Goal: Information Seeking & Learning: Learn about a topic

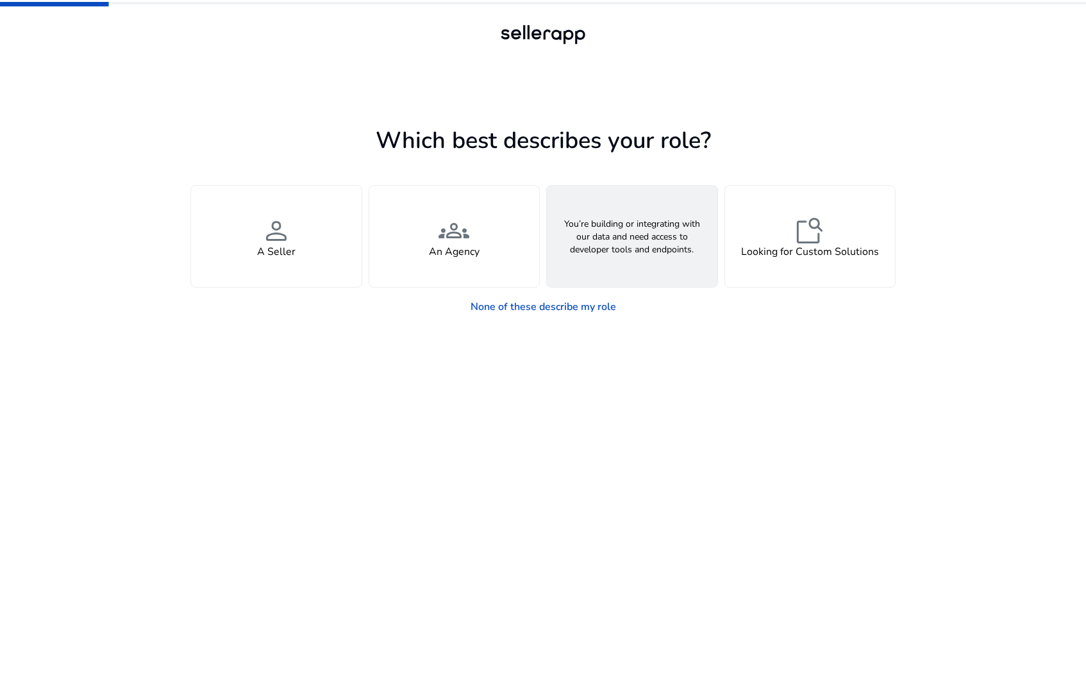
click at [671, 224] on div "webhook API Solutions" at bounding box center [632, 236] width 171 height 101
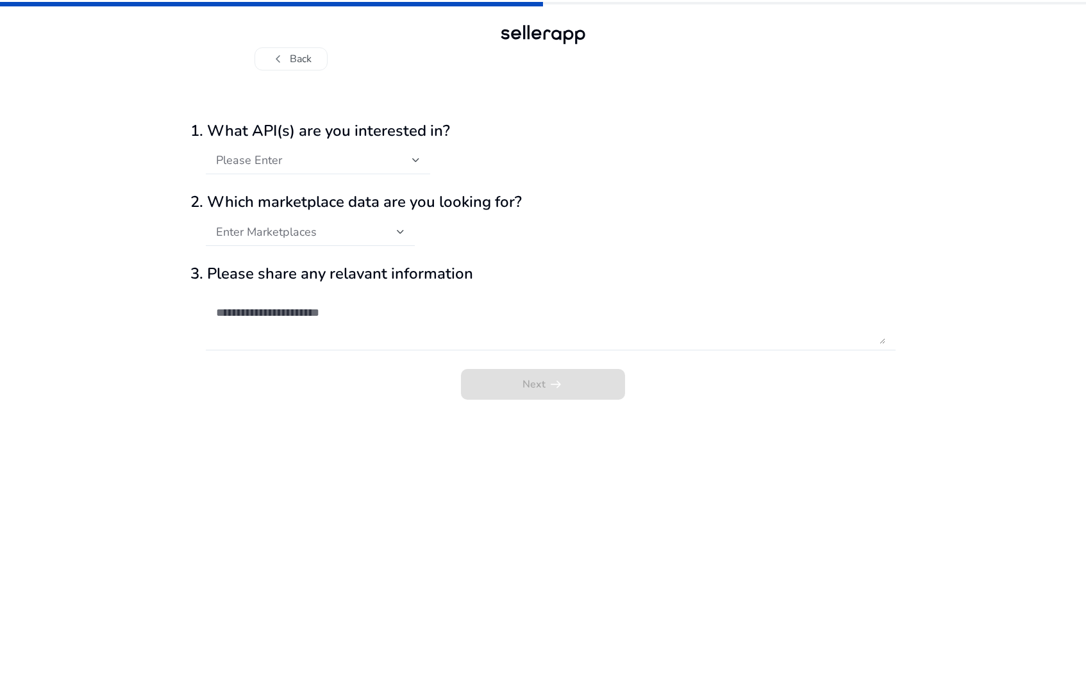
click at [320, 170] on div "Please Enter" at bounding box center [318, 160] width 204 height 28
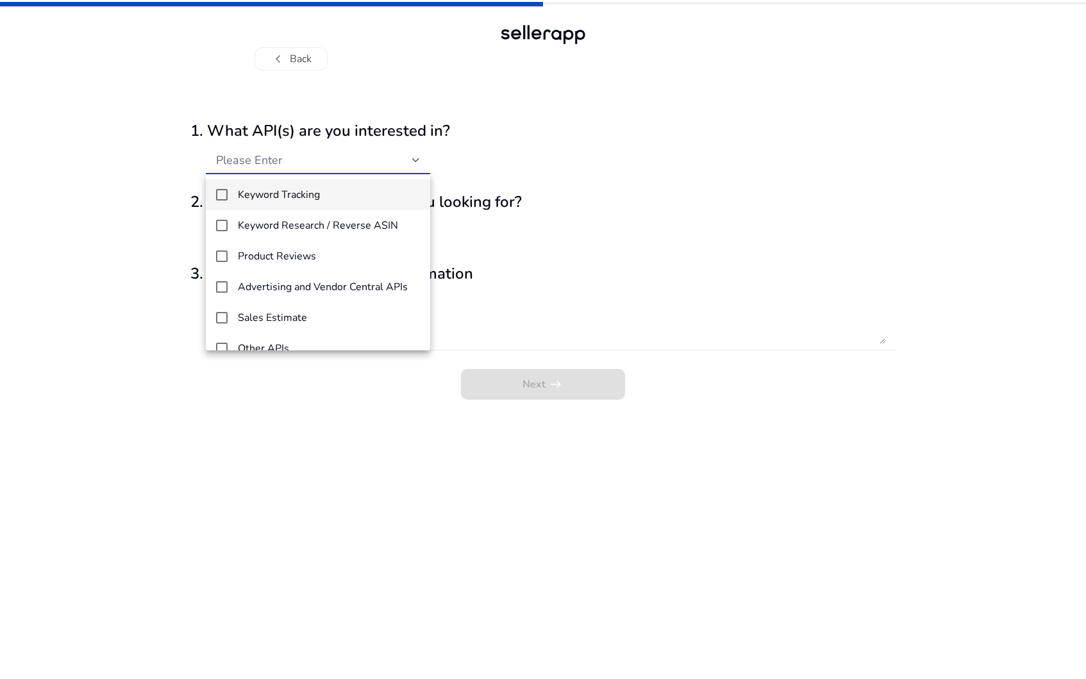
click at [319, 196] on h4 "Keyword Tracking" at bounding box center [279, 195] width 82 height 12
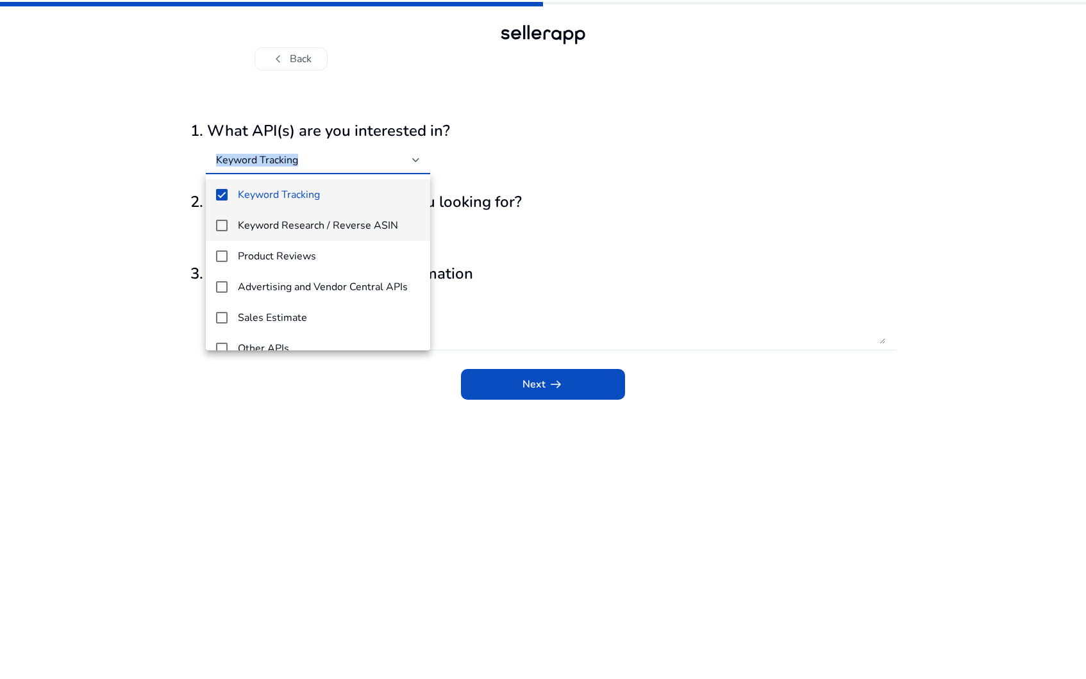
click at [323, 223] on h4 "Keyword Research / Reverse ASIN" at bounding box center [318, 226] width 160 height 12
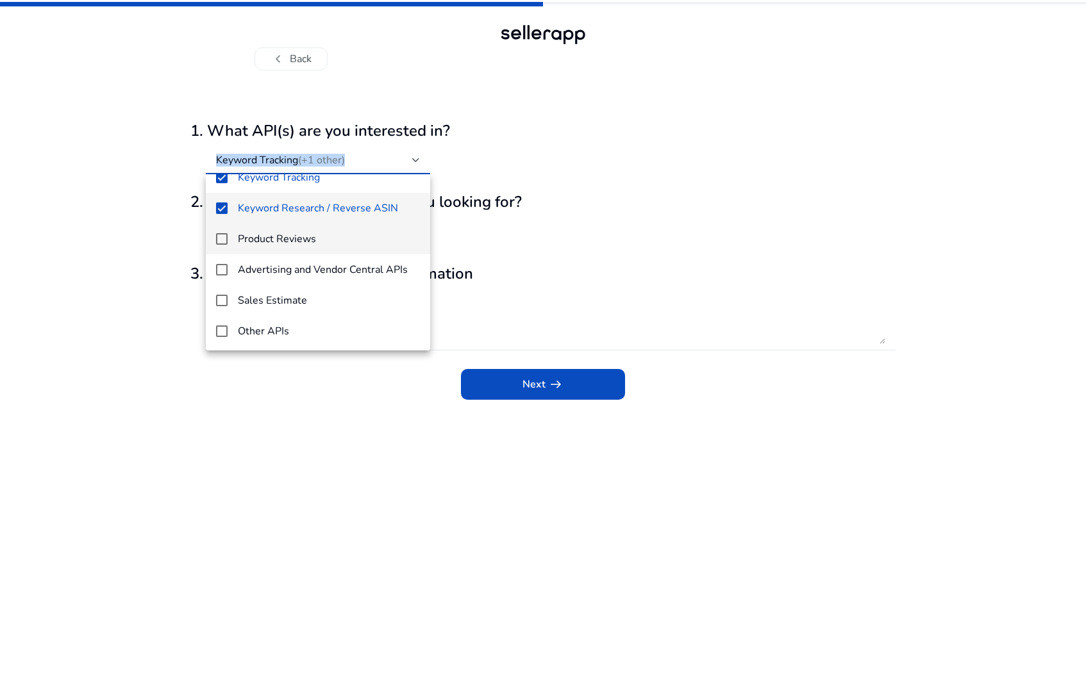
scroll to position [19, 0]
click at [343, 266] on h4 "Advertising and Vendor Central APIs" at bounding box center [323, 269] width 170 height 12
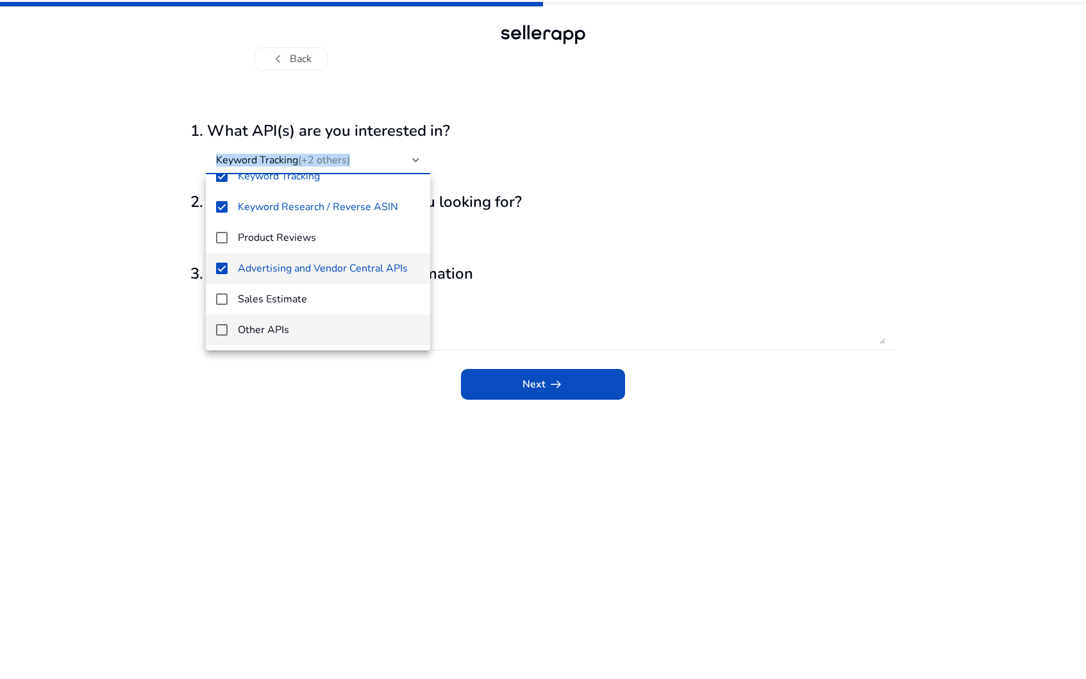
click at [343, 323] on span "Other APIs" at bounding box center [329, 330] width 182 height 14
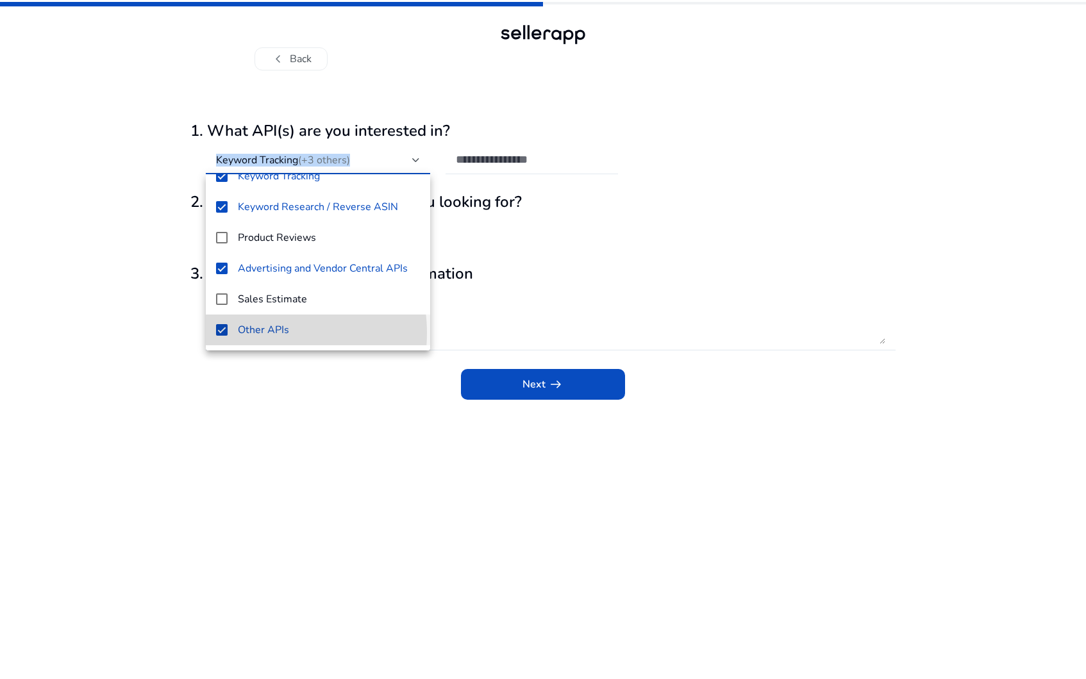
drag, startPoint x: 256, startPoint y: 333, endPoint x: 248, endPoint y: 345, distance: 14.8
click at [248, 347] on div "Keyword Tracking Keyword Research / Reverse ASIN Product Reviews Advertising an…" at bounding box center [318, 262] width 224 height 176
click at [309, 339] on mat-option "Other APIs" at bounding box center [318, 330] width 224 height 31
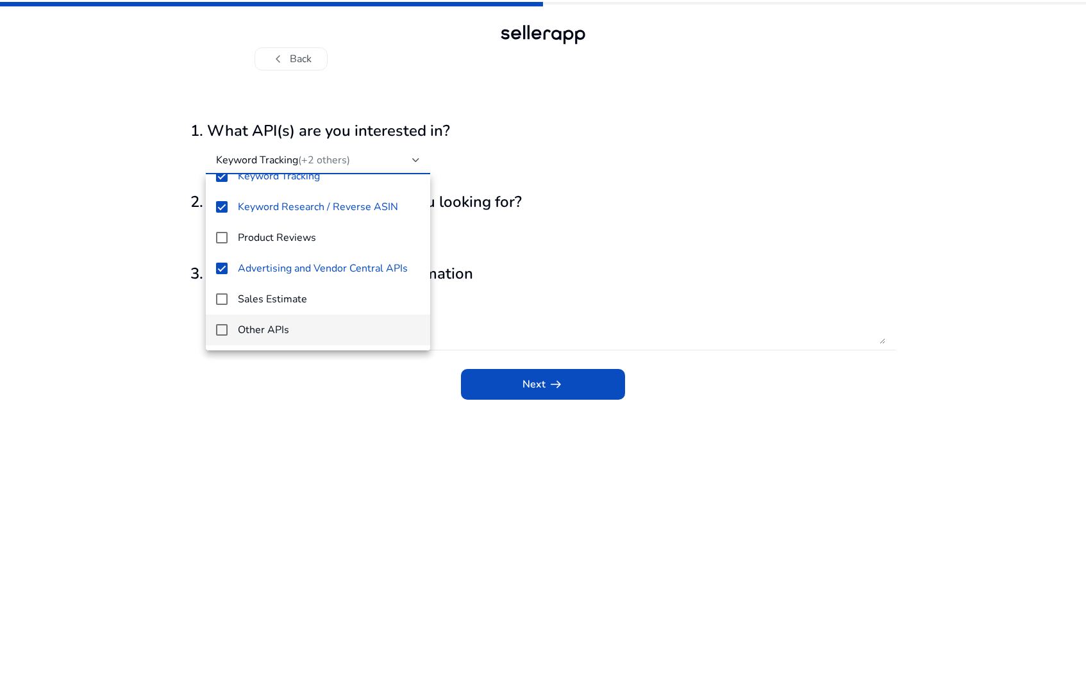
click at [552, 285] on div at bounding box center [543, 339] width 1086 height 679
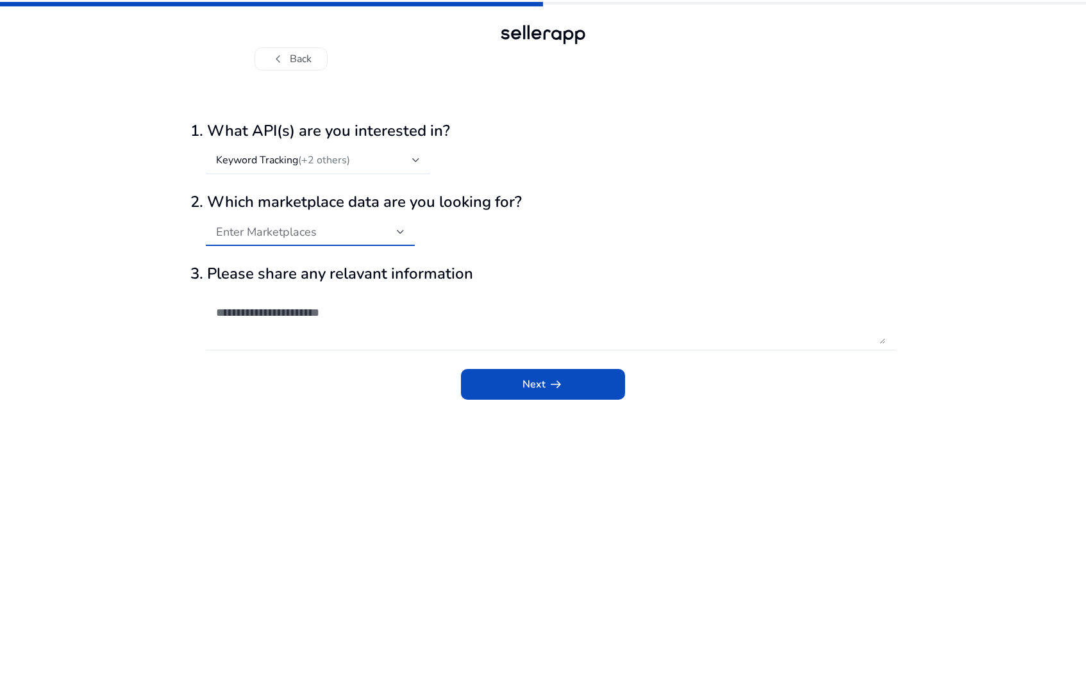
click at [389, 233] on div "Enter Marketplaces" at bounding box center [306, 232] width 181 height 14
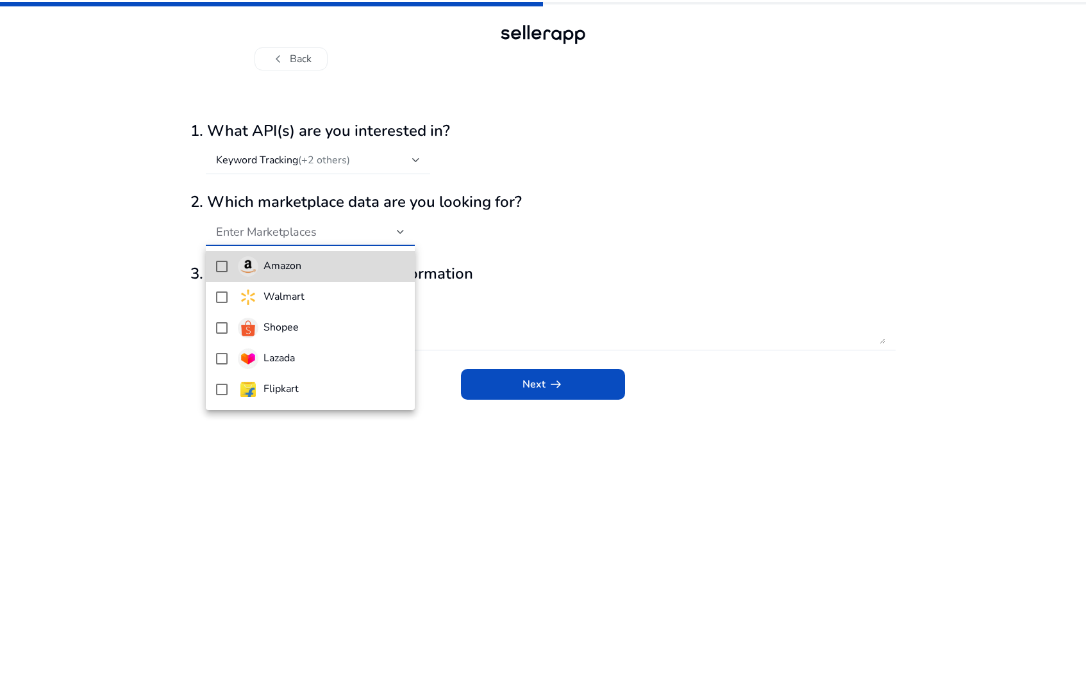
click at [321, 267] on span "Amazon" at bounding box center [321, 266] width 167 height 21
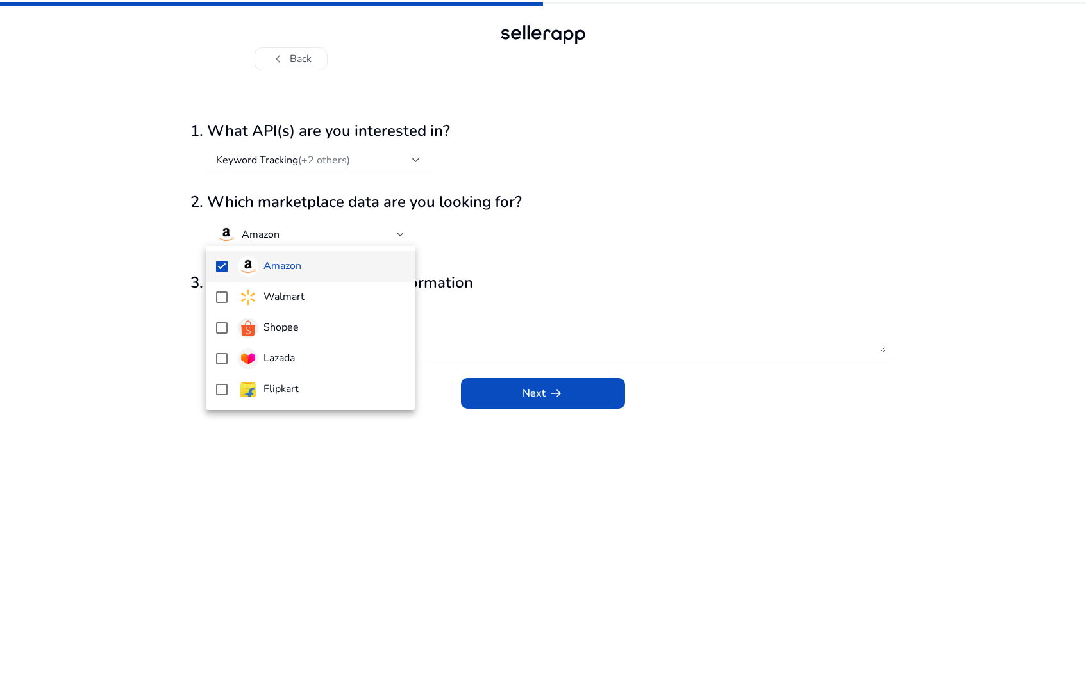
click at [594, 275] on div at bounding box center [543, 339] width 1086 height 679
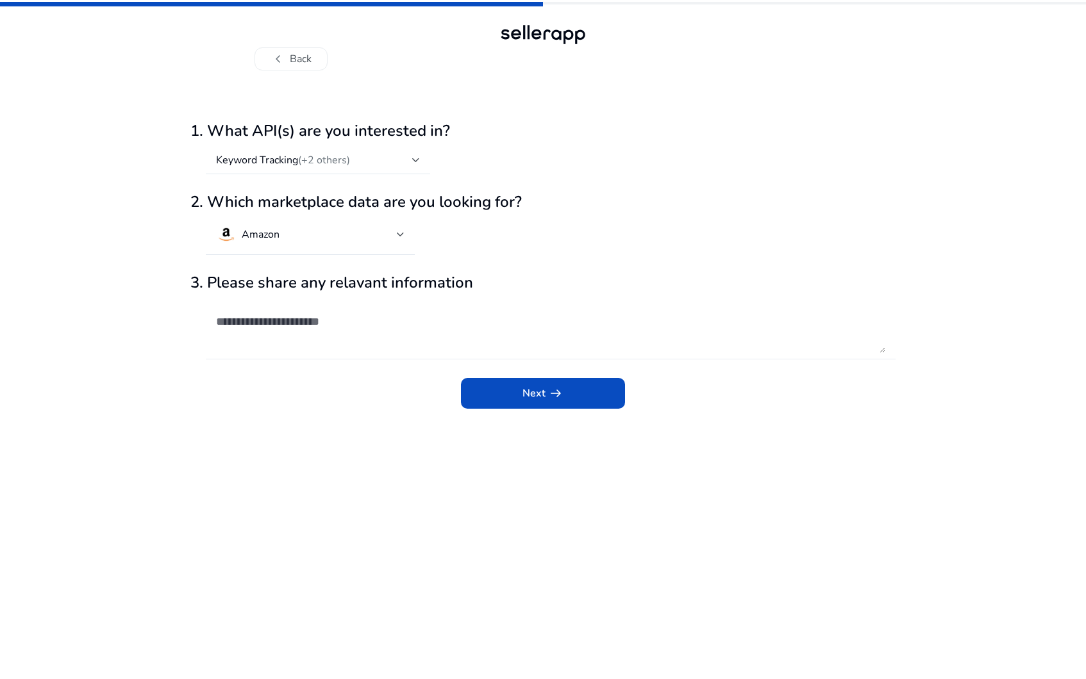
click at [383, 330] on textarea at bounding box center [550, 328] width 669 height 49
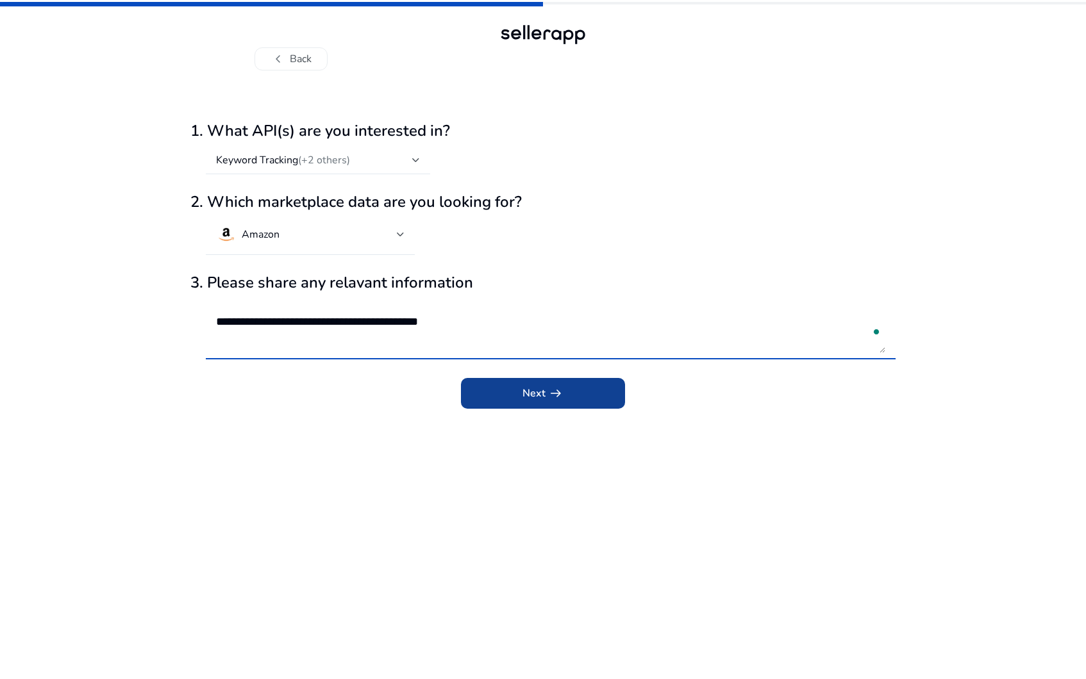
type textarea "**********"
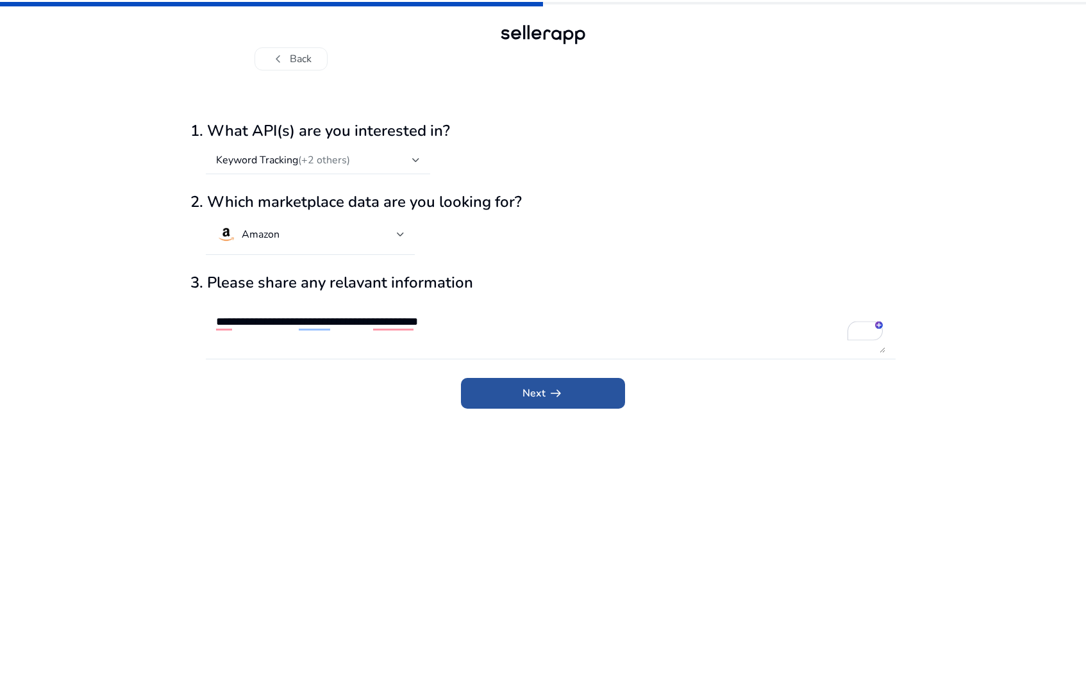
click at [571, 381] on span "submit" at bounding box center [543, 393] width 164 height 31
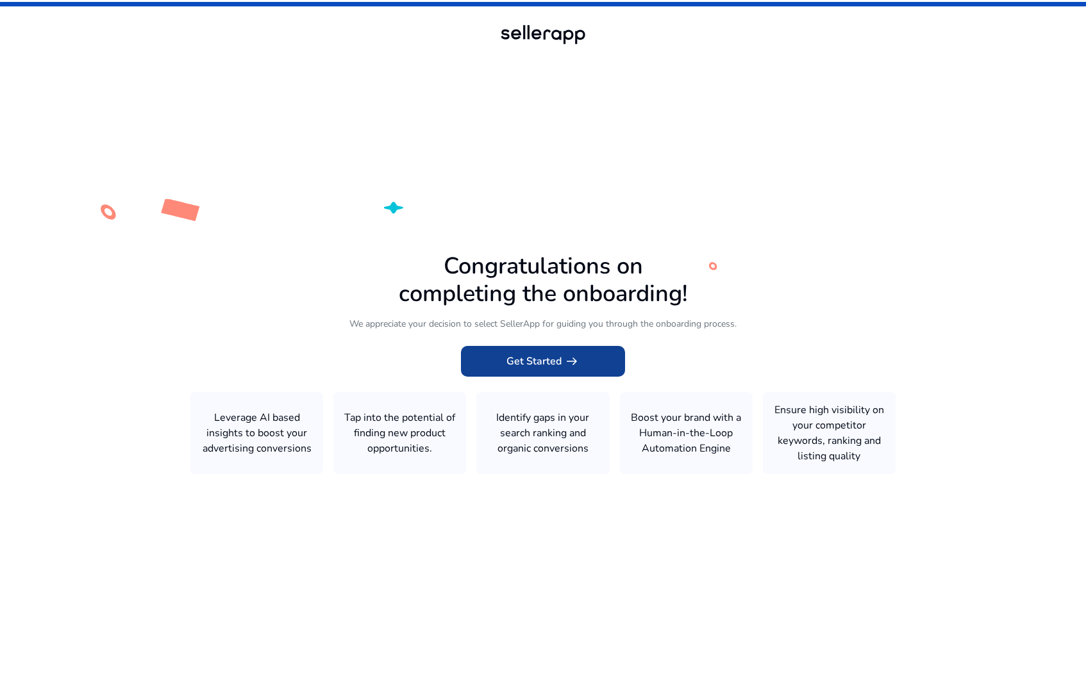
click at [568, 367] on span "arrow_right_alt" at bounding box center [571, 361] width 15 height 15
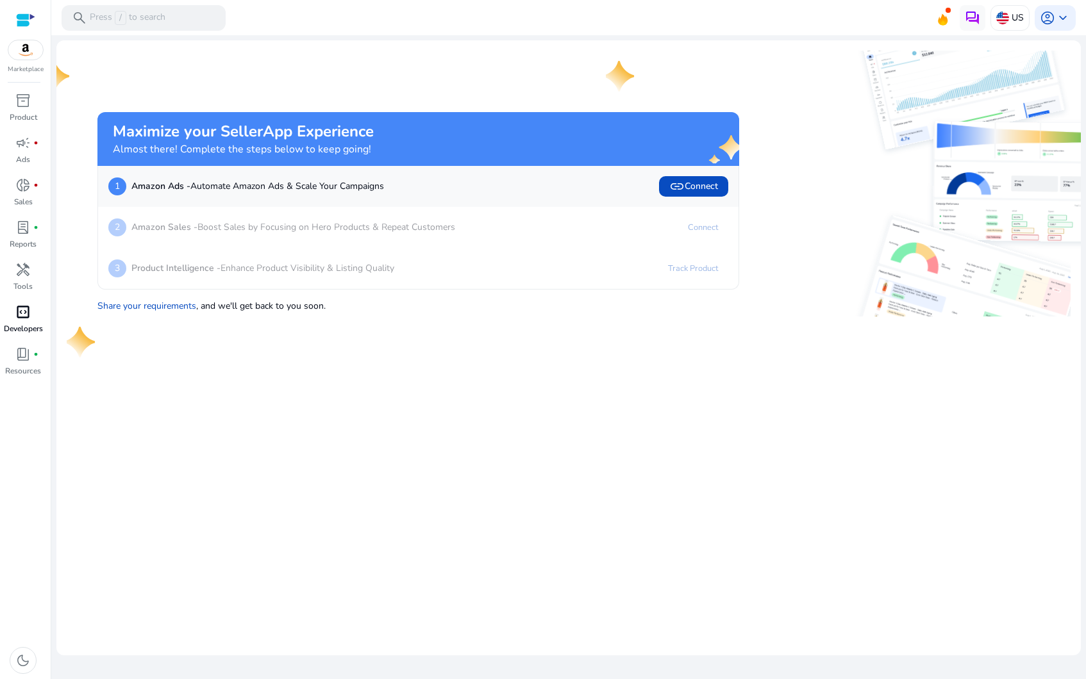
click at [29, 332] on p "Developers" at bounding box center [23, 329] width 39 height 12
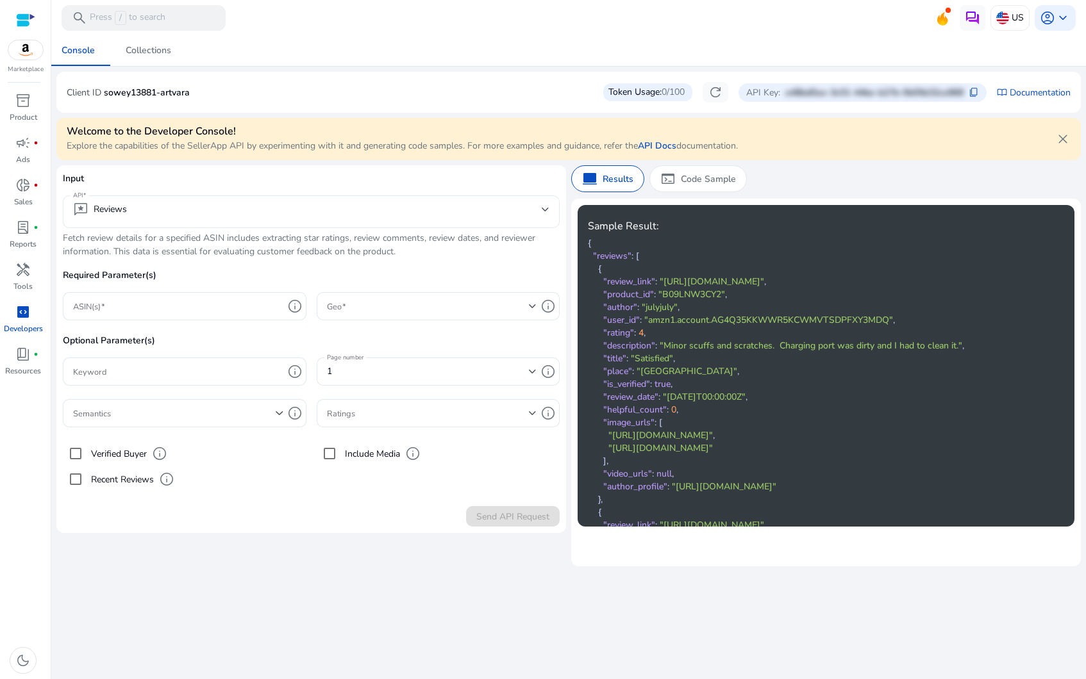
click at [149, 218] on mat-select "reviews Reviews" at bounding box center [311, 212] width 476 height 20
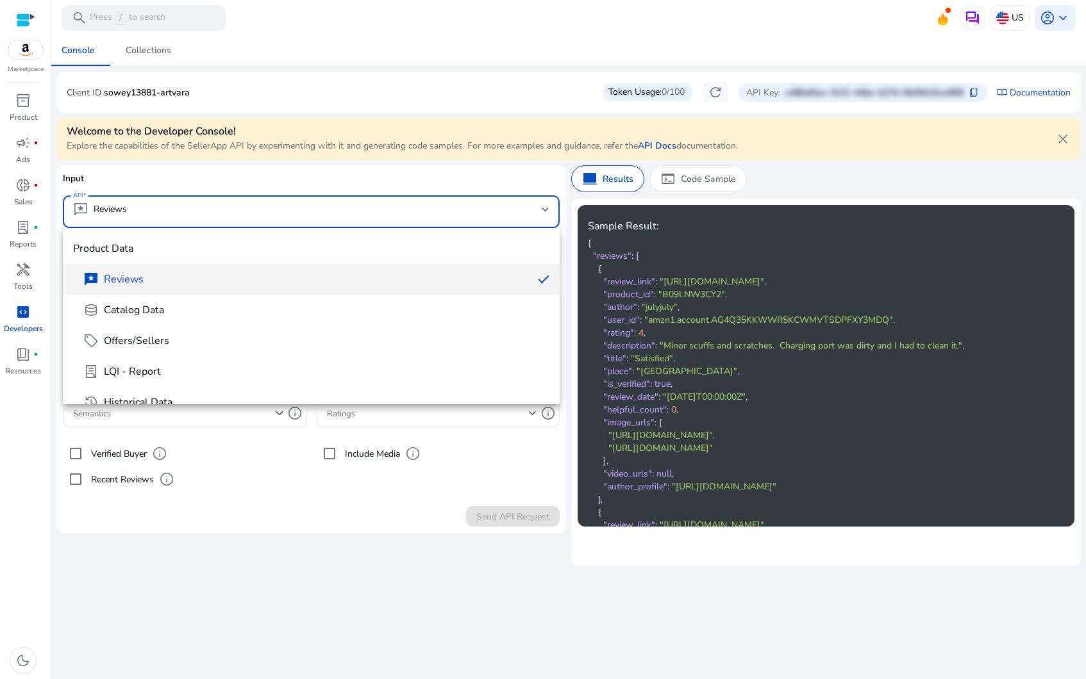
click at [701, 171] on div at bounding box center [543, 339] width 1086 height 679
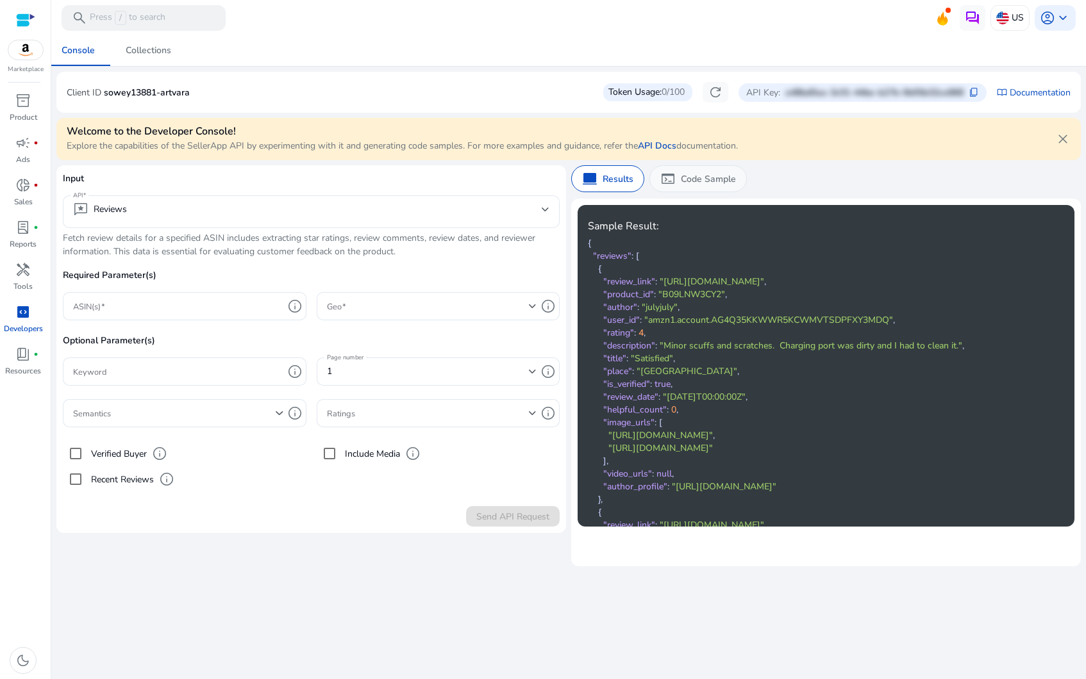
click at [697, 179] on p "Code Sample" at bounding box center [708, 178] width 55 height 13
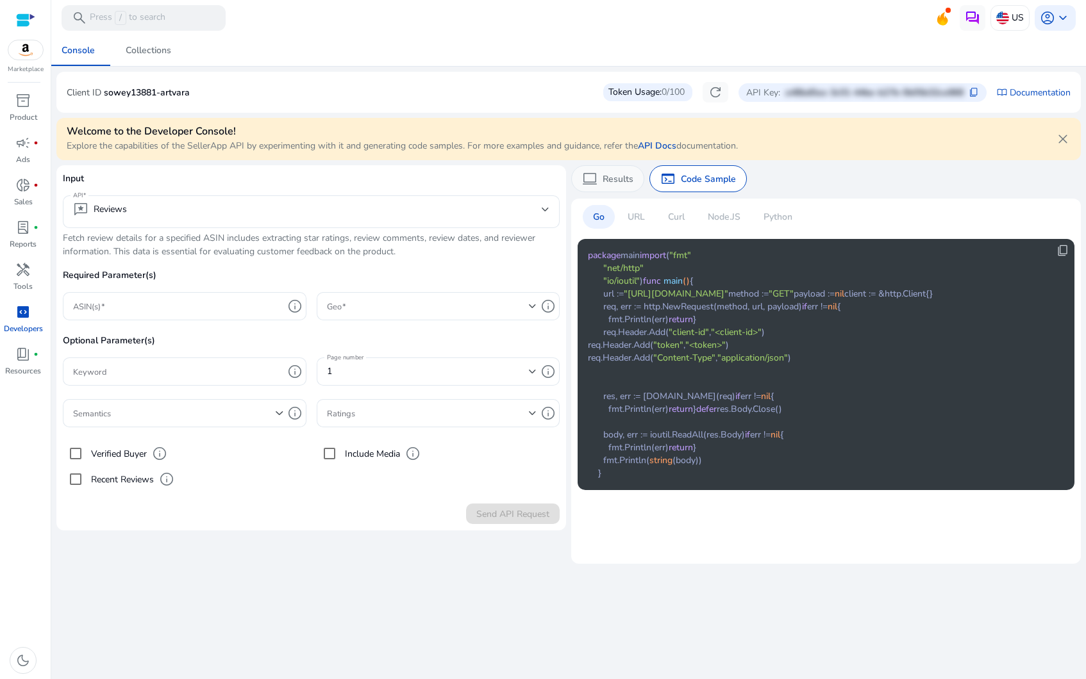
click at [606, 175] on p "Results" at bounding box center [618, 178] width 31 height 13
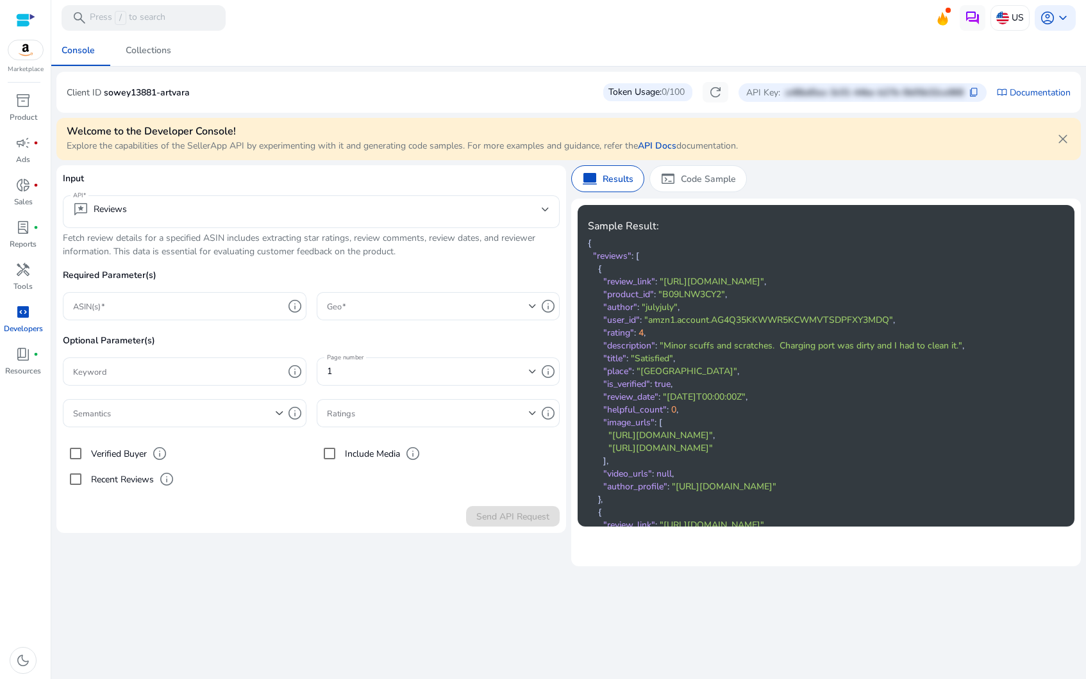
click at [694, 156] on div "Welcome to the Developer Console! Explore the capabilities of the SellerApp API…" at bounding box center [568, 139] width 1024 height 42
click at [696, 169] on div "terminal Code Sample" at bounding box center [697, 178] width 97 height 27
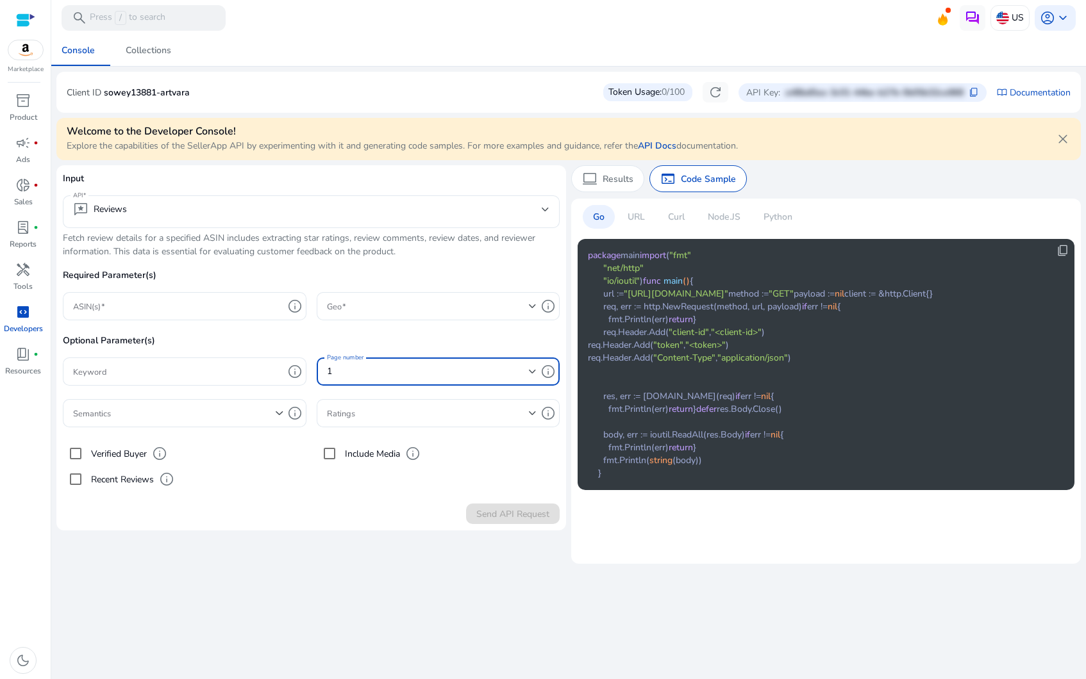
click at [470, 374] on div "1" at bounding box center [428, 372] width 203 height 14
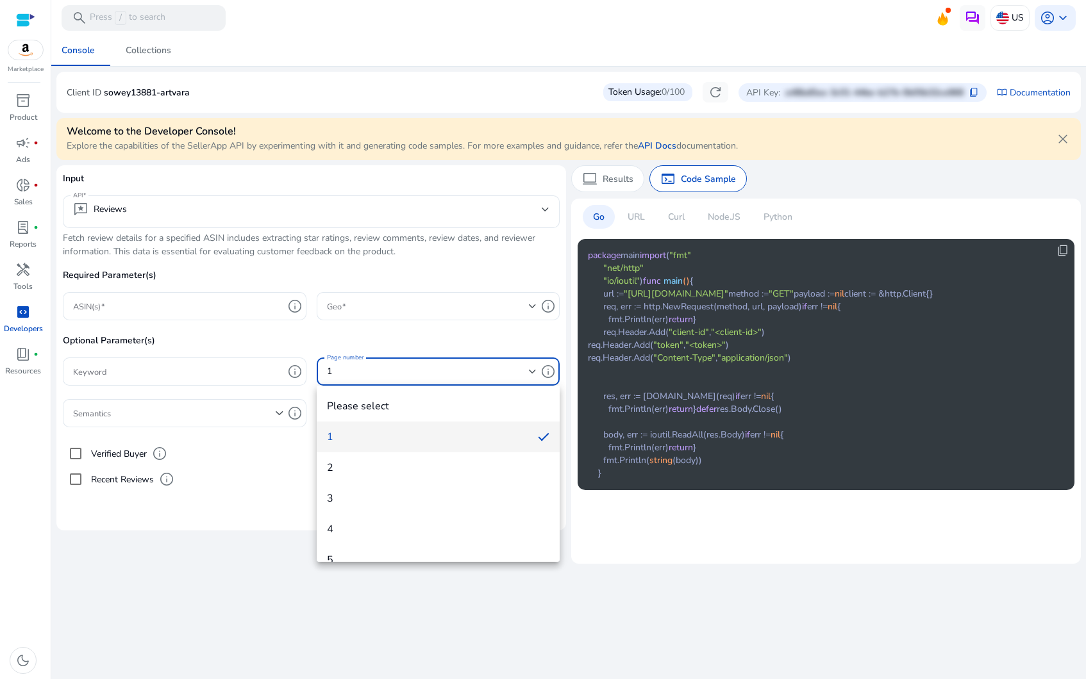
click at [472, 373] on div at bounding box center [543, 339] width 1086 height 679
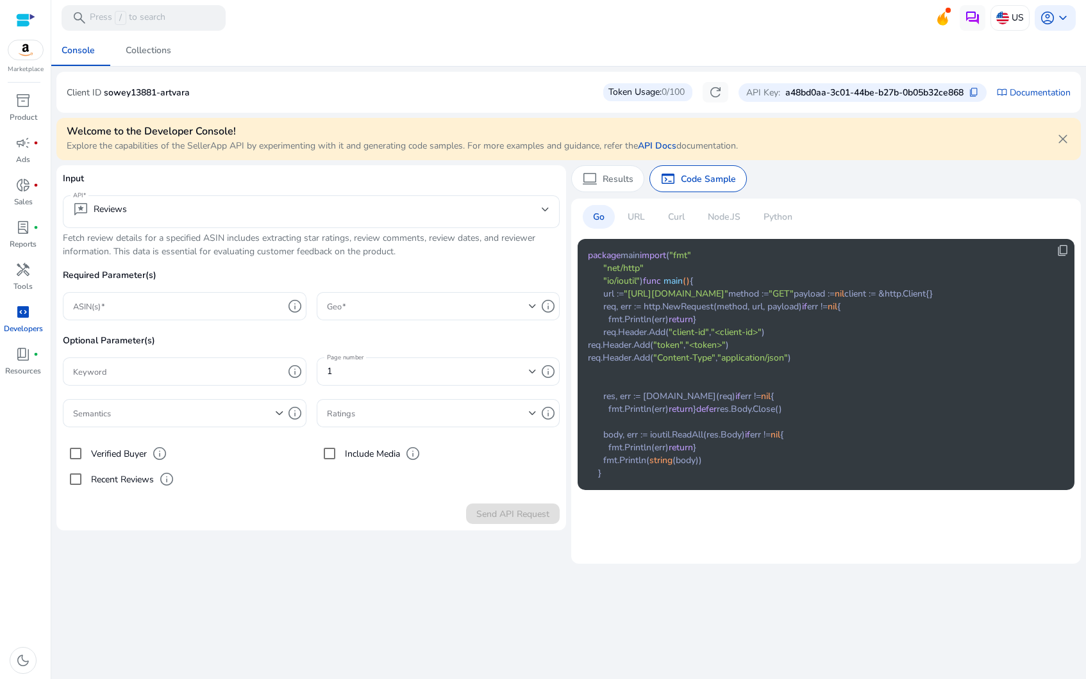
click at [943, 95] on p "a48bd0aa-3c01-44be-b27b-0b05b32ce868" at bounding box center [874, 92] width 178 height 13
click at [670, 219] on p "Curl" at bounding box center [676, 216] width 17 height 13
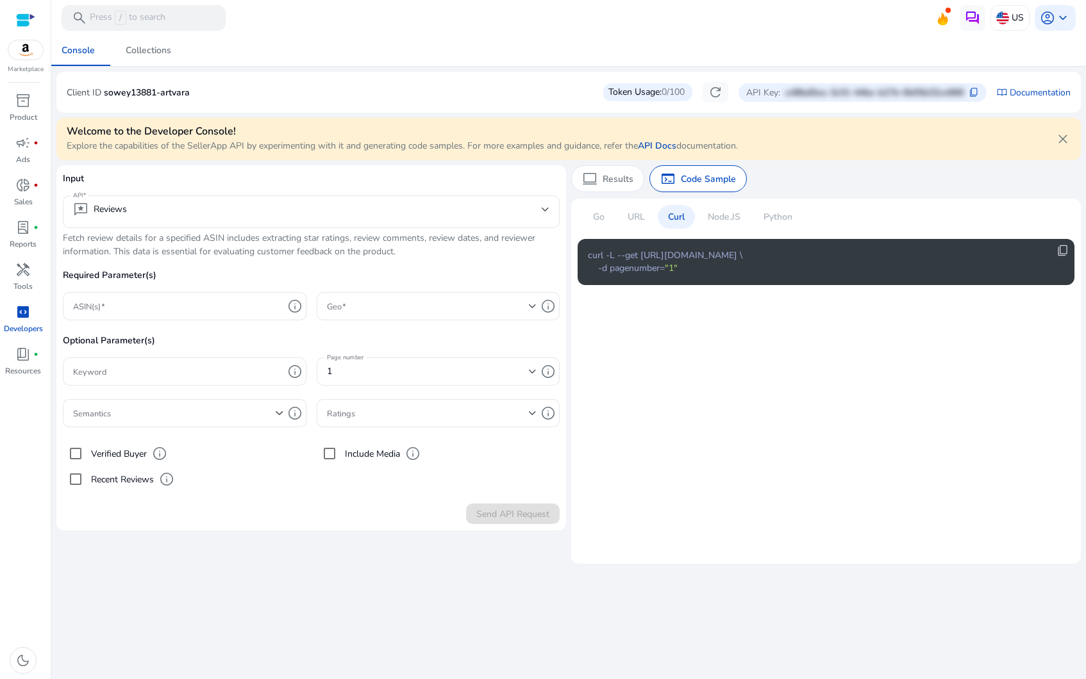
click at [626, 214] on div "URL" at bounding box center [636, 217] width 38 height 24
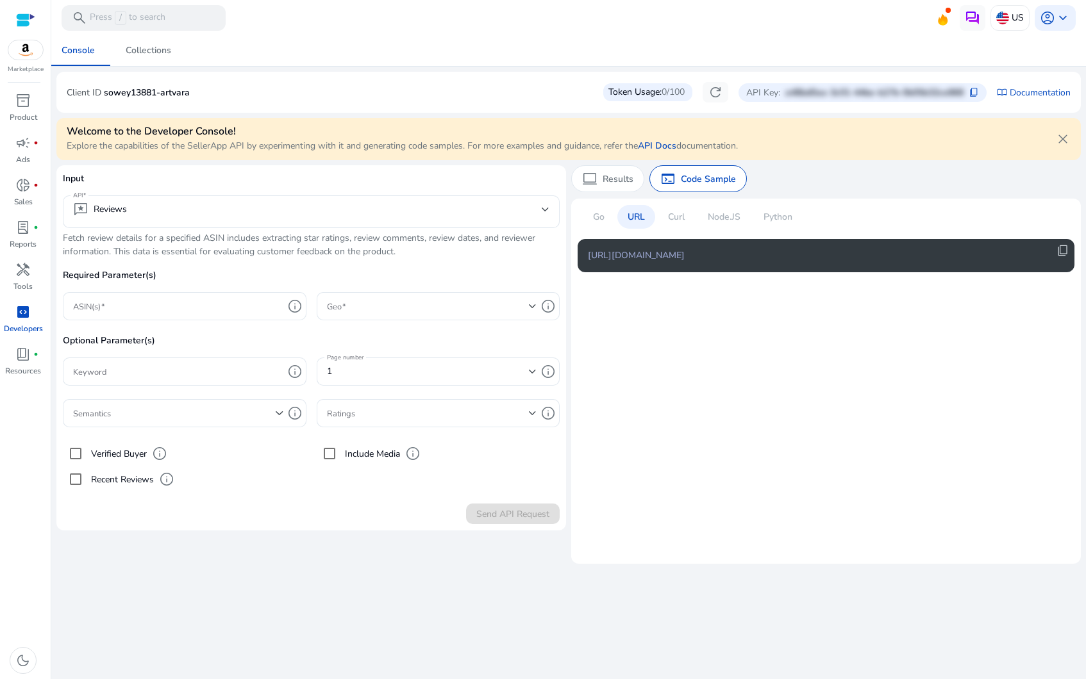
click at [608, 217] on div "Go" at bounding box center [599, 217] width 32 height 24
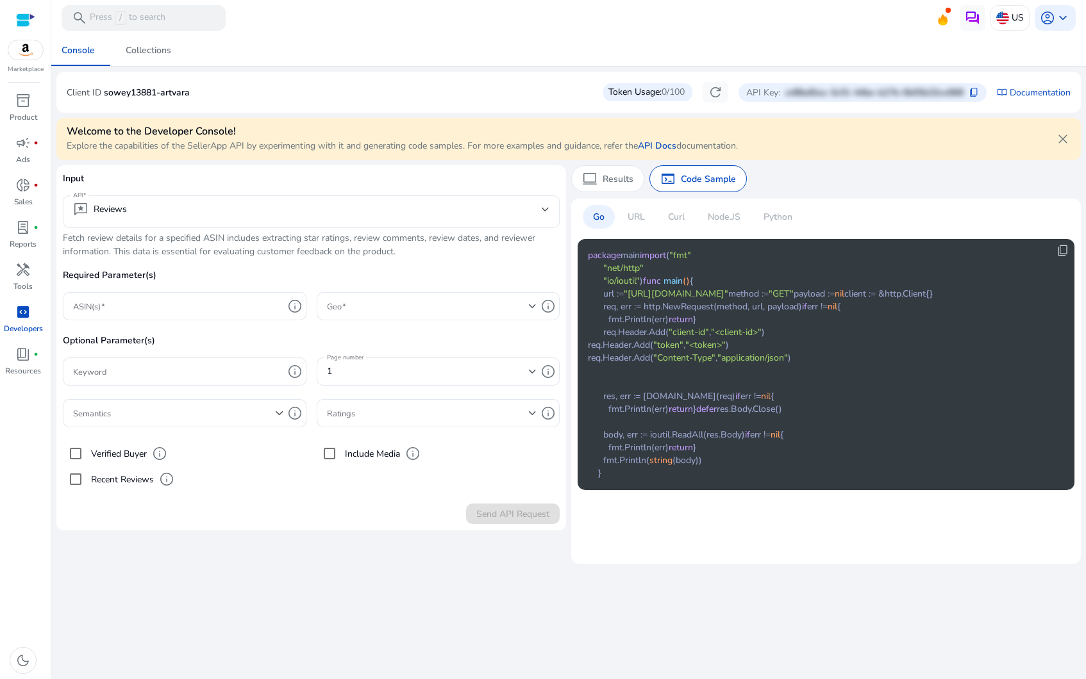
click at [637, 224] on div "URL" at bounding box center [636, 217] width 38 height 24
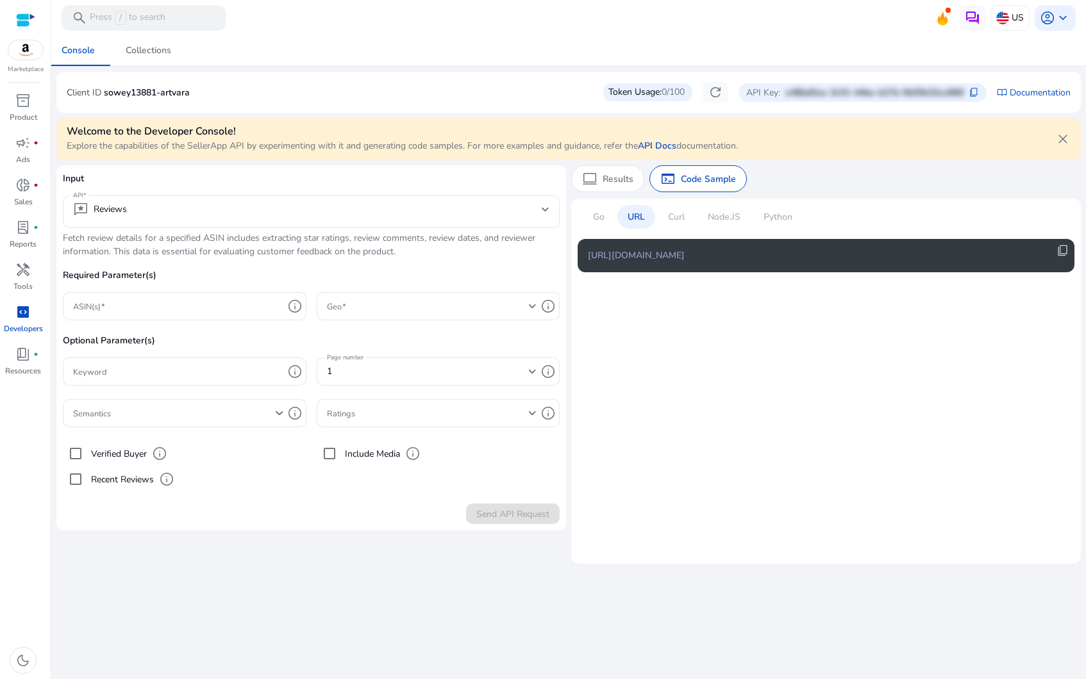
click at [682, 219] on p "Curl" at bounding box center [676, 216] width 17 height 13
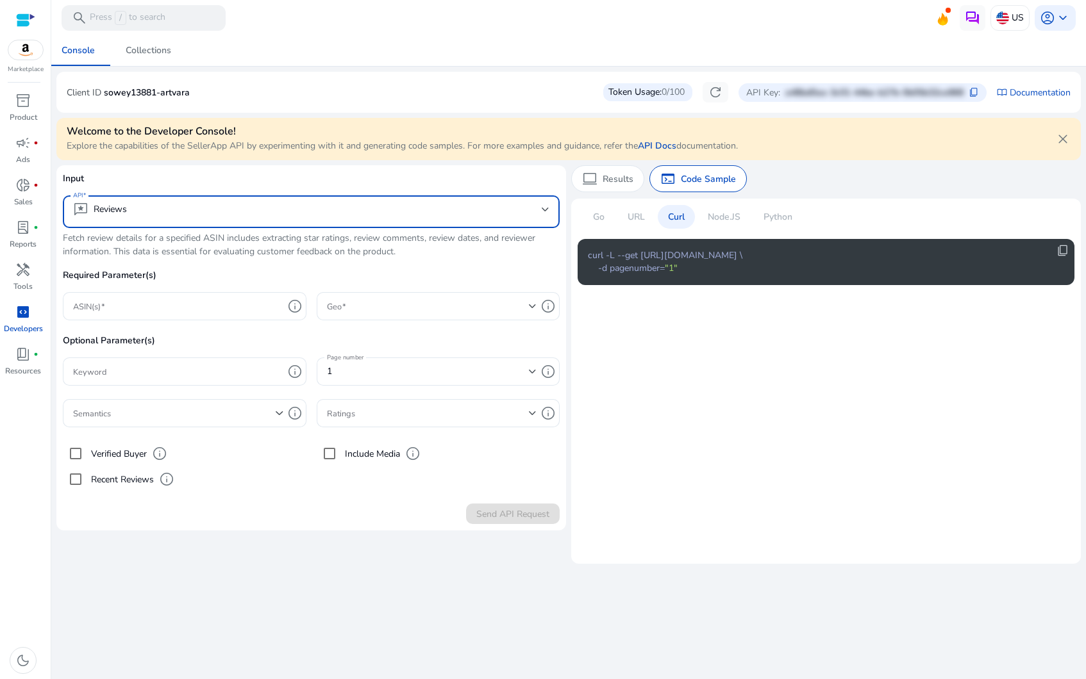
click at [276, 219] on mat-select "reviews Reviews" at bounding box center [311, 212] width 476 height 20
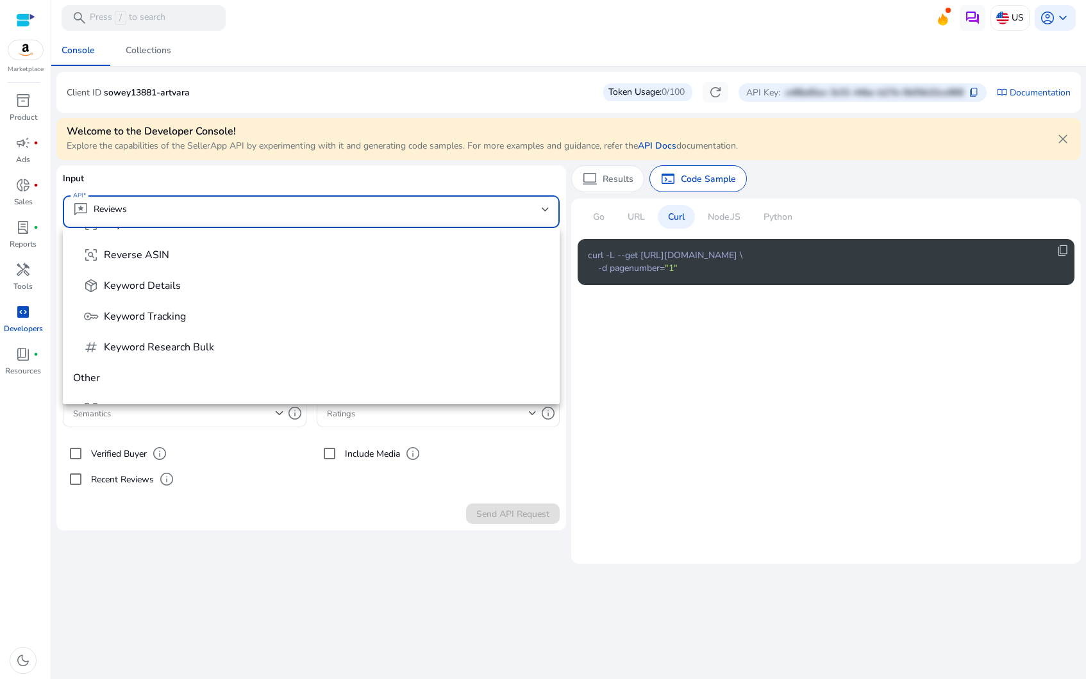
scroll to position [240, 0]
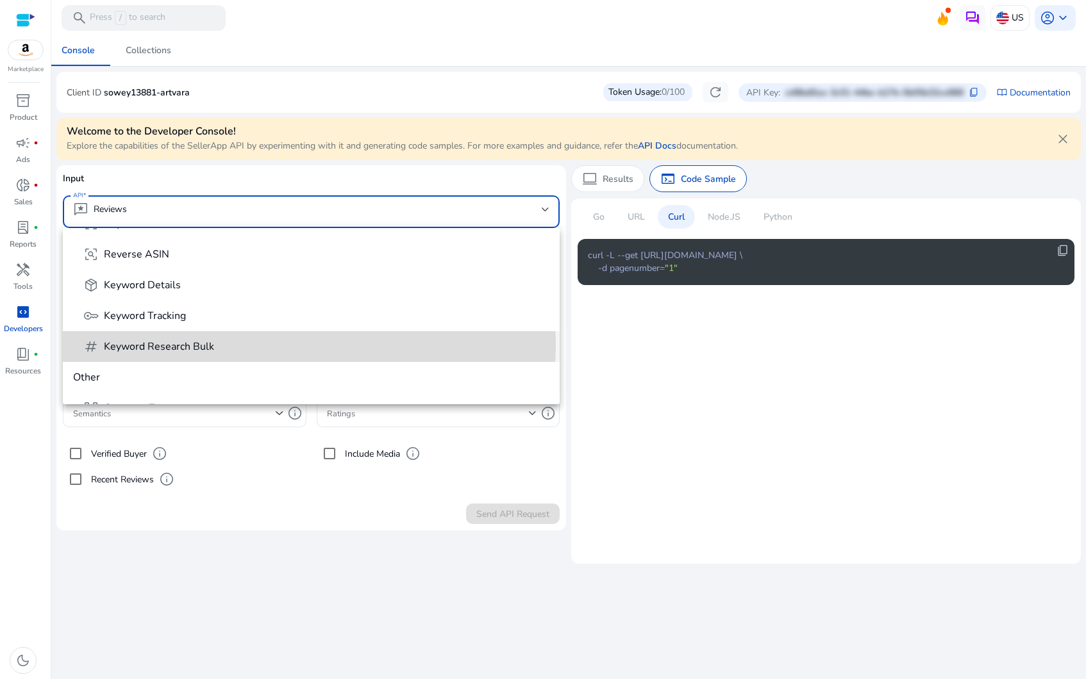
click at [231, 345] on span "tag Keyword Research Bulk" at bounding box center [316, 346] width 466 height 15
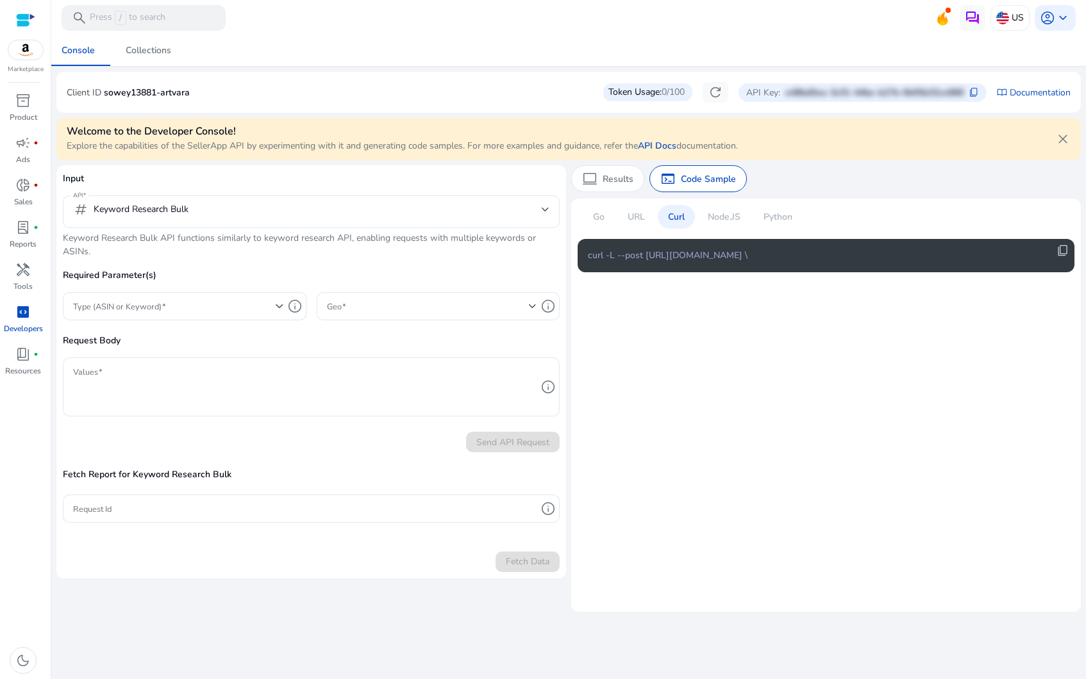
drag, startPoint x: 222, startPoint y: 288, endPoint x: 231, endPoint y: 299, distance: 14.1
click at [222, 288] on p "Required Parameter(s)" at bounding box center [311, 281] width 497 height 24
click at [232, 302] on span at bounding box center [174, 306] width 203 height 14
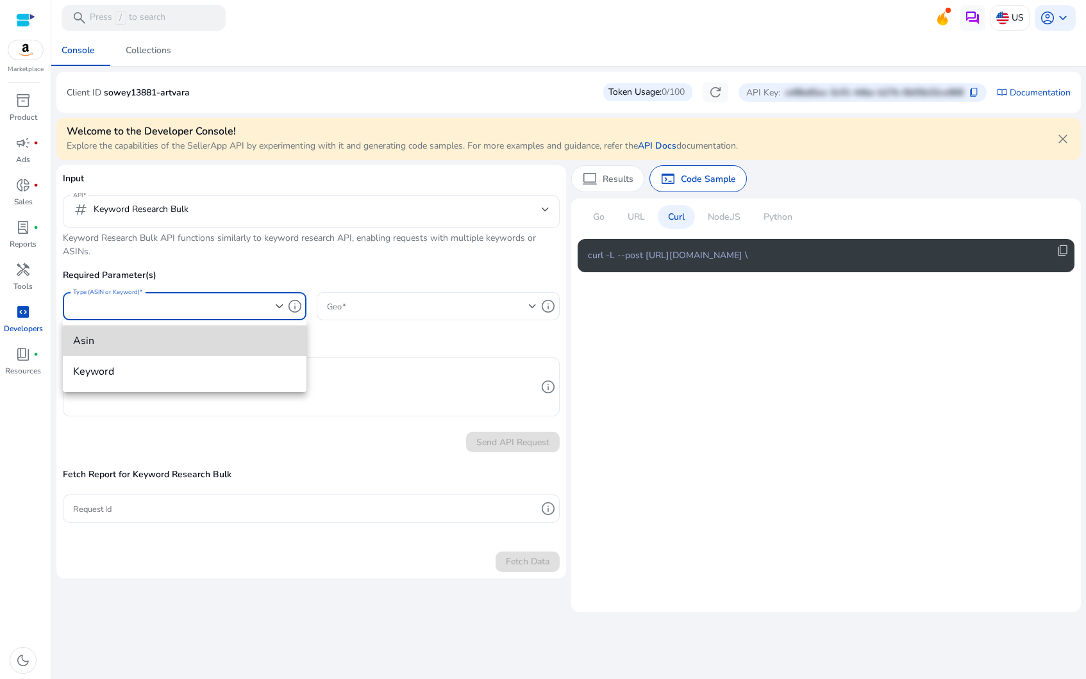
click at [209, 347] on span "asin" at bounding box center [184, 341] width 223 height 14
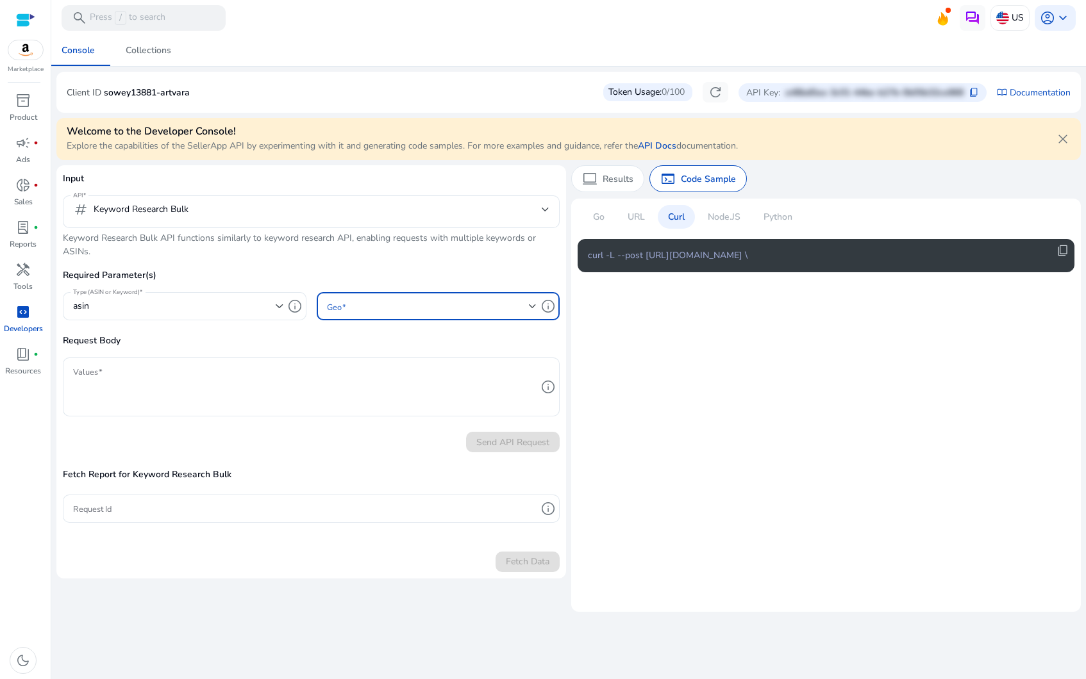
click at [394, 309] on span at bounding box center [428, 306] width 203 height 14
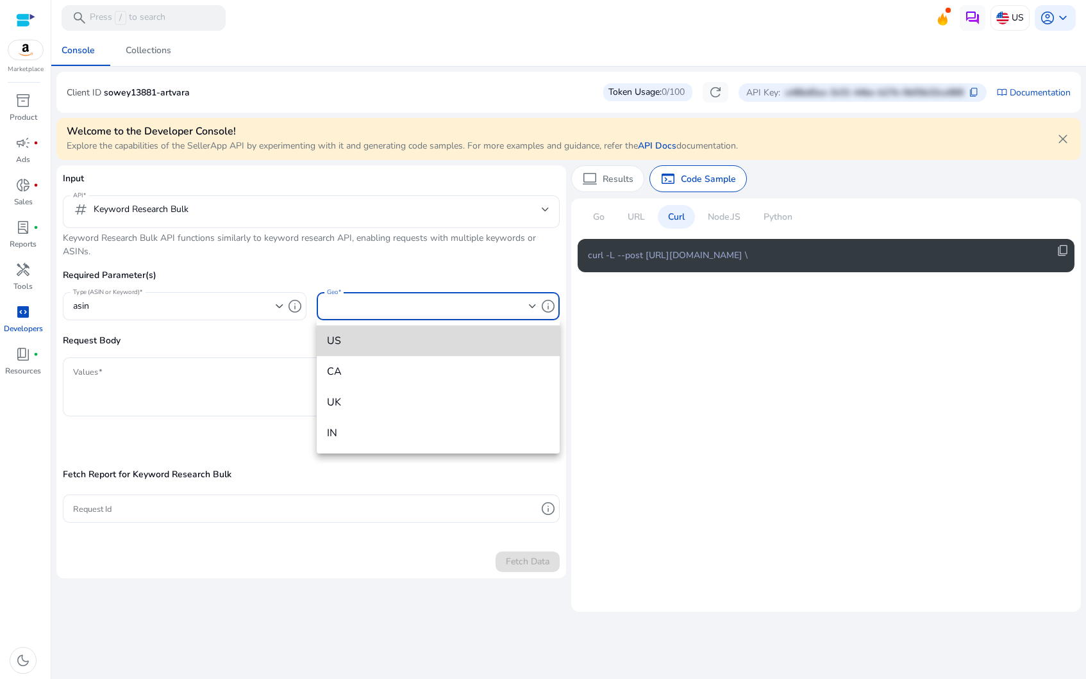
click at [392, 337] on span "US" at bounding box center [438, 341] width 223 height 14
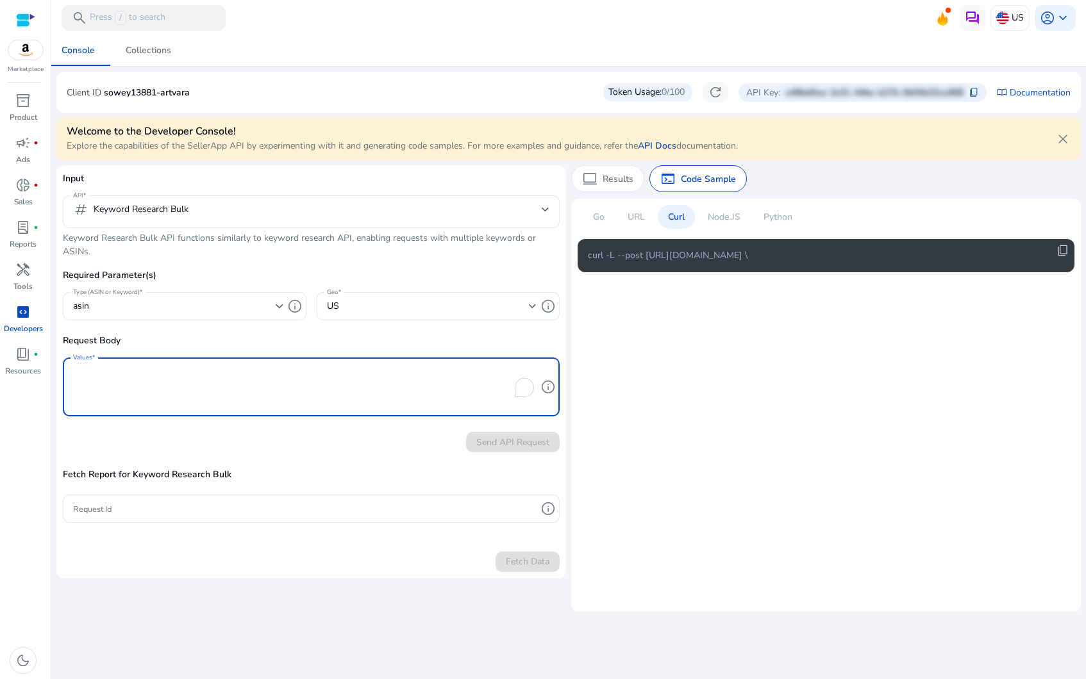
click at [215, 391] on textarea "Values" at bounding box center [304, 387] width 463 height 46
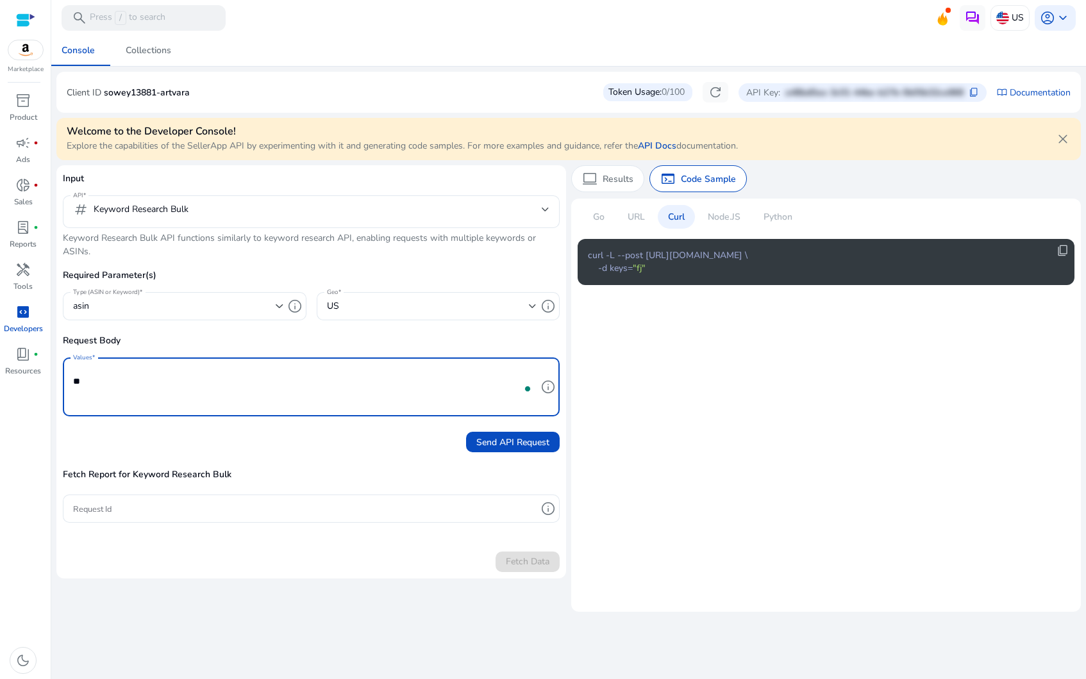
type textarea "*"
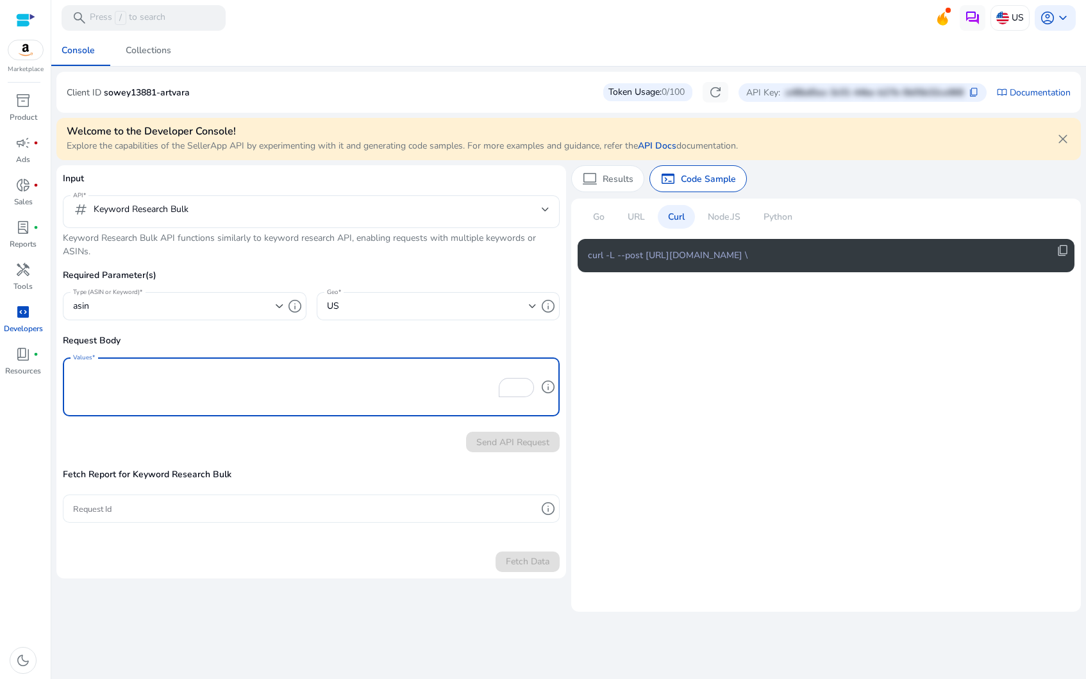
click at [212, 503] on input "Request Id" at bounding box center [304, 509] width 463 height 14
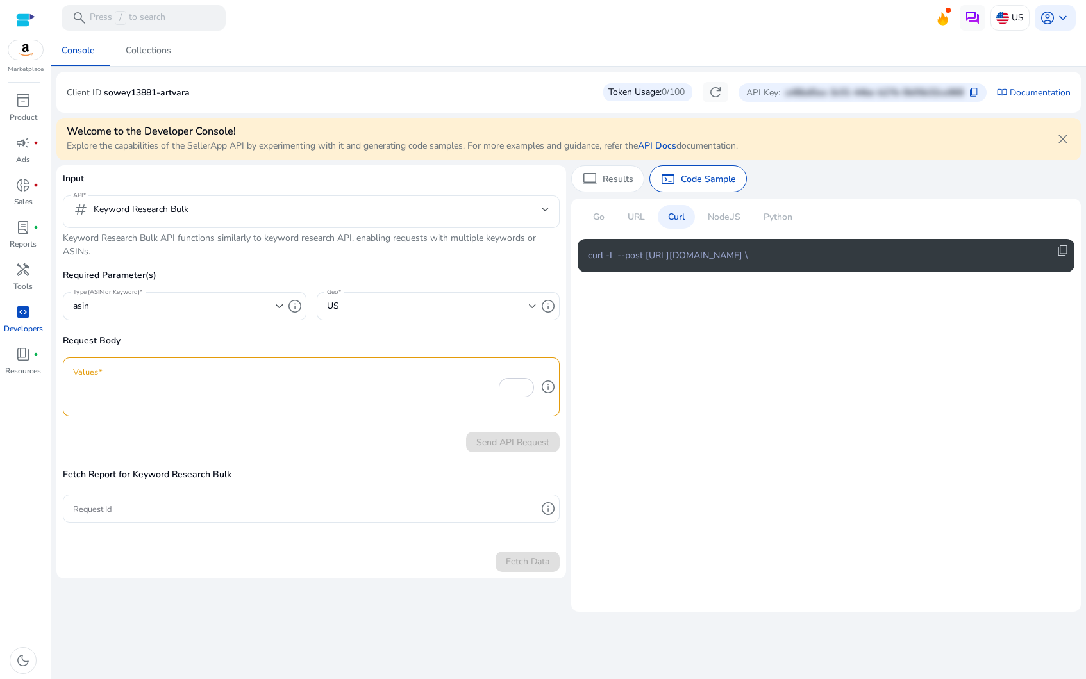
click at [727, 219] on p "Node.JS" at bounding box center [724, 216] width 33 height 13
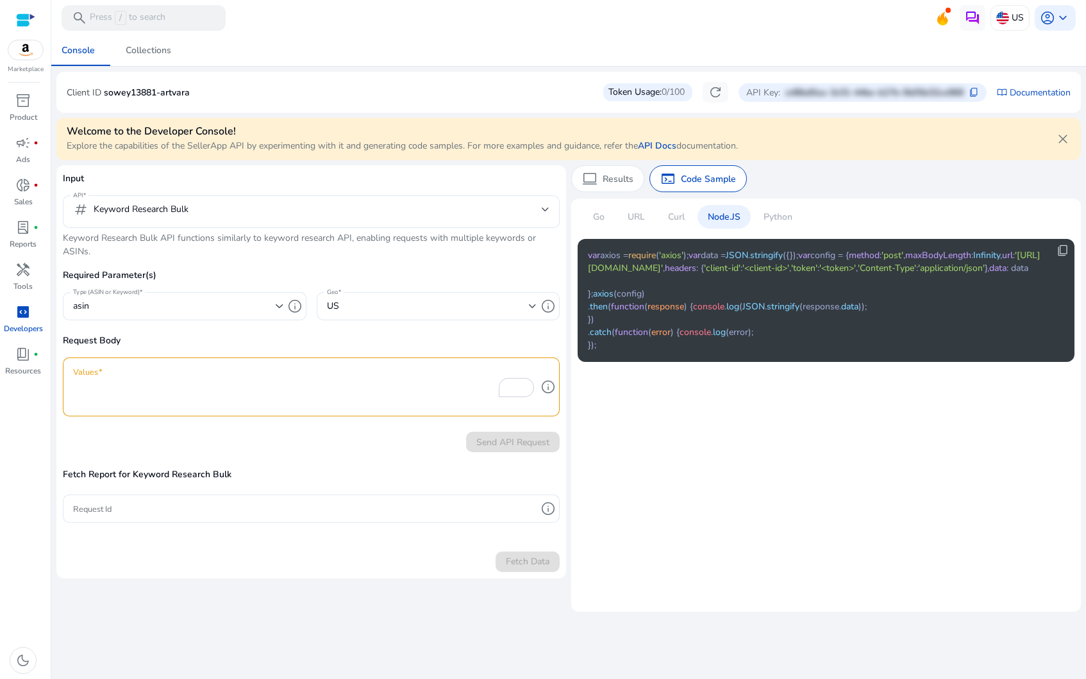
click at [765, 214] on p "Python" at bounding box center [777, 216] width 29 height 13
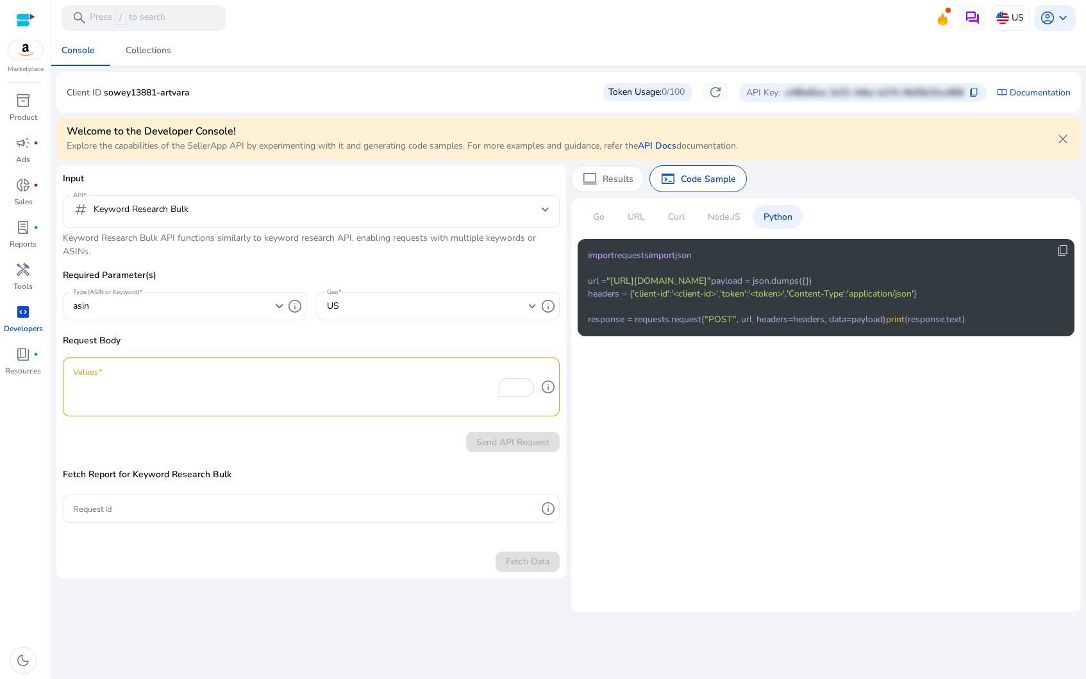
click at [647, 210] on div "URL" at bounding box center [636, 217] width 38 height 24
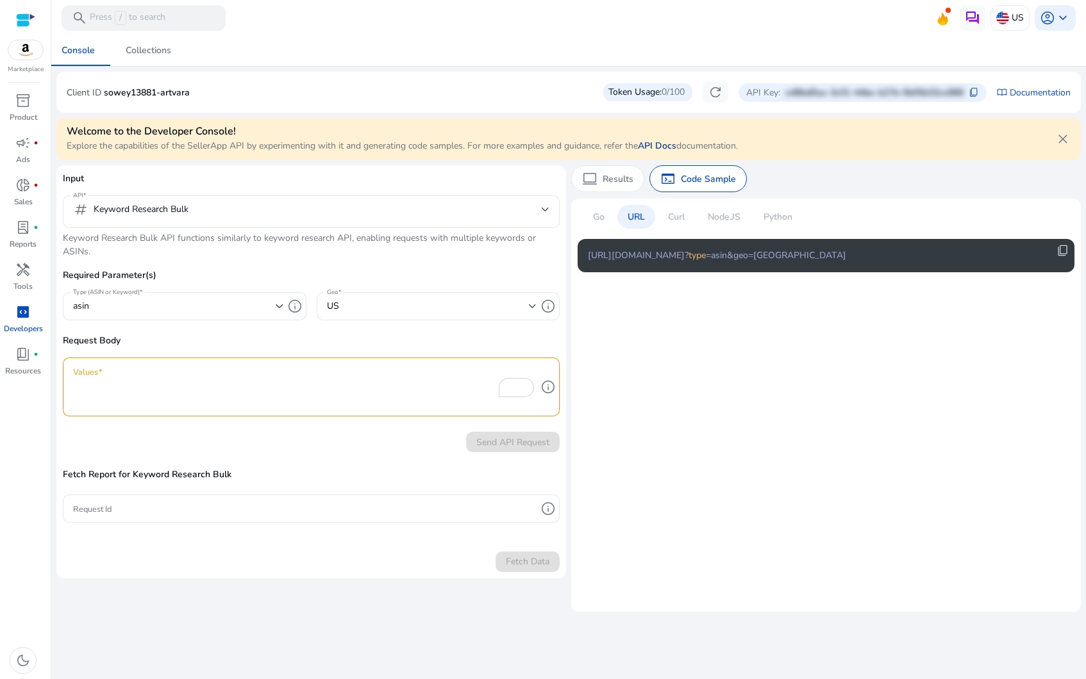
click at [665, 145] on link "API Docs" at bounding box center [657, 146] width 38 height 12
click at [972, 92] on span "content_copy" at bounding box center [974, 92] width 10 height 10
click at [184, 92] on p "sowey13881-artvara" at bounding box center [147, 92] width 86 height 13
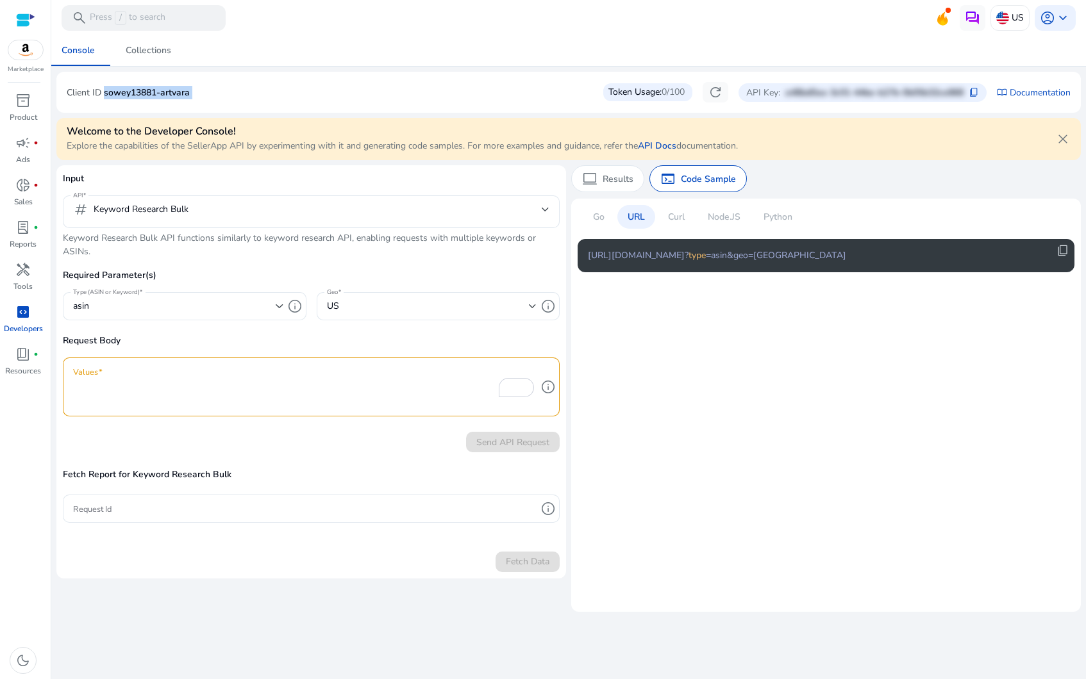
copy p "sowey13881-artvara"
click at [284, 218] on mat-select "tag Keyword Research Bulk" at bounding box center [311, 212] width 476 height 20
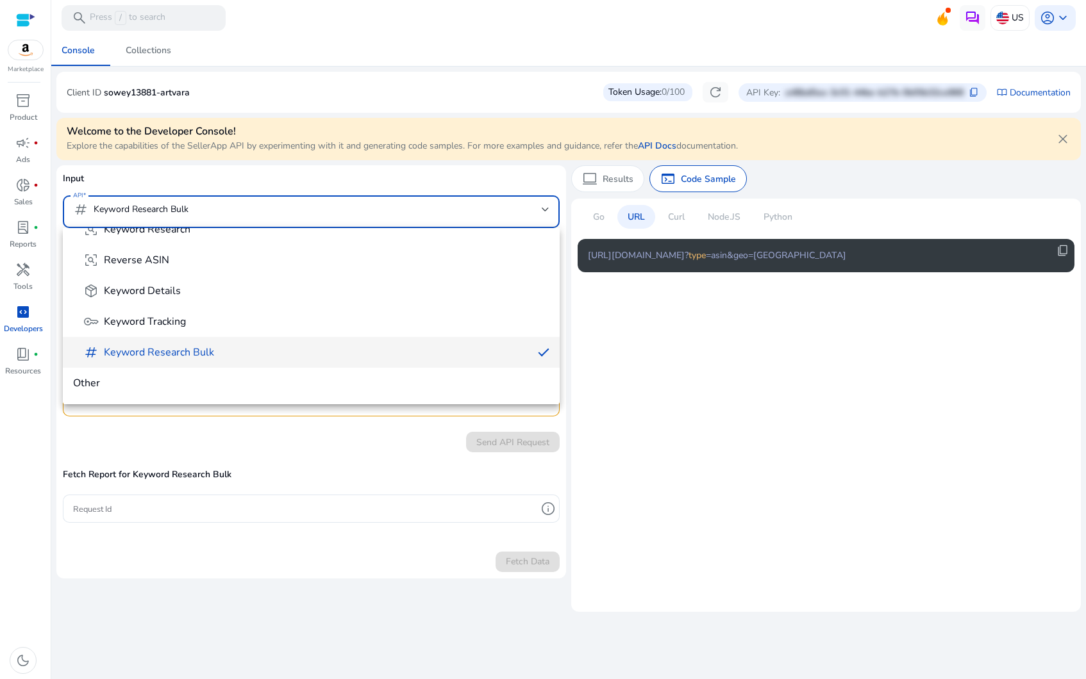
scroll to position [237, 0]
click at [719, 414] on div at bounding box center [543, 339] width 1086 height 679
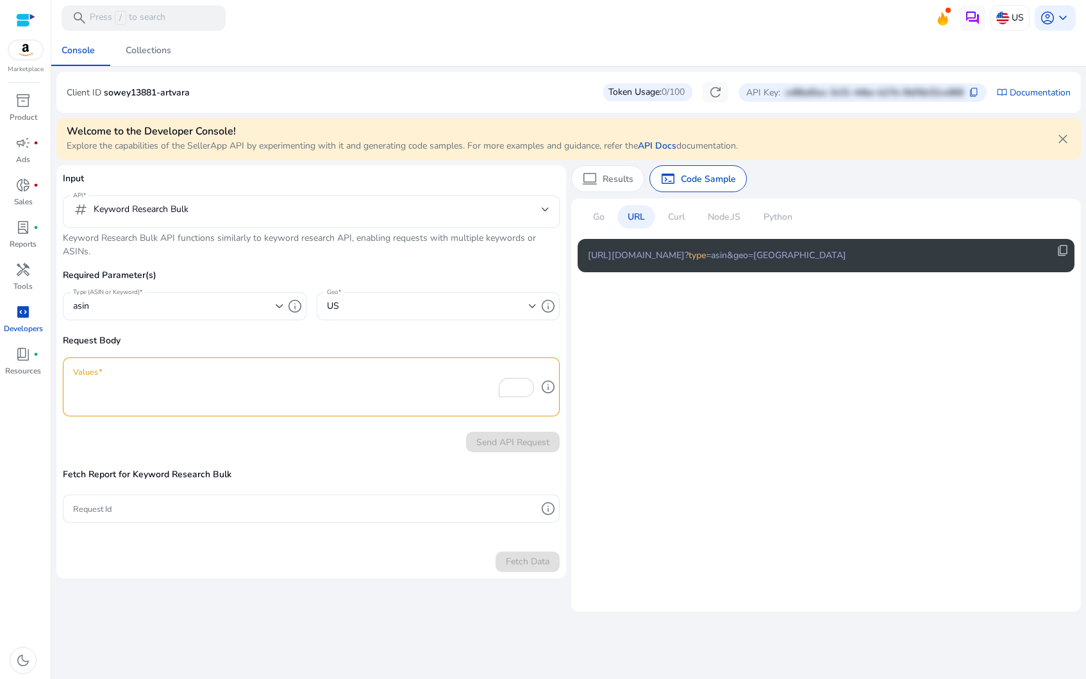
click at [436, 374] on textarea "Values" at bounding box center [304, 387] width 463 height 46
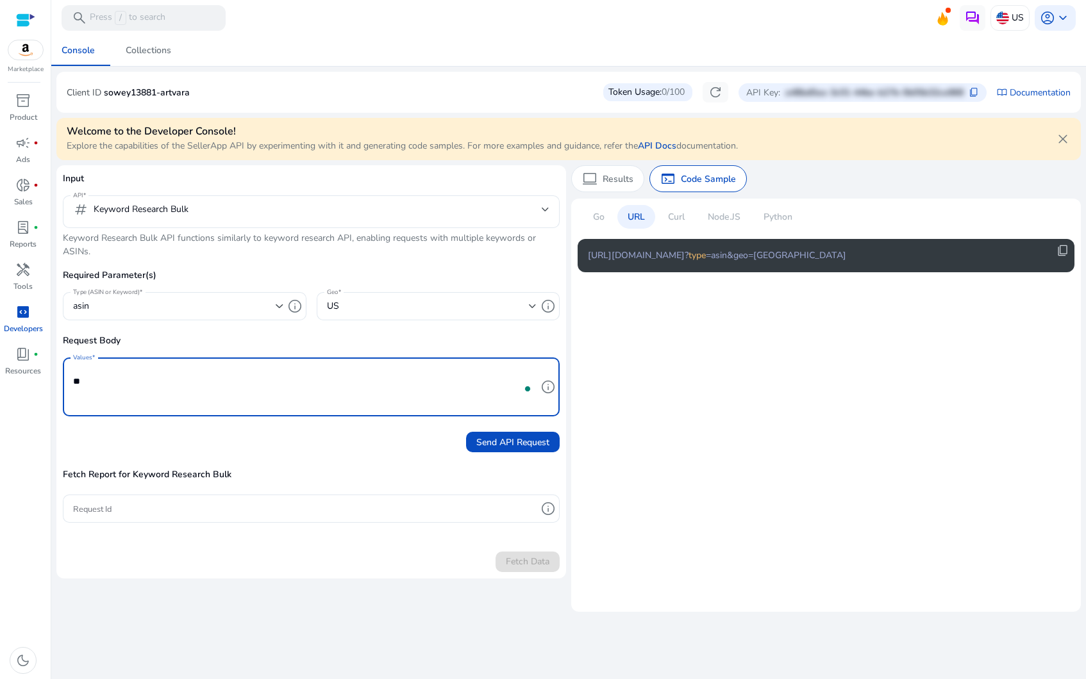
type textarea "*"
type textarea "******"
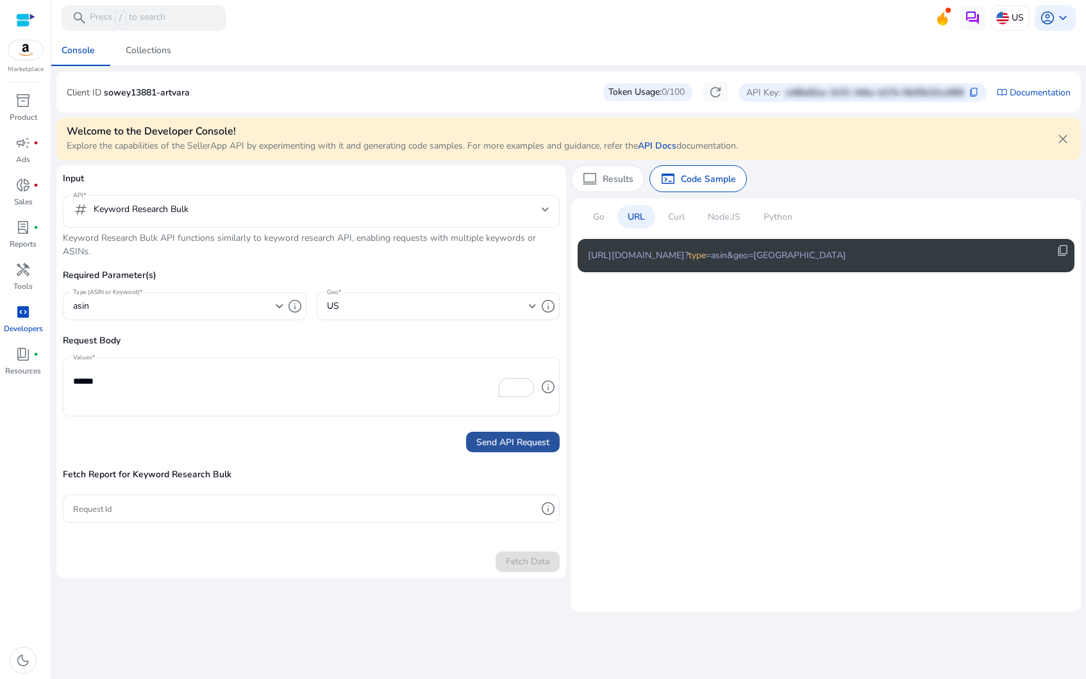
click at [554, 447] on span "submit" at bounding box center [513, 442] width 94 height 31
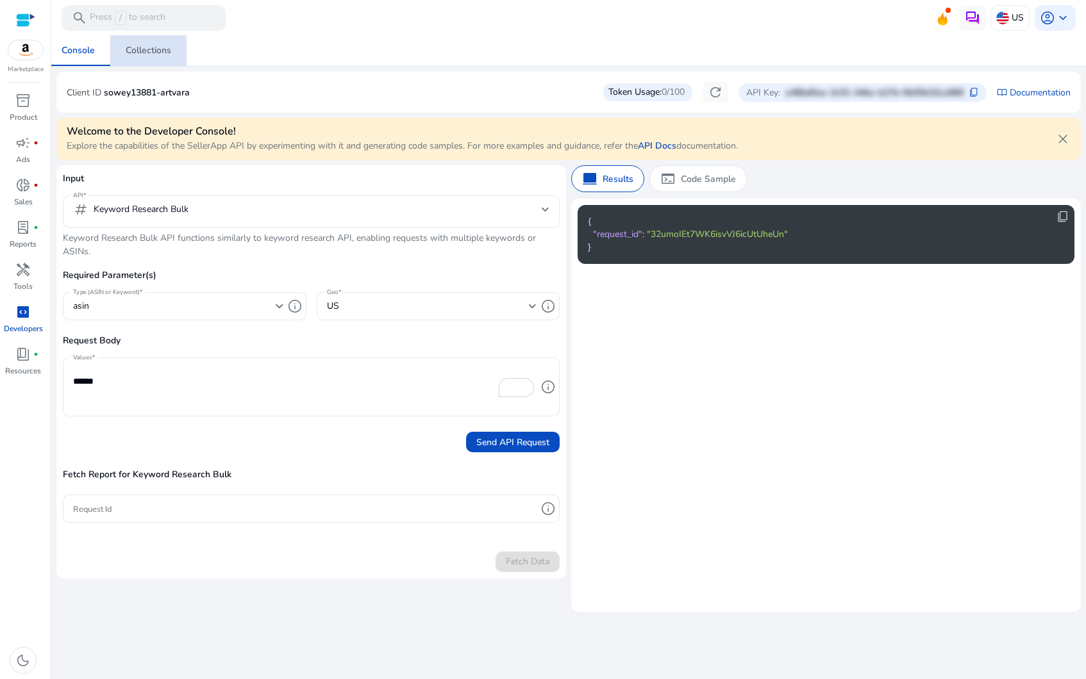
click at [181, 63] on link "Collections" at bounding box center [148, 50] width 76 height 31
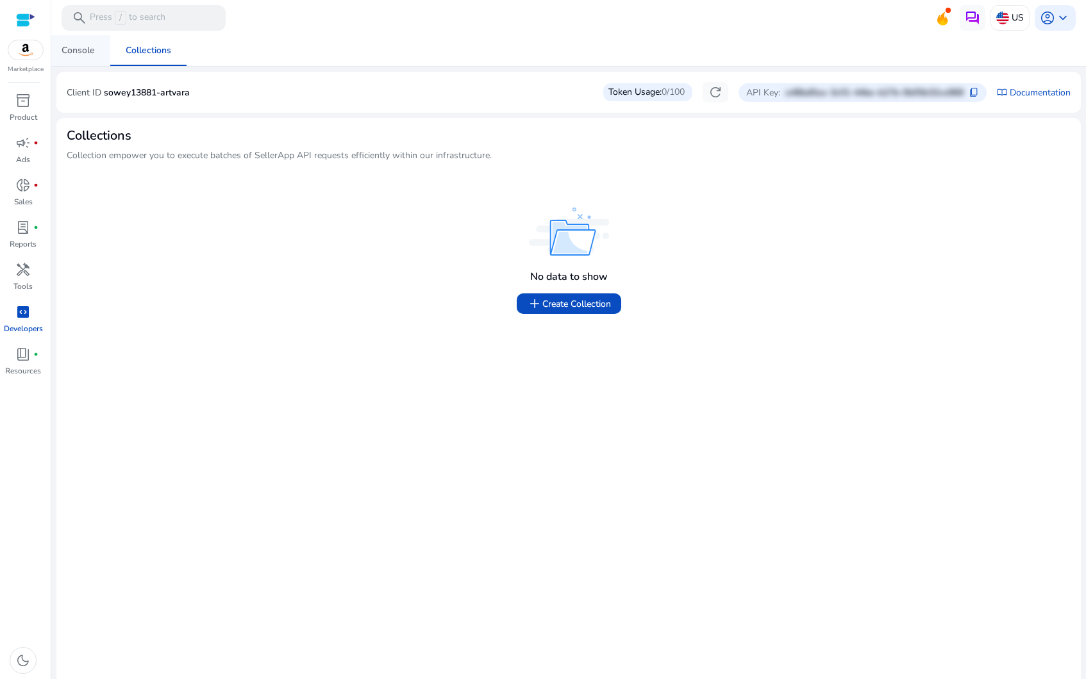
click at [72, 48] on div "Console" at bounding box center [78, 50] width 33 height 9
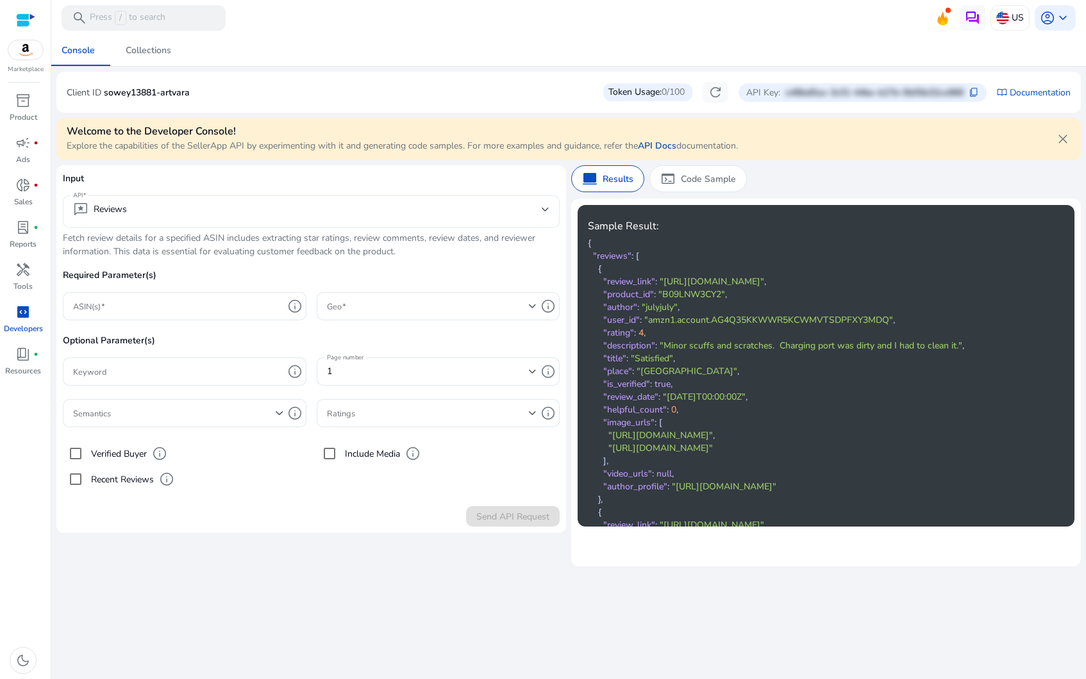
click at [232, 210] on mat-select-trigger "reviews Reviews" at bounding box center [307, 209] width 469 height 15
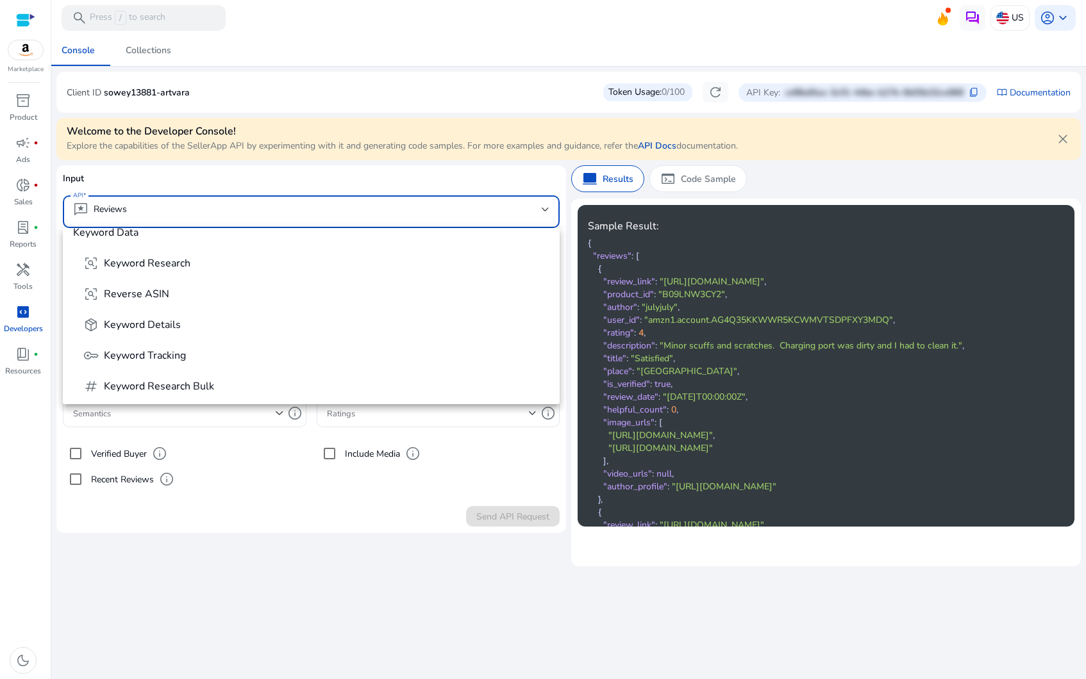
scroll to position [194, 0]
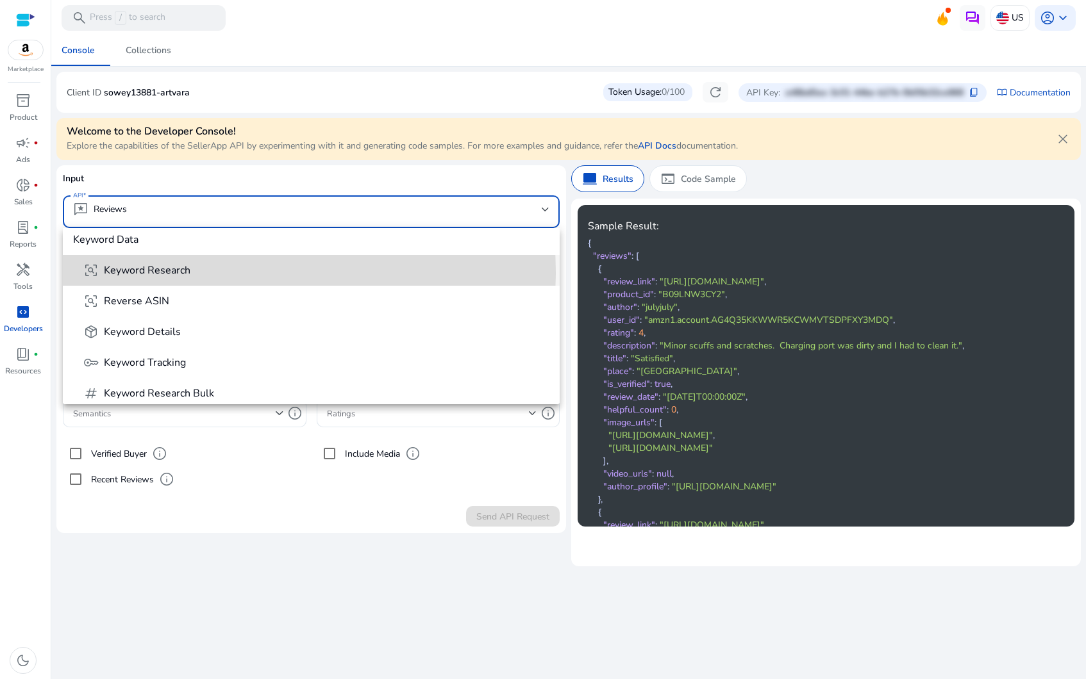
click at [232, 272] on span "frame_inspect Keyword Research" at bounding box center [316, 270] width 466 height 15
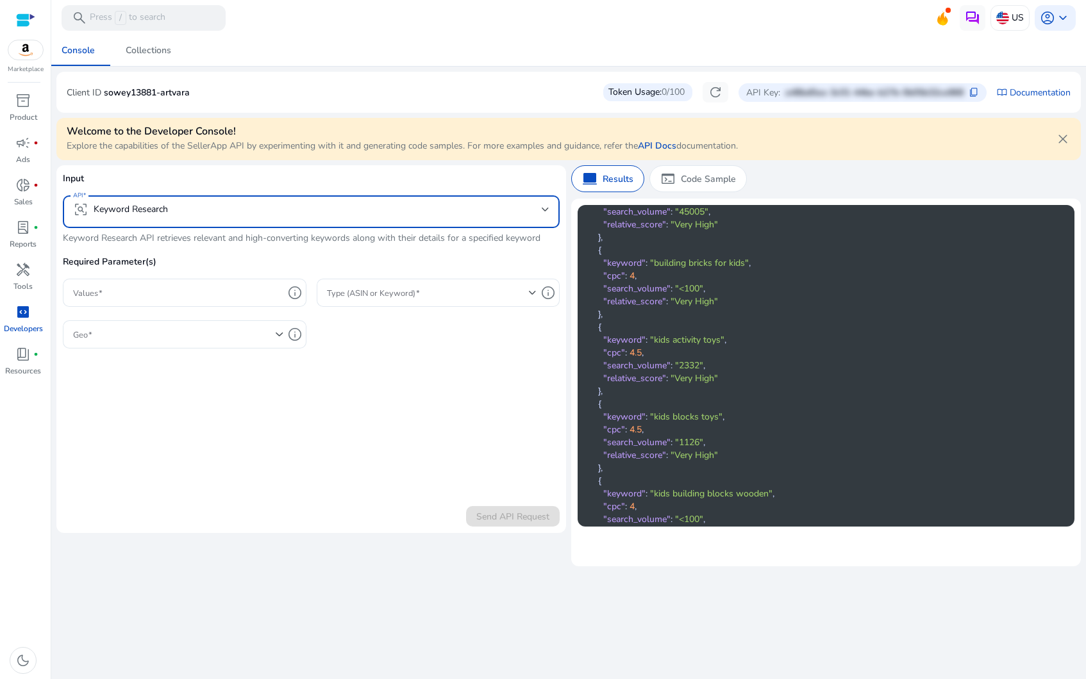
scroll to position [0, 0]
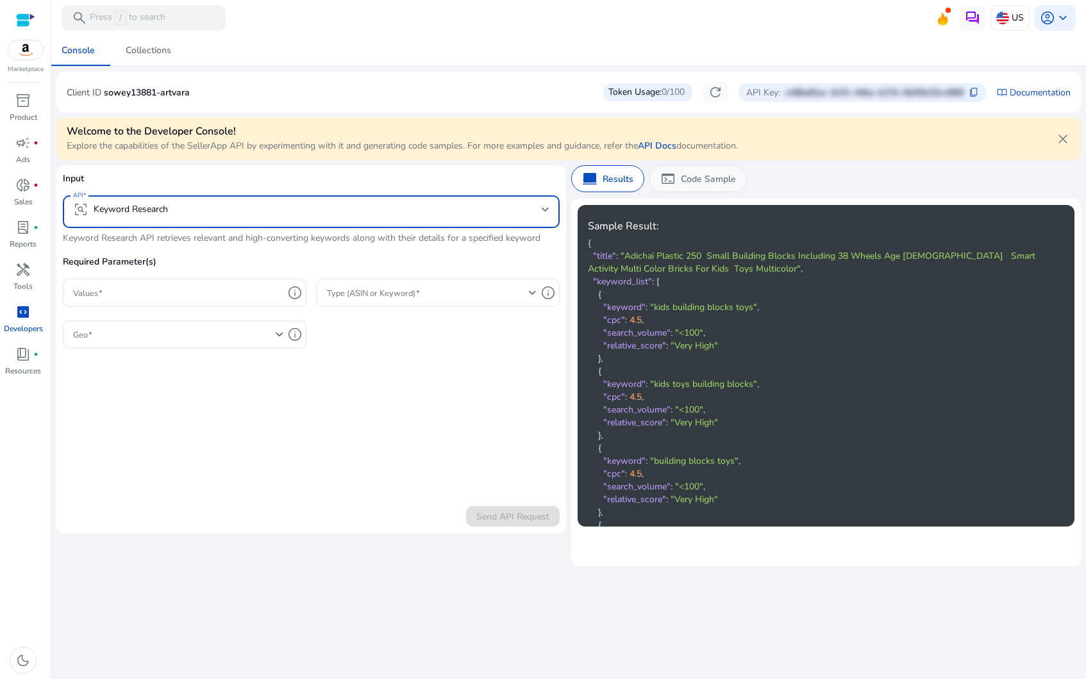
click at [661, 183] on span "terminal" at bounding box center [667, 178] width 15 height 15
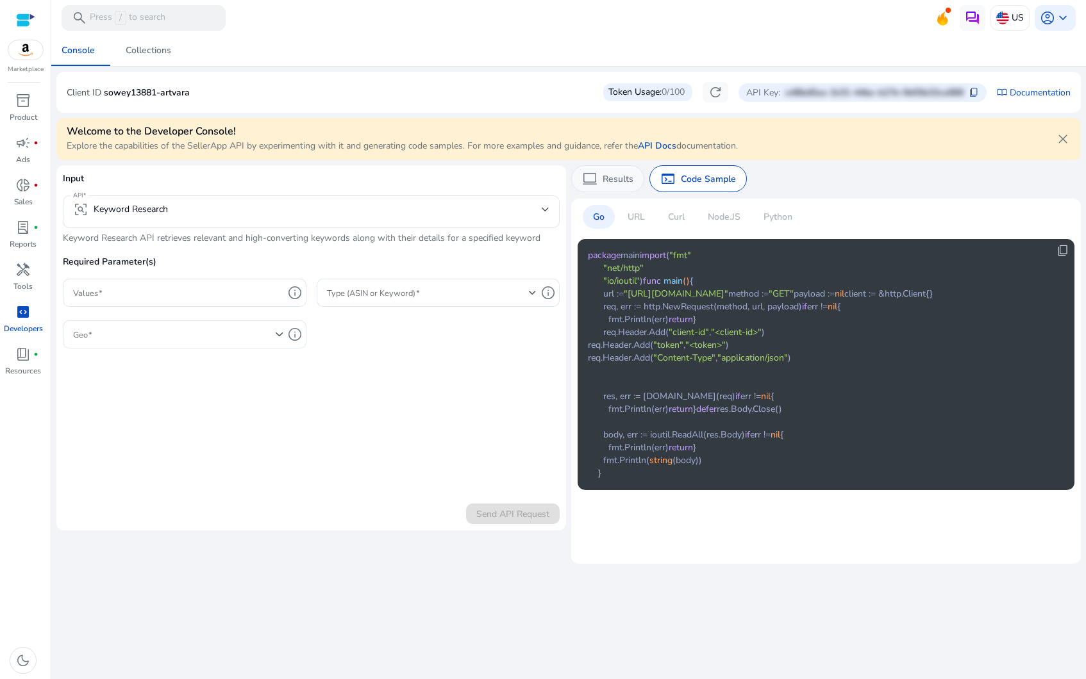
click at [604, 181] on p "Results" at bounding box center [618, 178] width 31 height 13
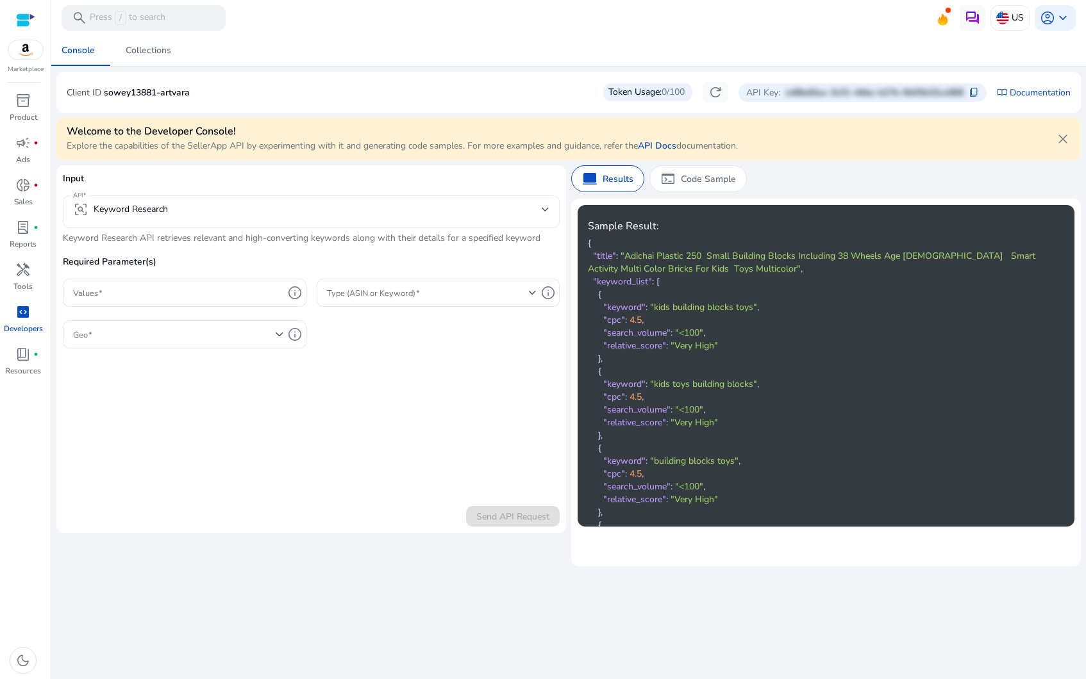
click at [195, 220] on mat-select "frame_inspect Keyword Research" at bounding box center [311, 212] width 476 height 20
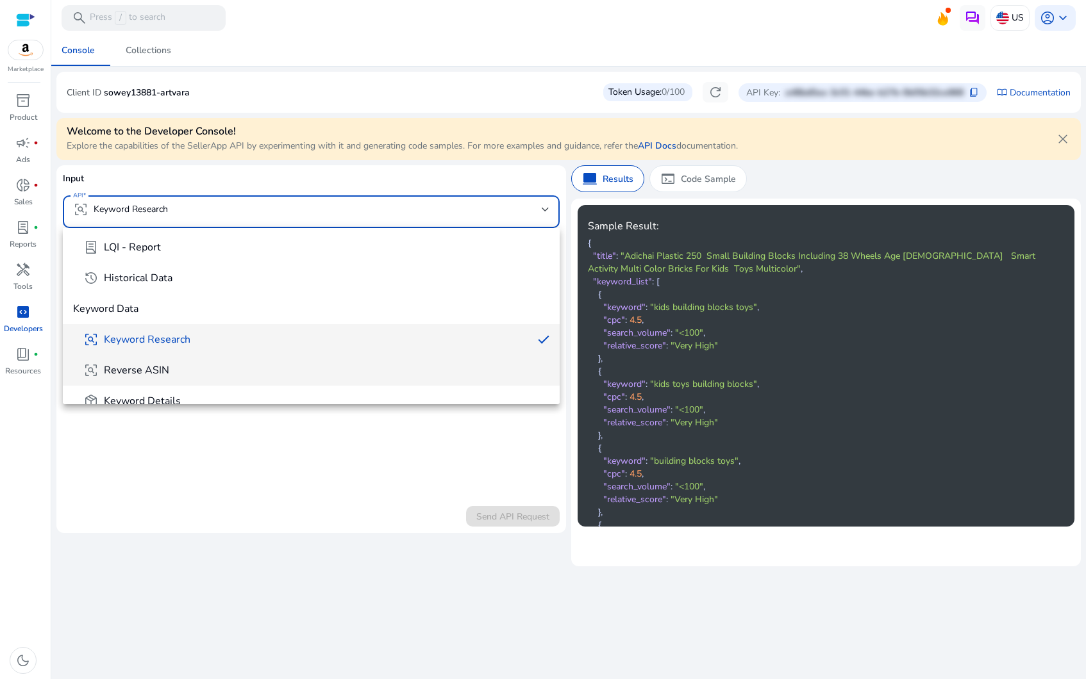
scroll to position [126, 0]
click at [187, 362] on span "frame_inspect Reverse ASIN" at bounding box center [316, 368] width 466 height 15
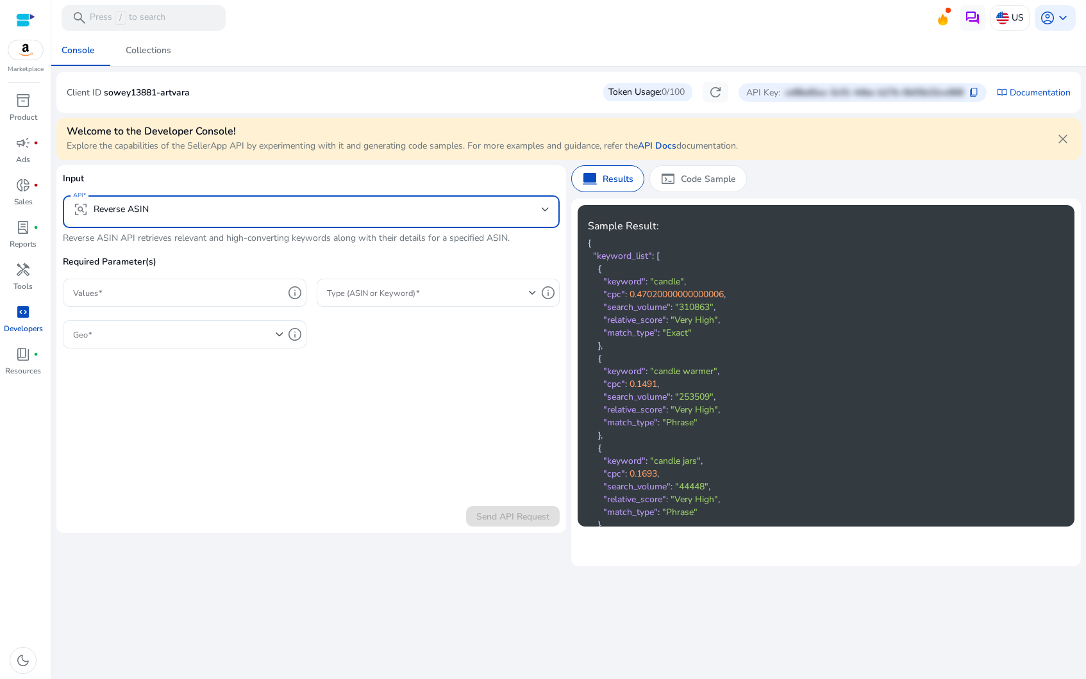
click at [108, 206] on div "frame_inspect Reverse ASIN" at bounding box center [111, 209] width 76 height 15
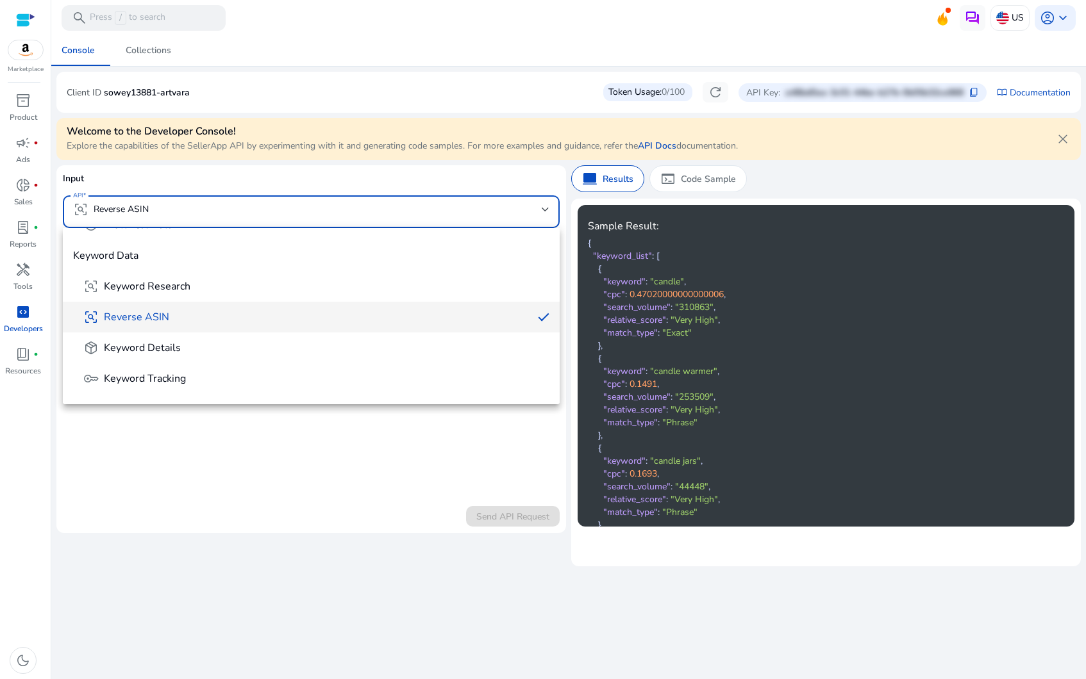
scroll to position [186, 0]
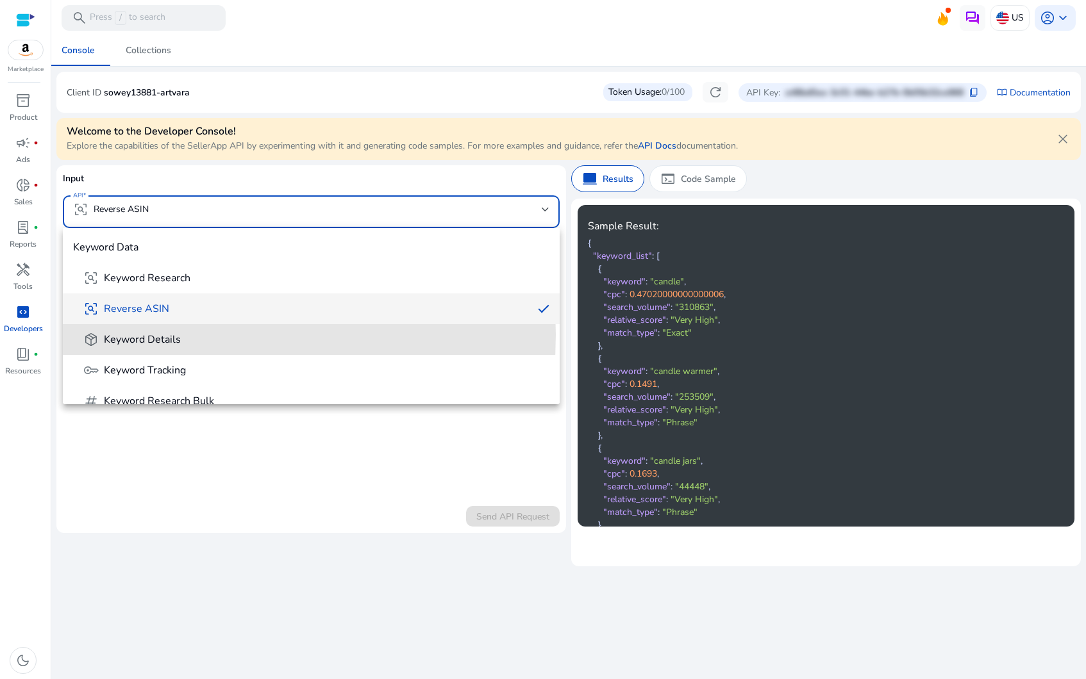
click at [131, 335] on span "Keyword Details" at bounding box center [142, 340] width 77 height 14
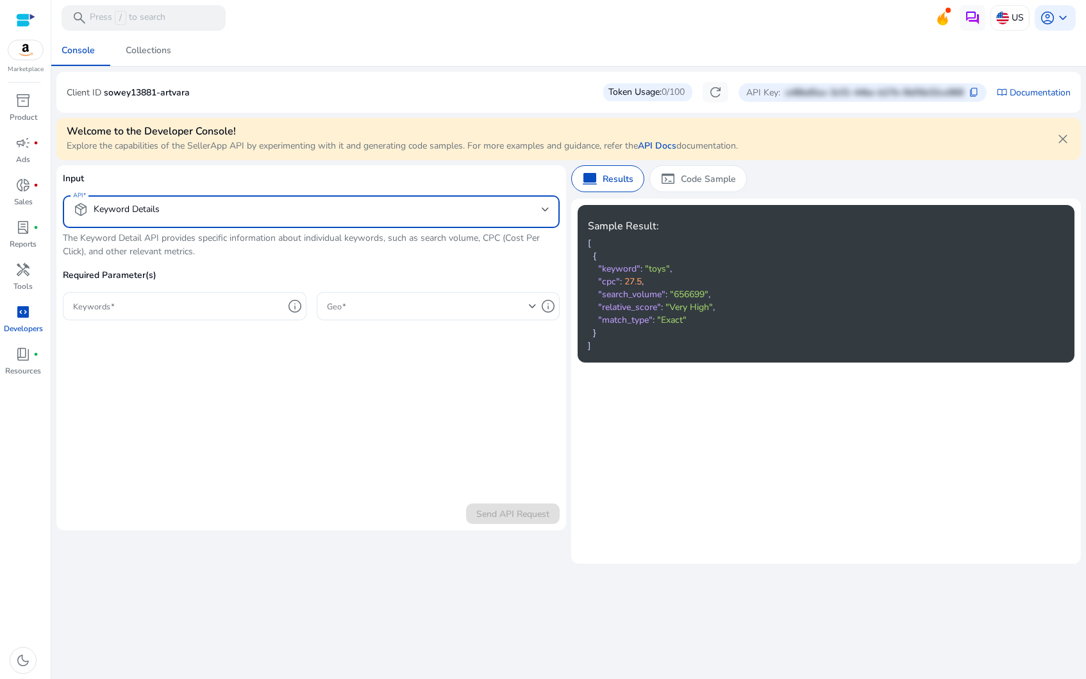
click at [295, 193] on p "Input" at bounding box center [311, 184] width 497 height 24
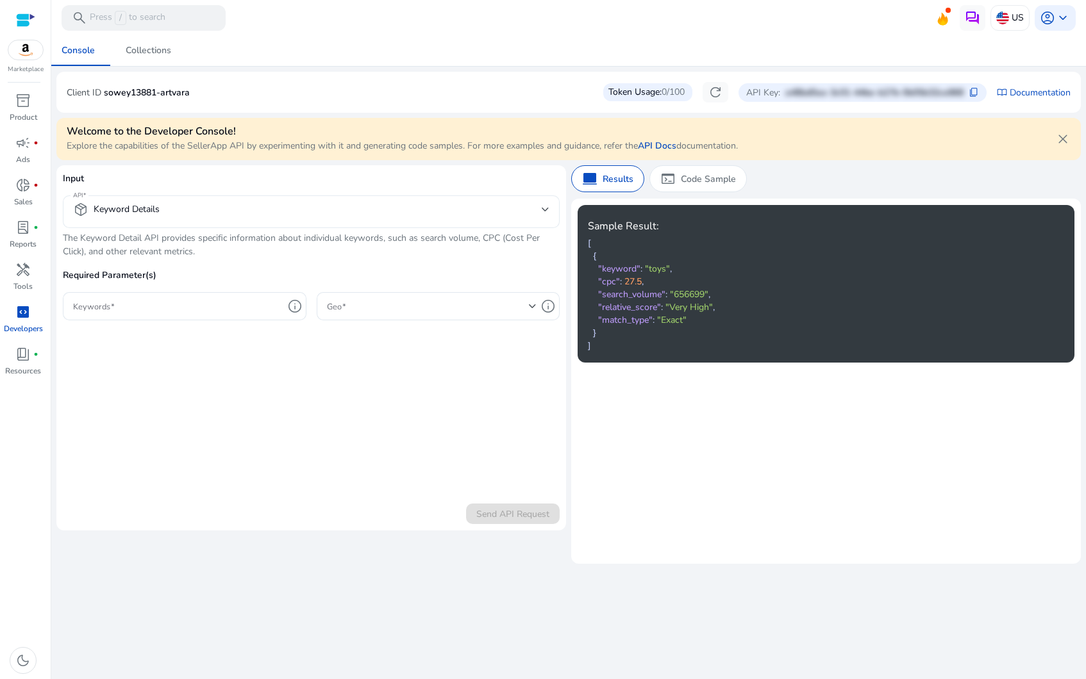
click at [292, 210] on mat-select-trigger "package_2 Keyword Details" at bounding box center [307, 209] width 469 height 15
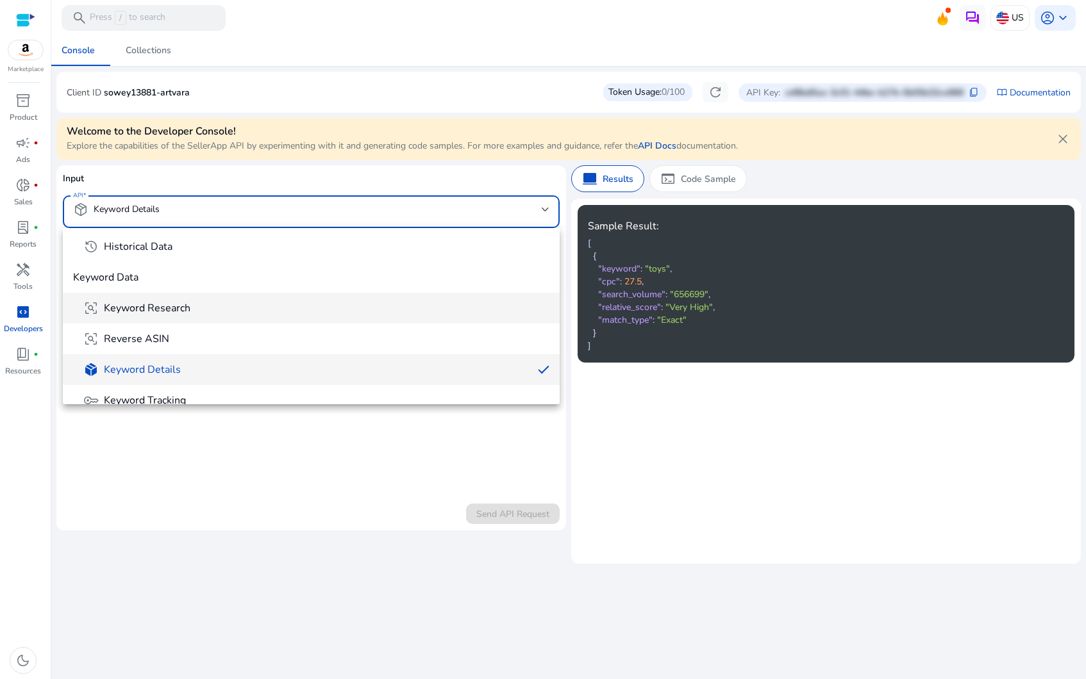
scroll to position [203, 0]
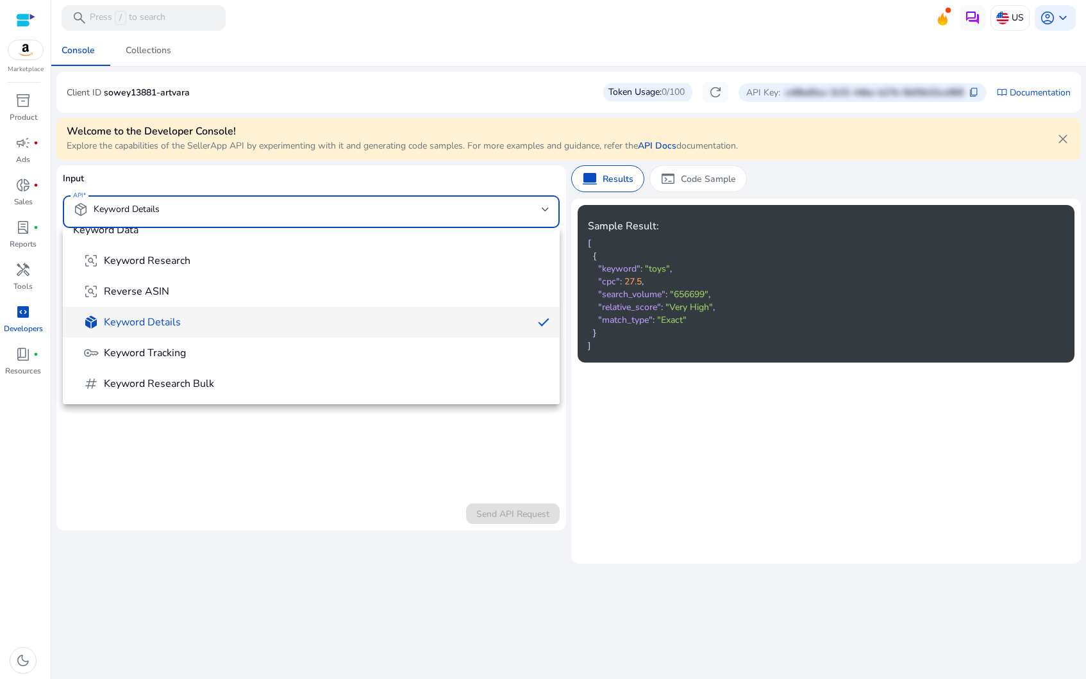
click at [185, 337] on mat-option "package_2 Keyword Details" at bounding box center [311, 322] width 497 height 31
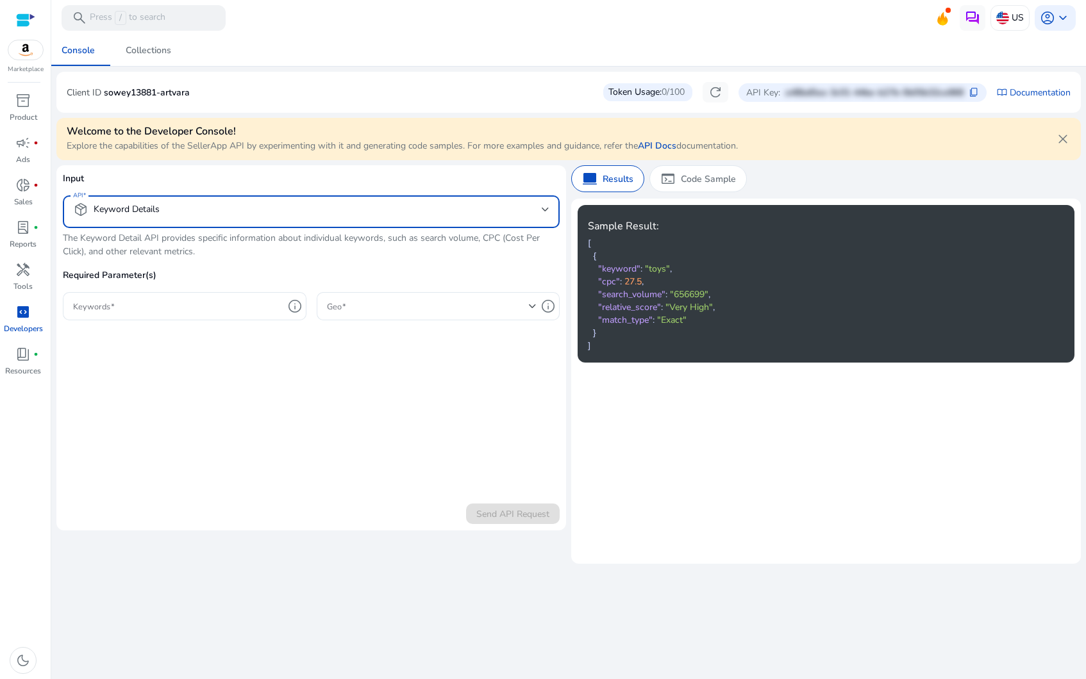
click at [176, 218] on mat-select "package_2 Keyword Details" at bounding box center [311, 212] width 476 height 20
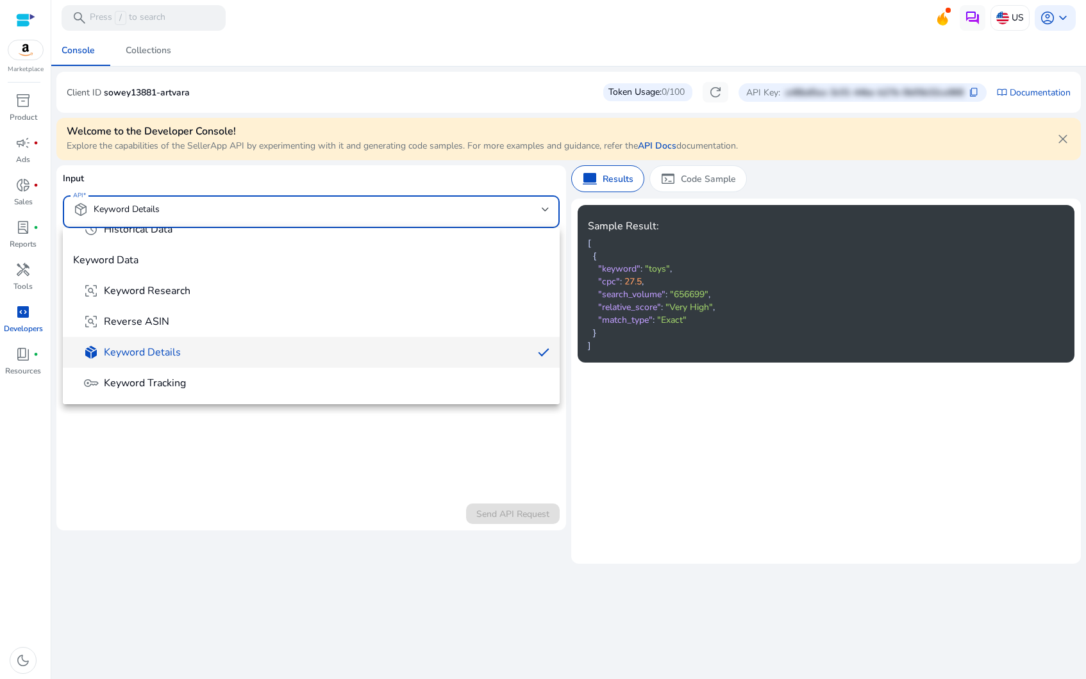
scroll to position [187, 0]
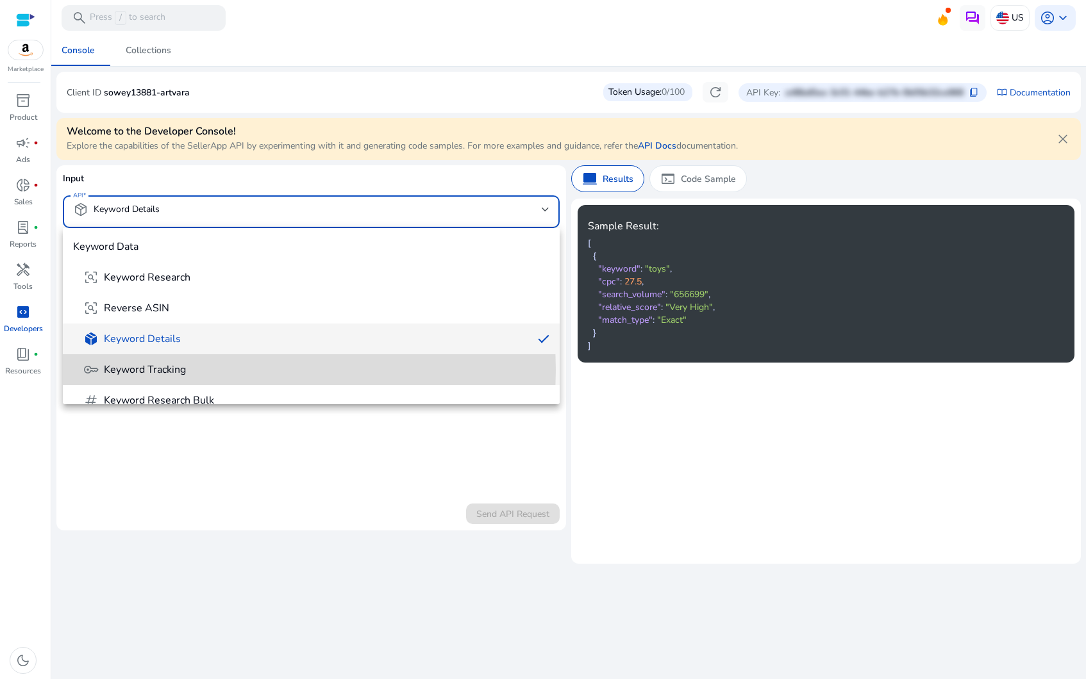
click at [178, 370] on span "Keyword Tracking" at bounding box center [145, 370] width 82 height 14
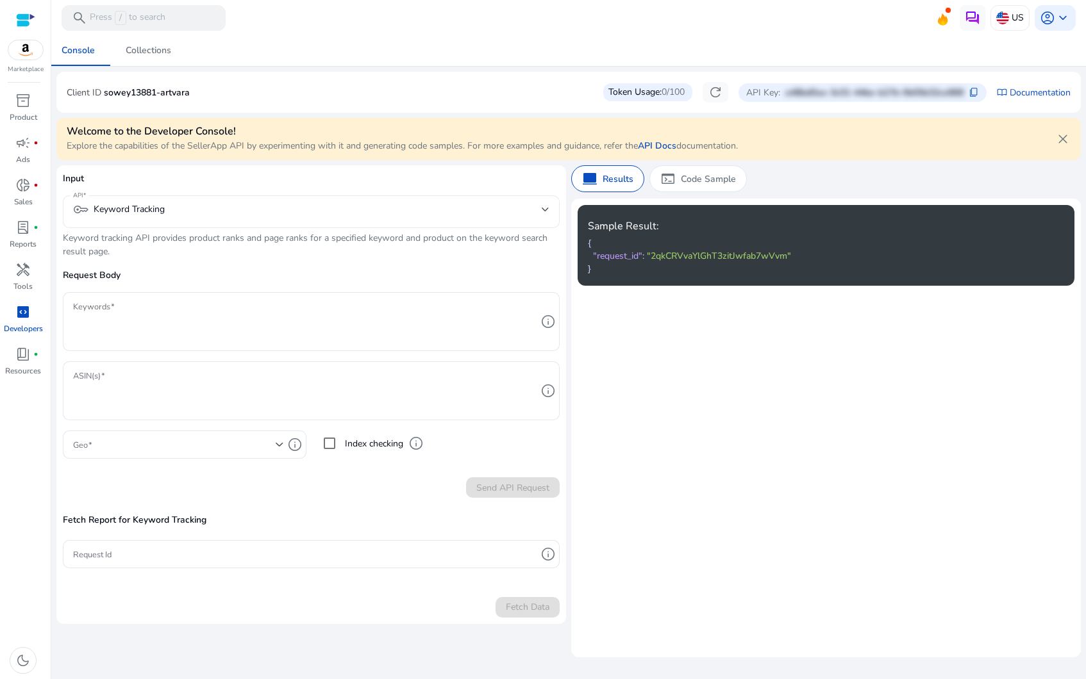
click at [215, 222] on div "key Keyword Tracking" at bounding box center [311, 211] width 476 height 33
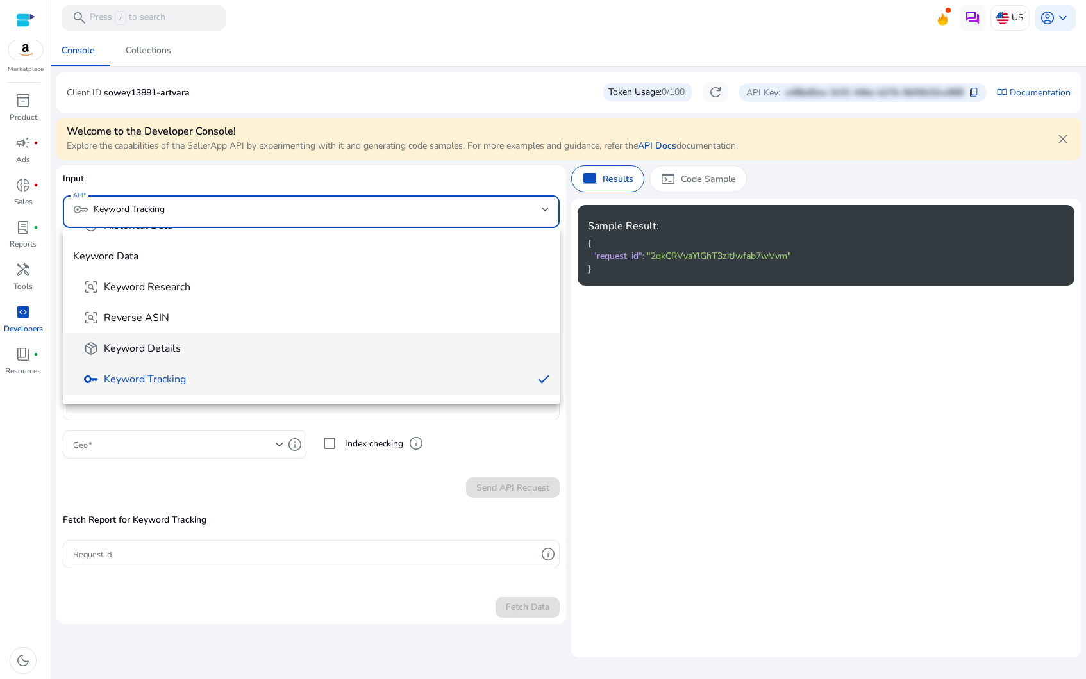
scroll to position [188, 0]
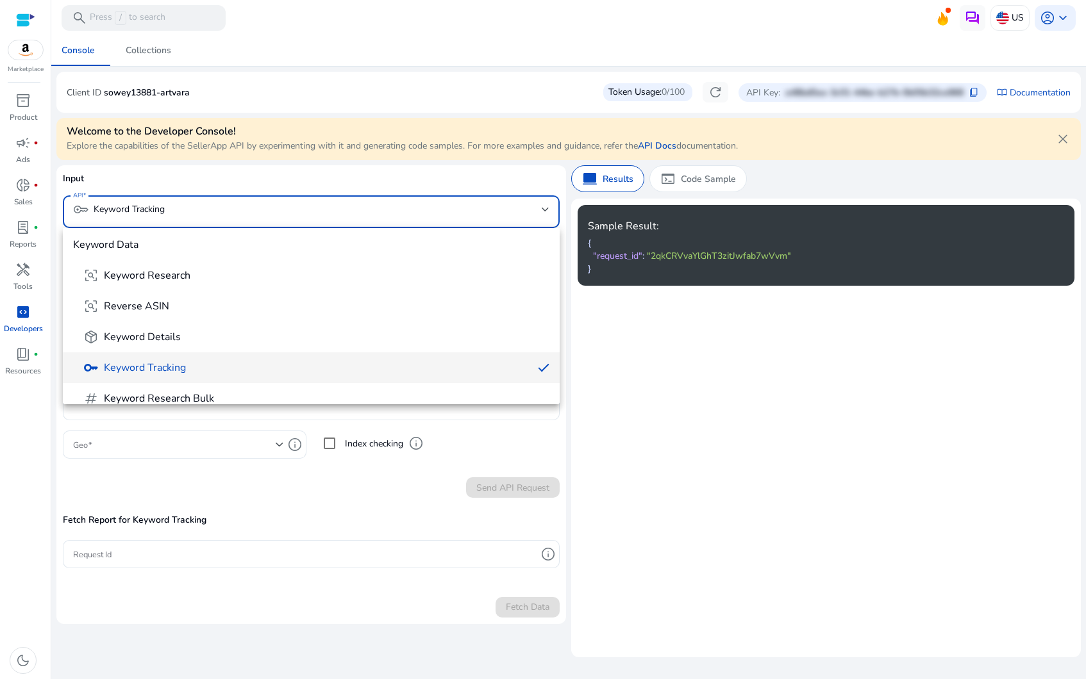
click at [203, 470] on div at bounding box center [543, 339] width 1086 height 679
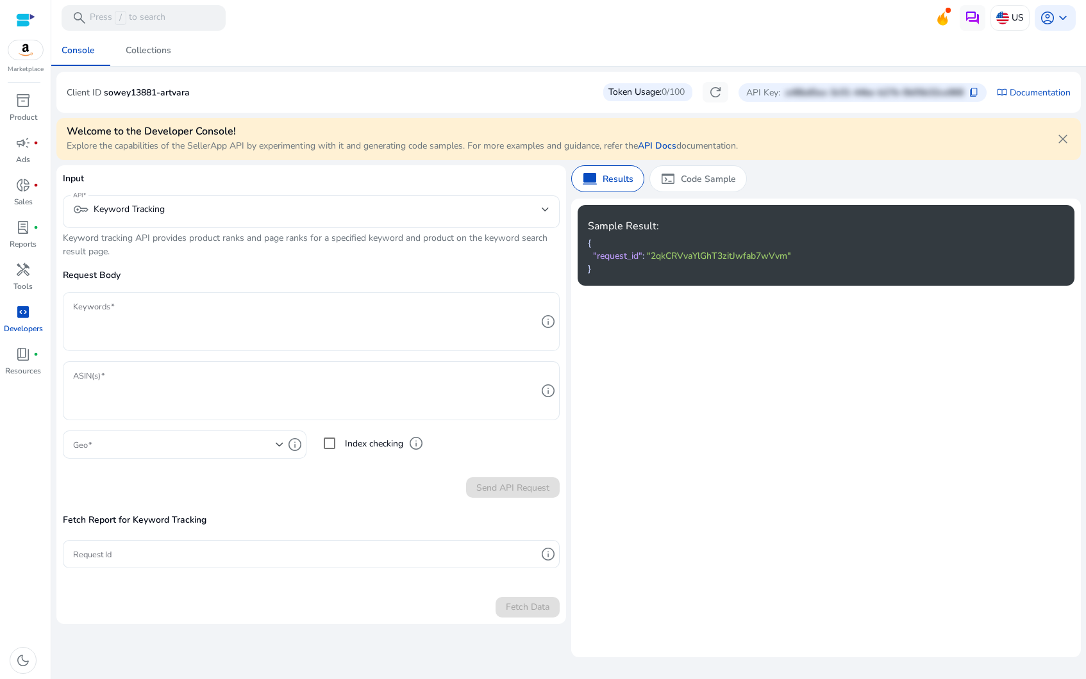
click at [195, 340] on textarea "Keywords" at bounding box center [304, 322] width 463 height 46
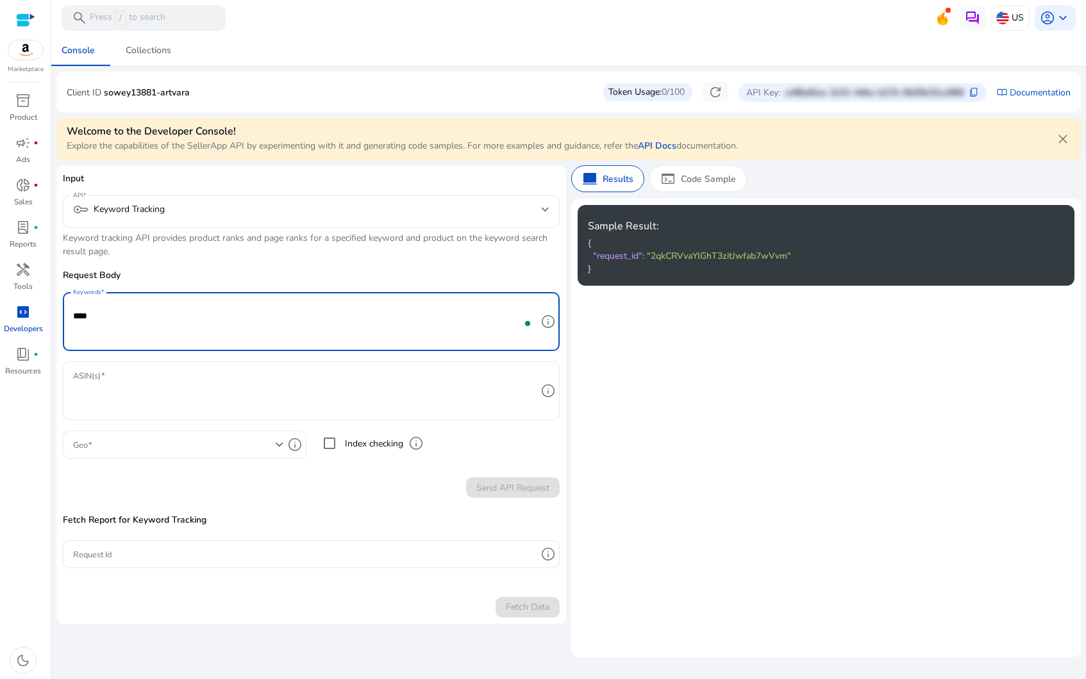
type textarea "*****"
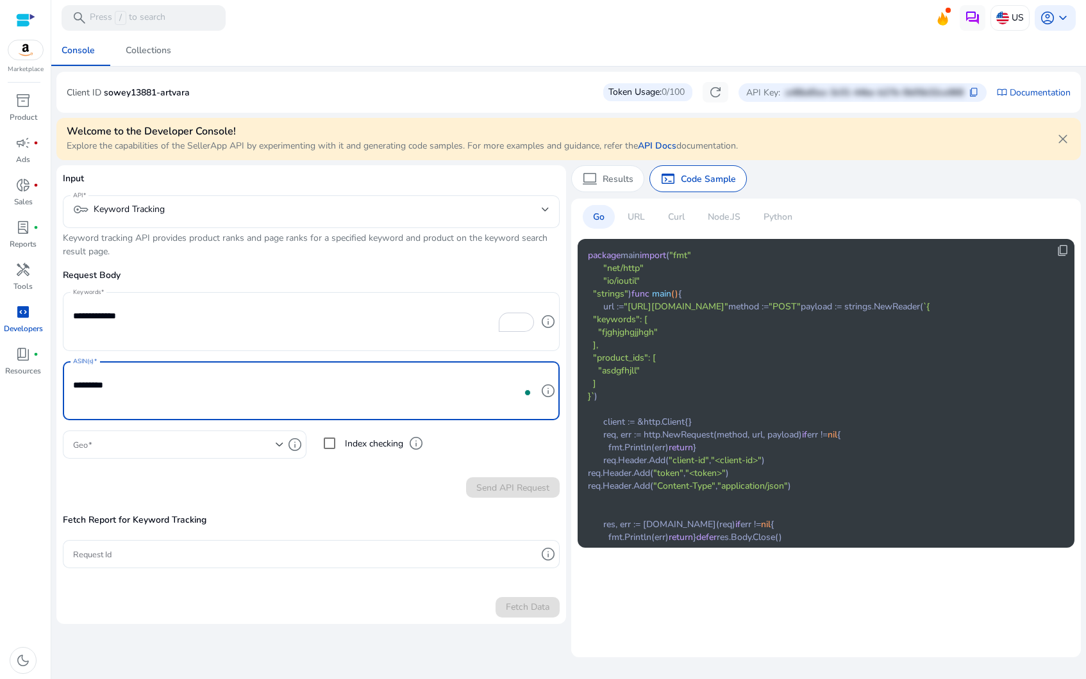
click at [146, 420] on div "*********" at bounding box center [304, 391] width 463 height 59
type textarea "*********"
click at [139, 454] on div at bounding box center [178, 445] width 210 height 28
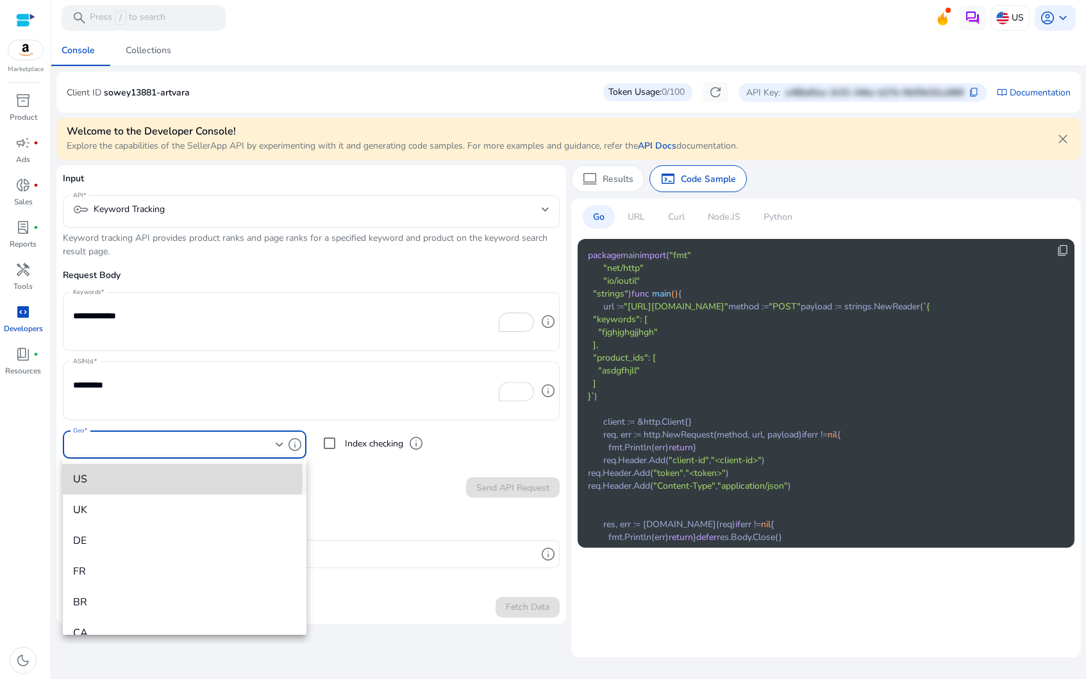
click at [128, 479] on span "US" at bounding box center [184, 479] width 223 height 14
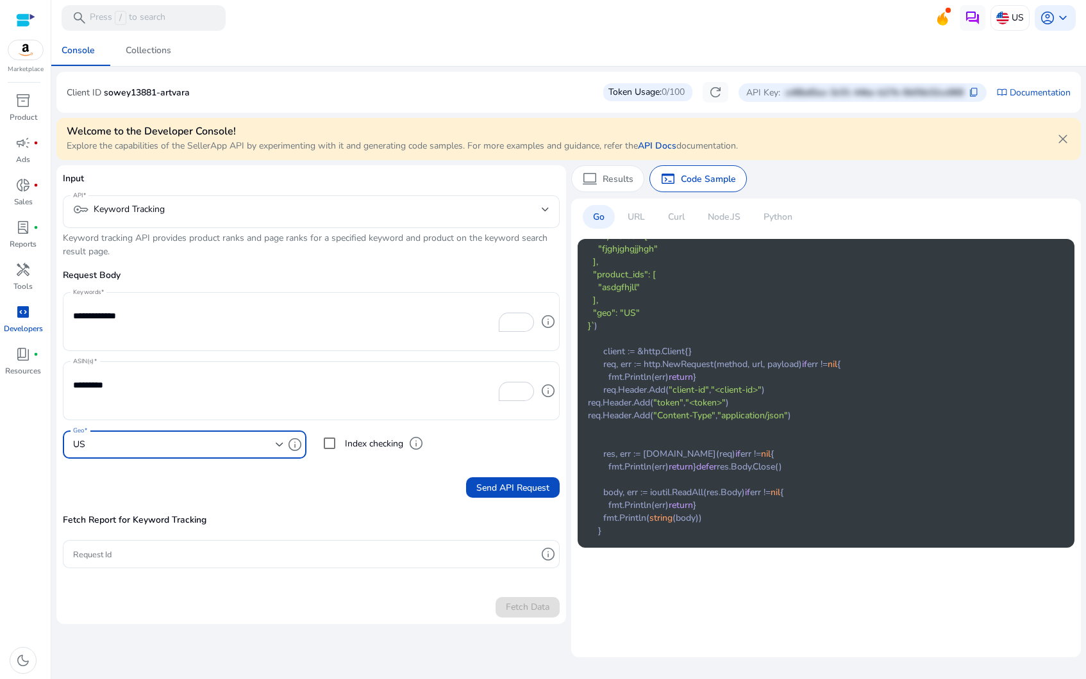
scroll to position [337, 0]
click at [677, 218] on p "Curl" at bounding box center [676, 216] width 17 height 13
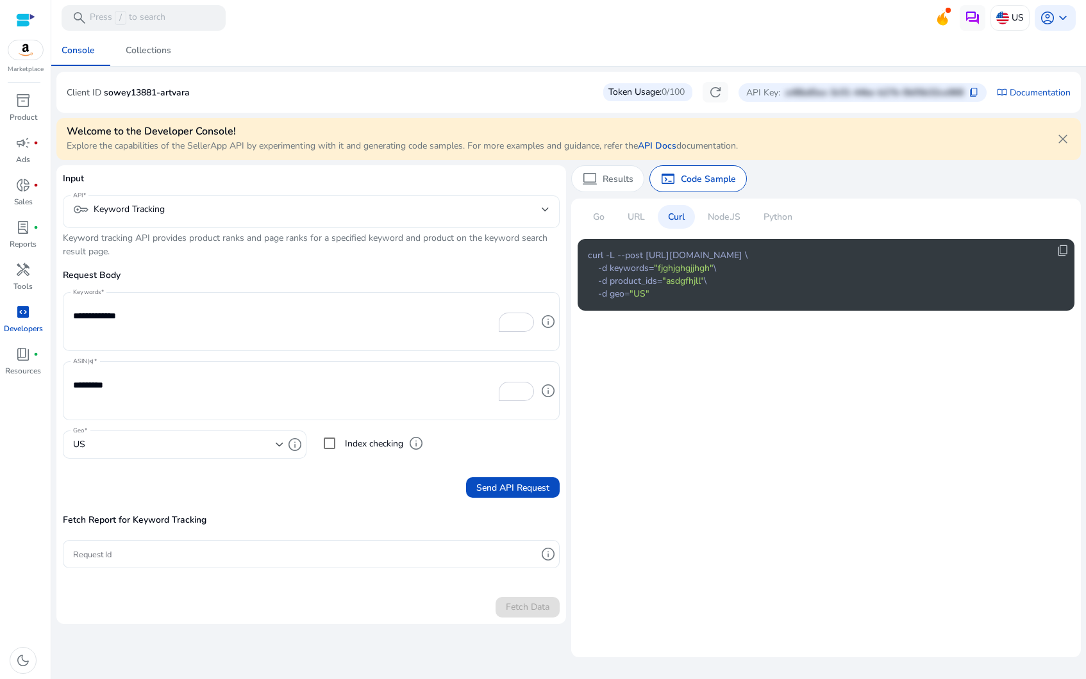
click at [469, 204] on mat-select-trigger "key Keyword Tracking" at bounding box center [307, 209] width 469 height 15
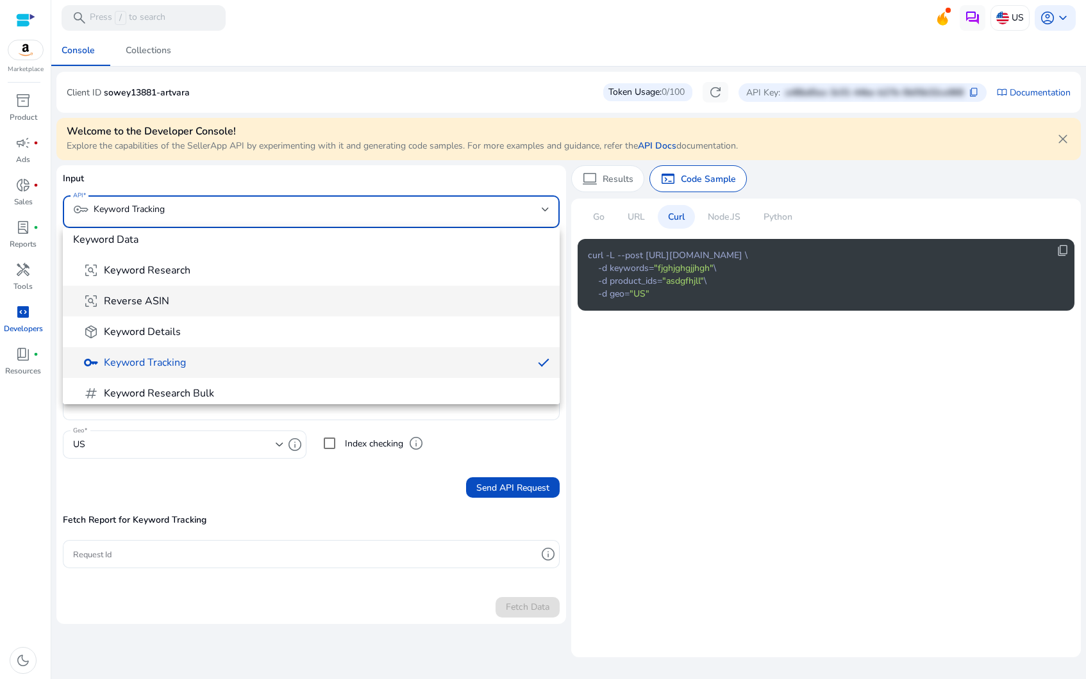
scroll to position [191, 0]
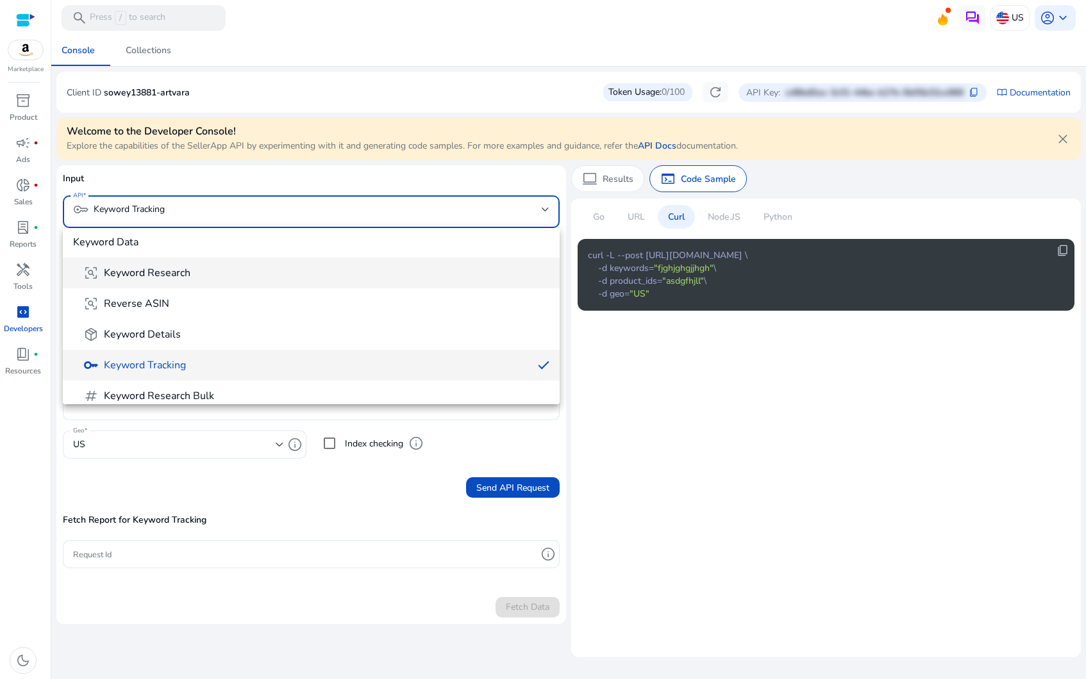
click at [205, 272] on span "frame_inspect Keyword Research" at bounding box center [316, 272] width 466 height 15
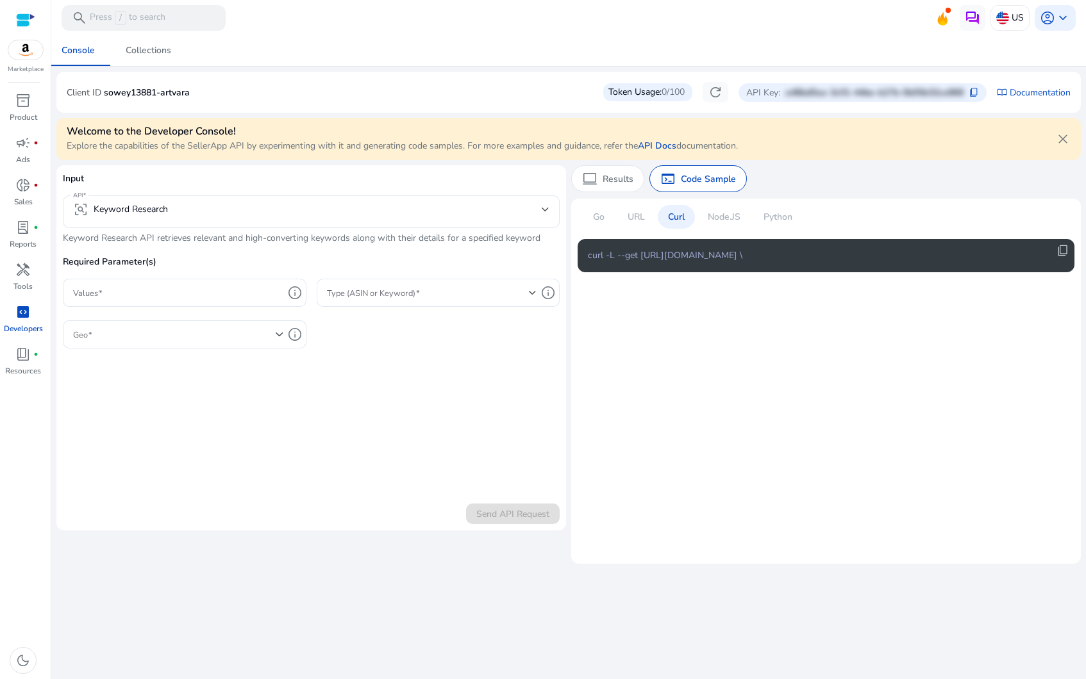
click at [703, 208] on div "Node.JS" at bounding box center [723, 217] width 53 height 24
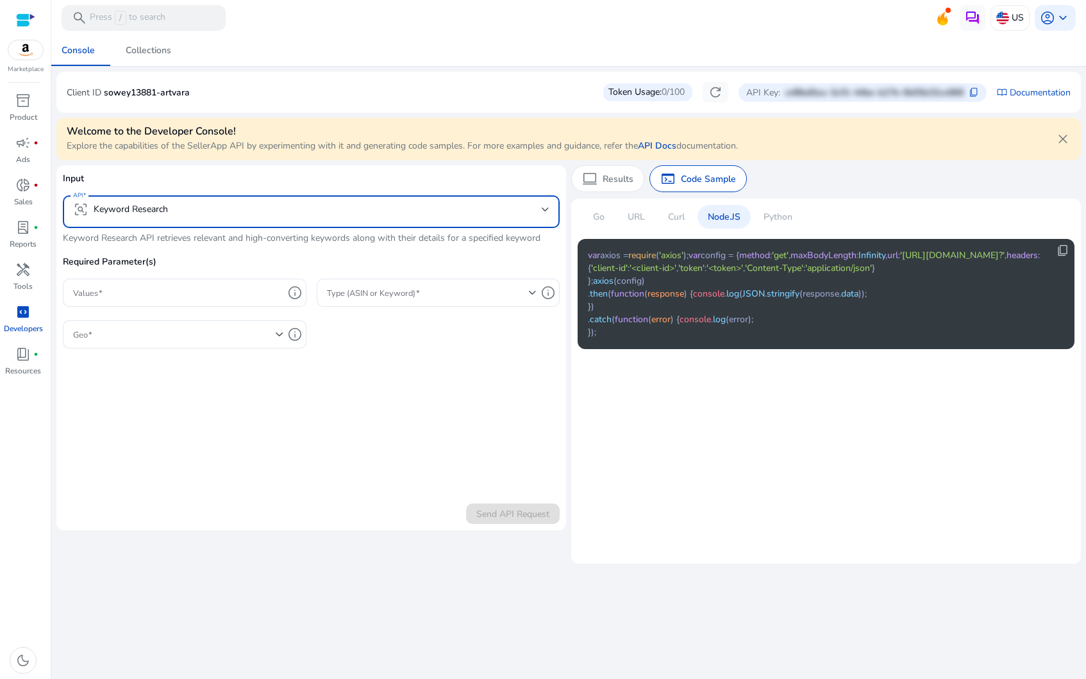
click at [244, 221] on mat-select "frame_inspect Keyword Research" at bounding box center [311, 212] width 476 height 20
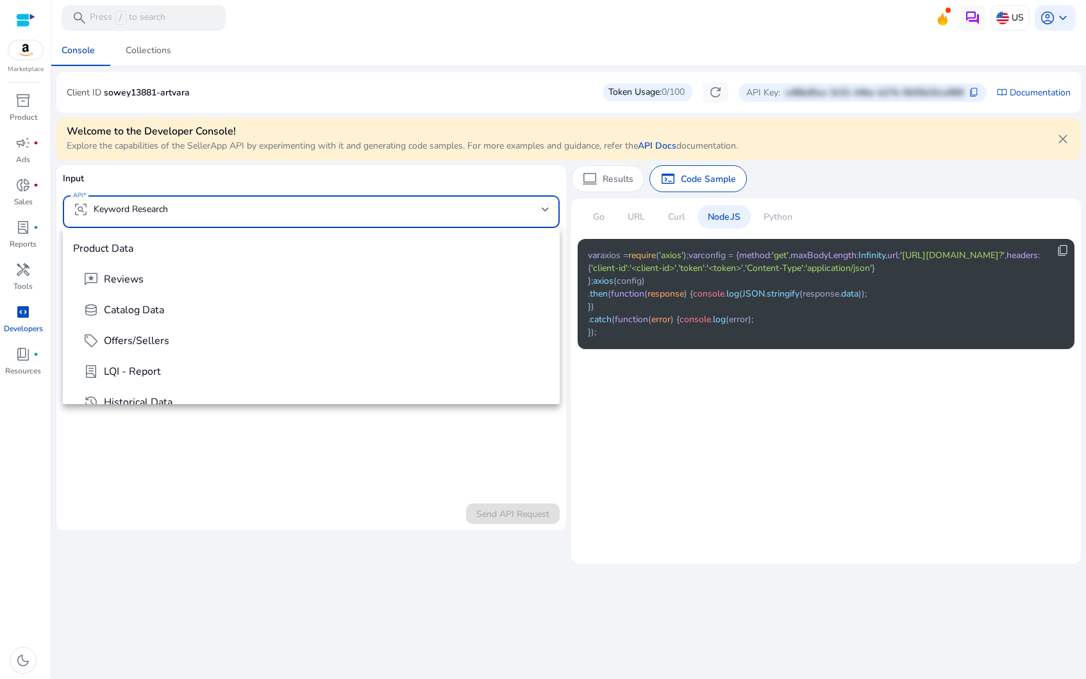
scroll to position [75, 0]
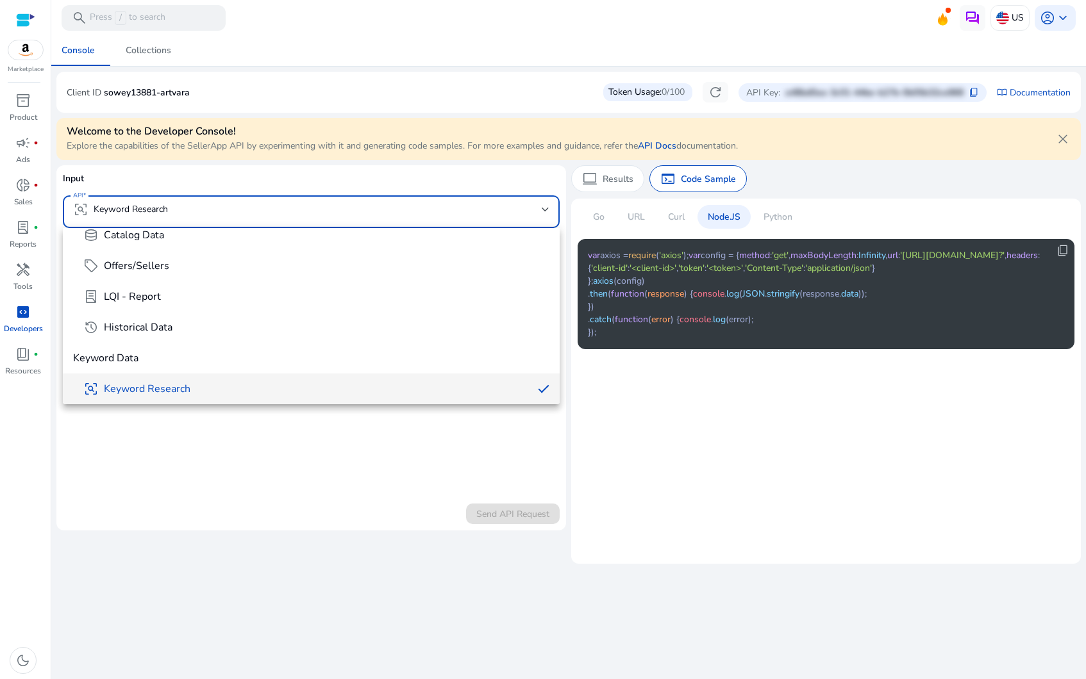
click at [613, 181] on div at bounding box center [543, 339] width 1086 height 679
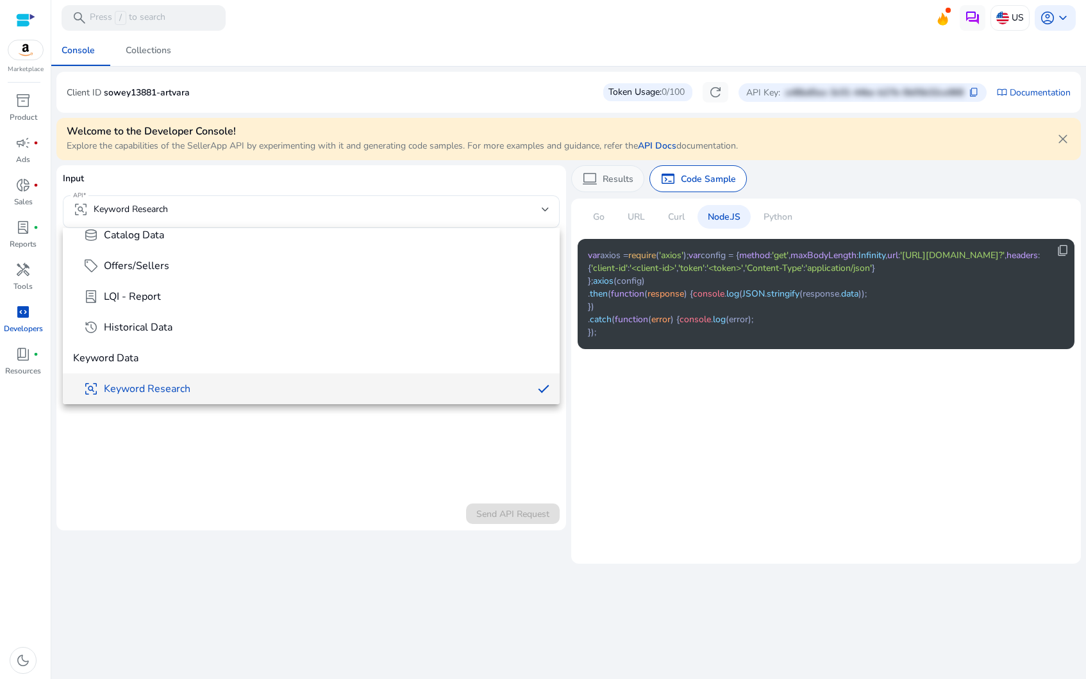
click at [615, 179] on p "Results" at bounding box center [618, 178] width 31 height 13
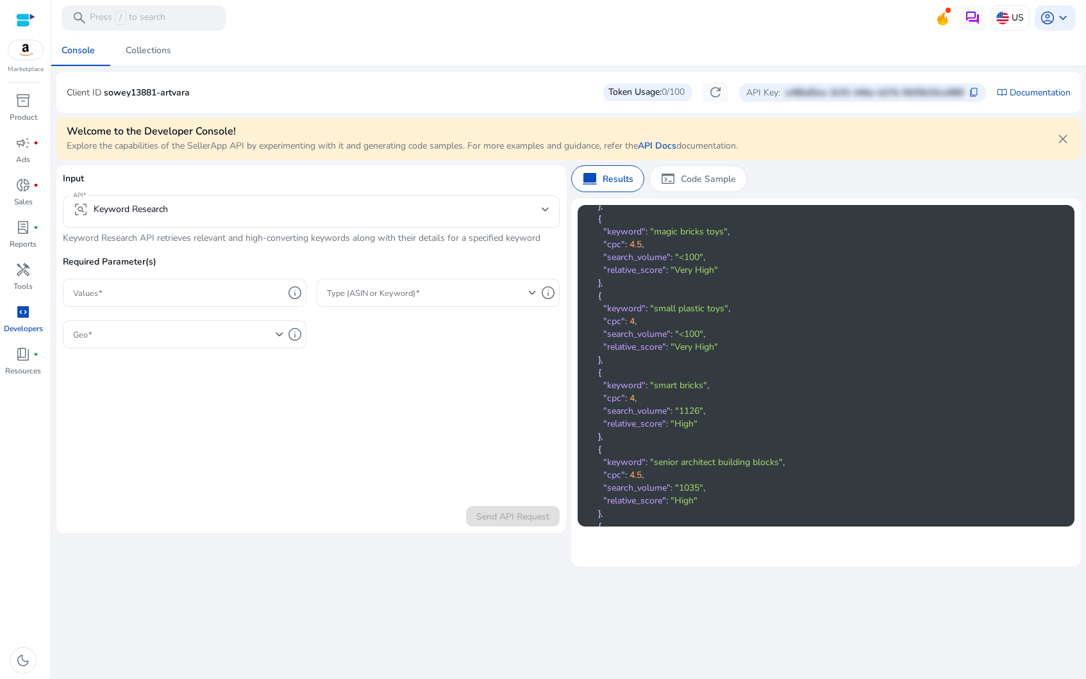
scroll to position [3643, 0]
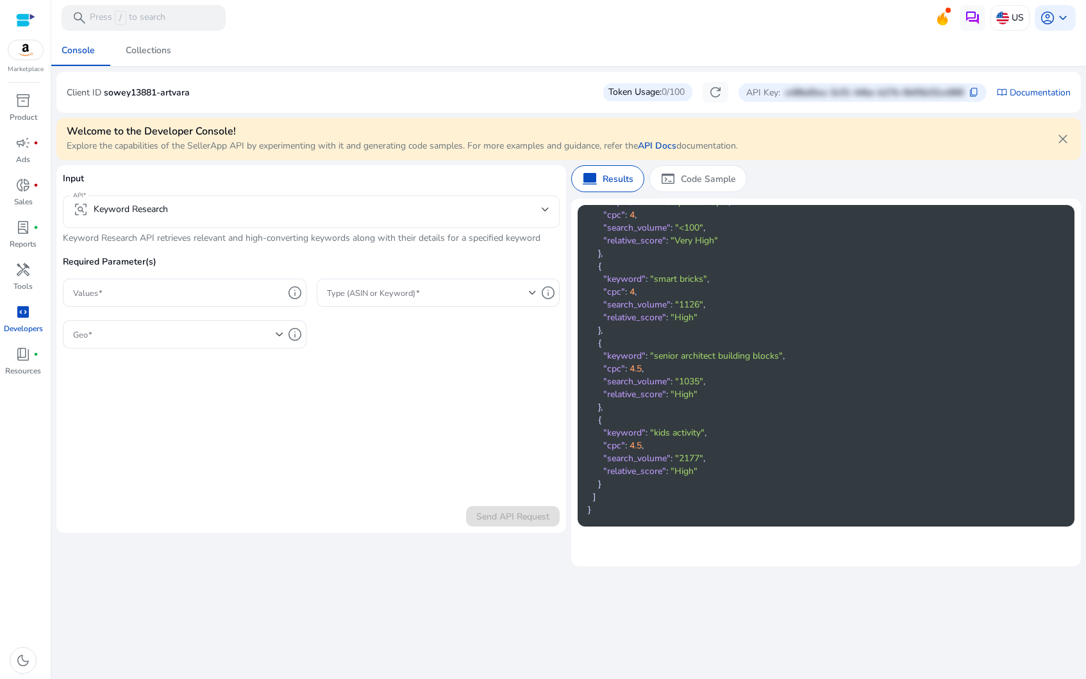
click at [183, 210] on mat-select-trigger "frame_inspect Keyword Research" at bounding box center [307, 209] width 469 height 15
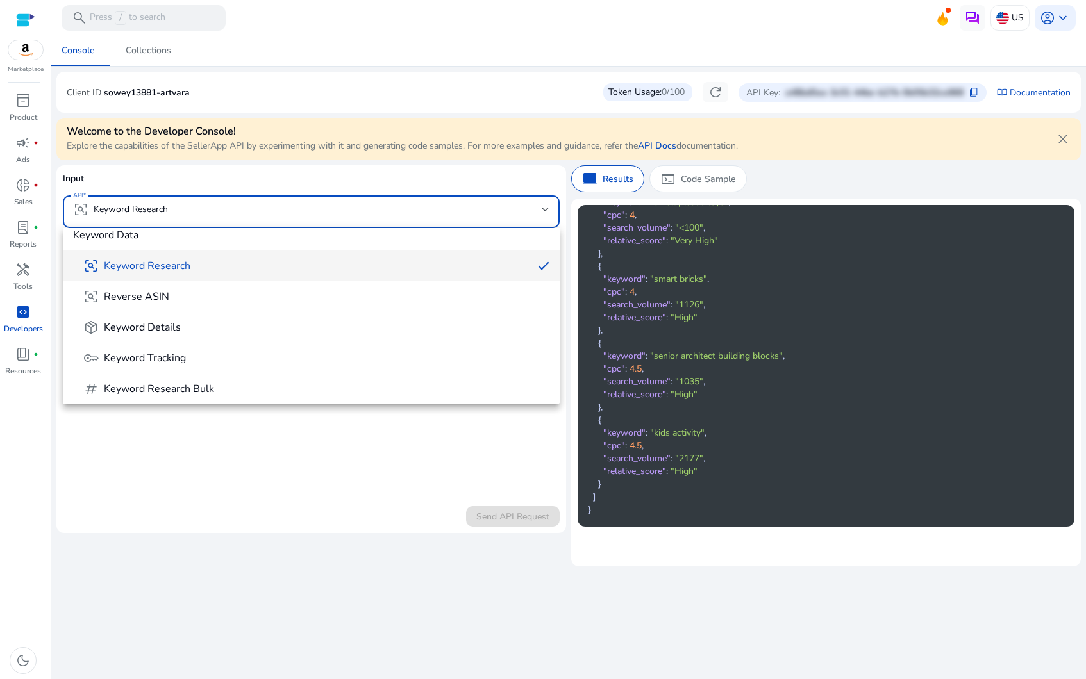
scroll to position [197, 0]
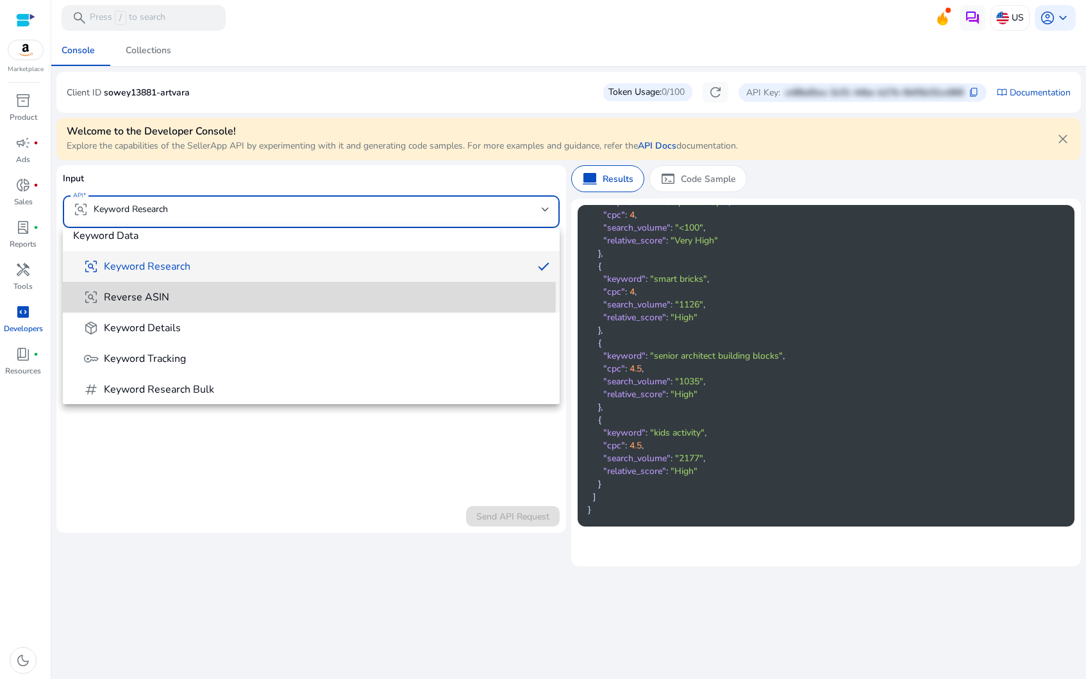
click at [204, 297] on span "frame_inspect Reverse ASIN" at bounding box center [316, 297] width 466 height 15
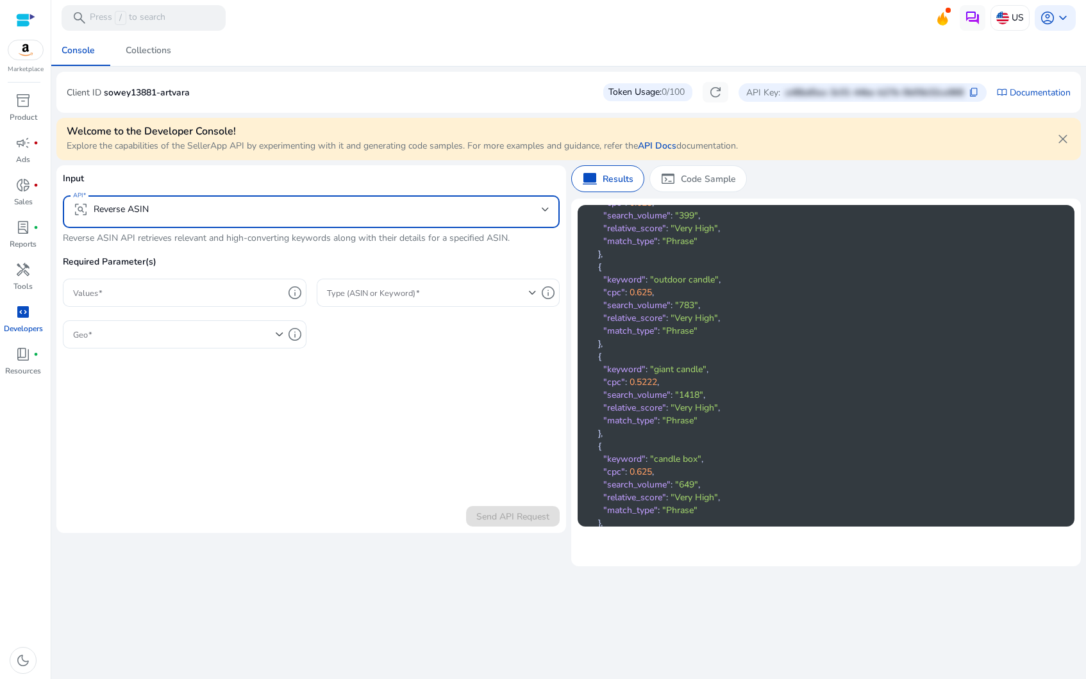
scroll to position [2699, 0]
click at [263, 206] on mat-select-trigger "frame_inspect Reverse ASIN" at bounding box center [307, 209] width 469 height 15
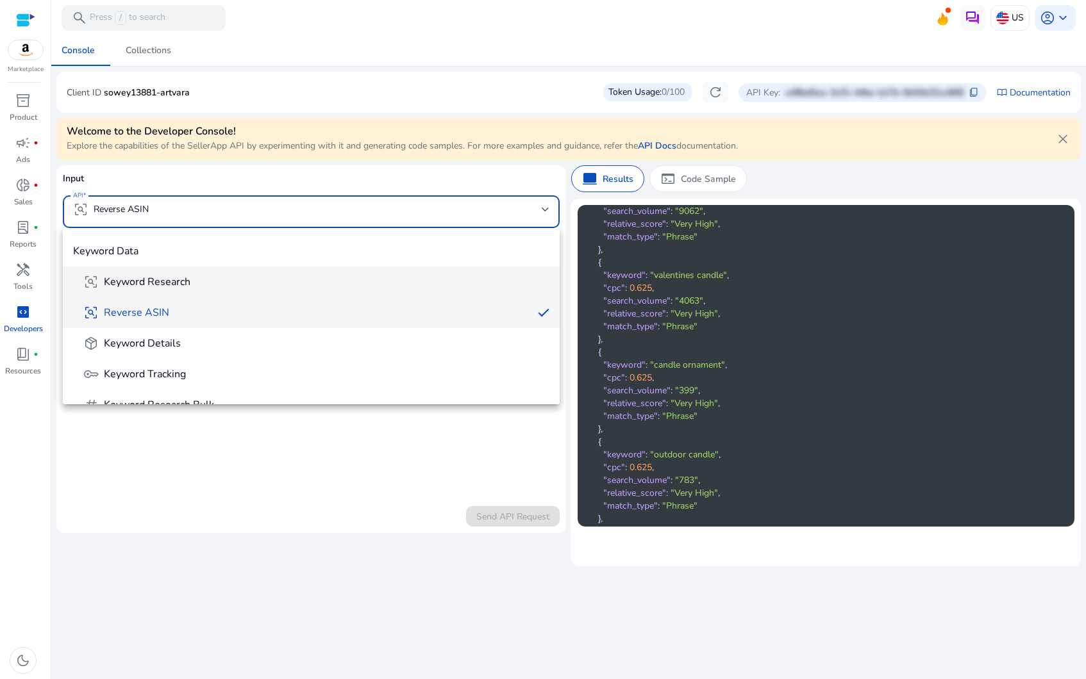
scroll to position [179, 0]
click at [218, 348] on span "package_2 Keyword Details" at bounding box center [316, 345] width 466 height 15
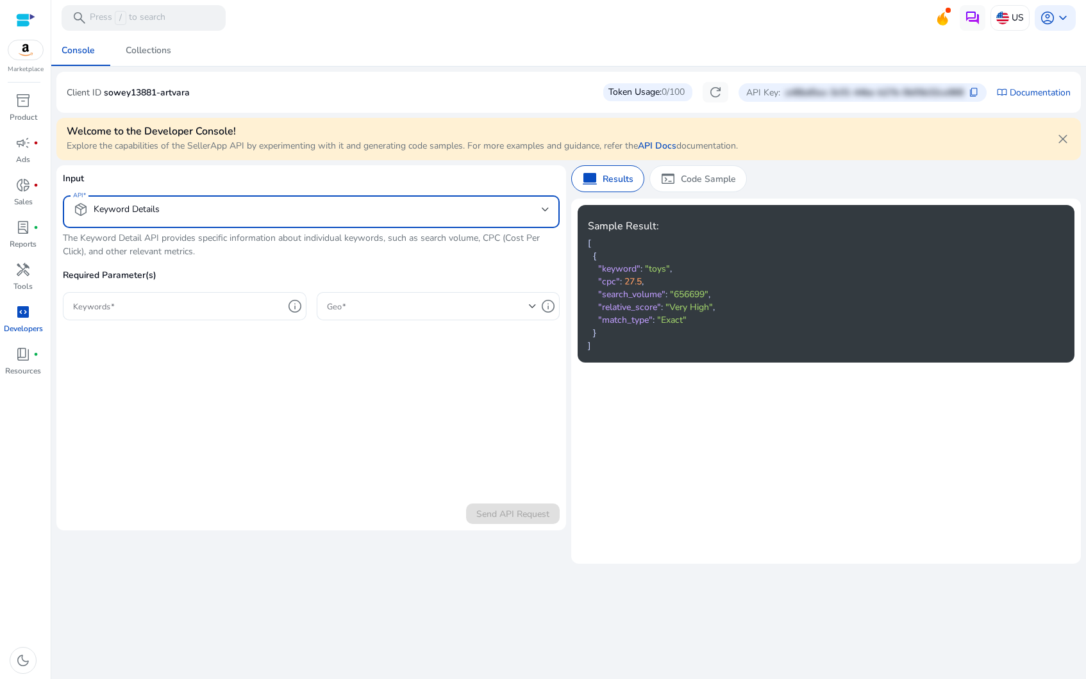
scroll to position [0, 0]
click at [207, 203] on mat-select-trigger "package_2 Keyword Details" at bounding box center [307, 209] width 469 height 15
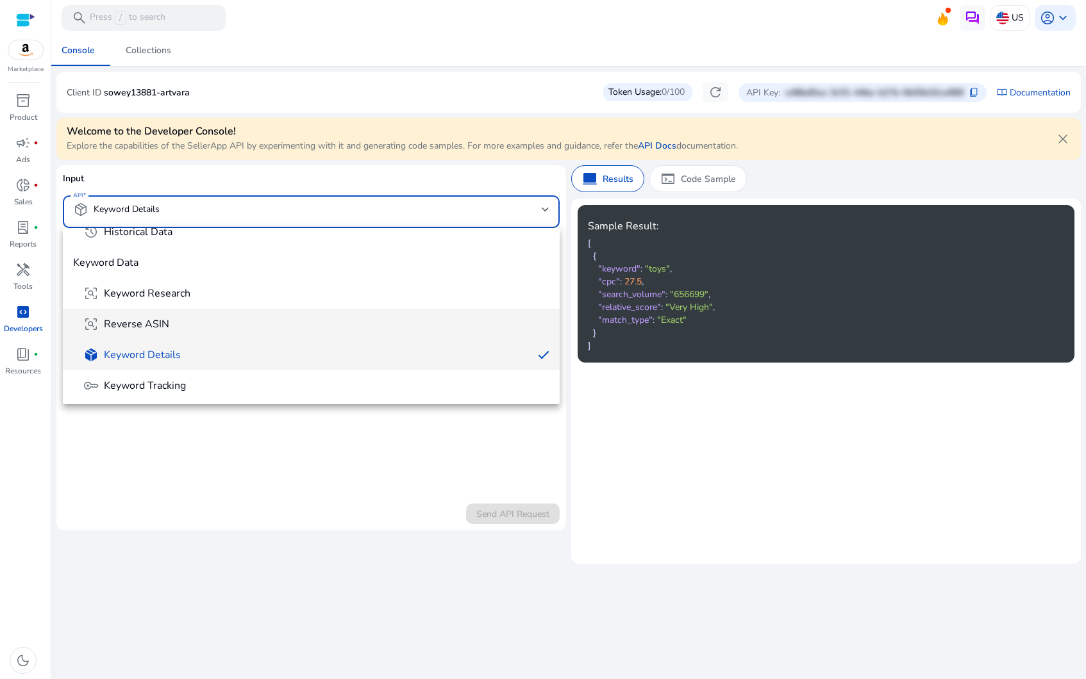
scroll to position [176, 0]
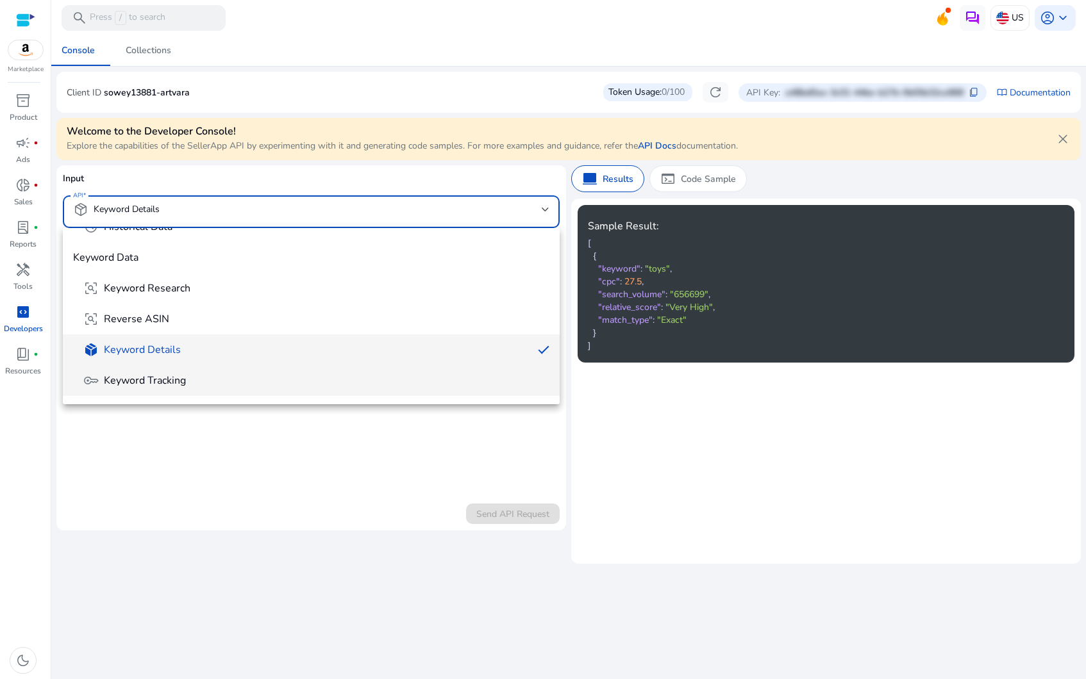
click at [183, 371] on mat-option "key Keyword Tracking" at bounding box center [311, 380] width 497 height 31
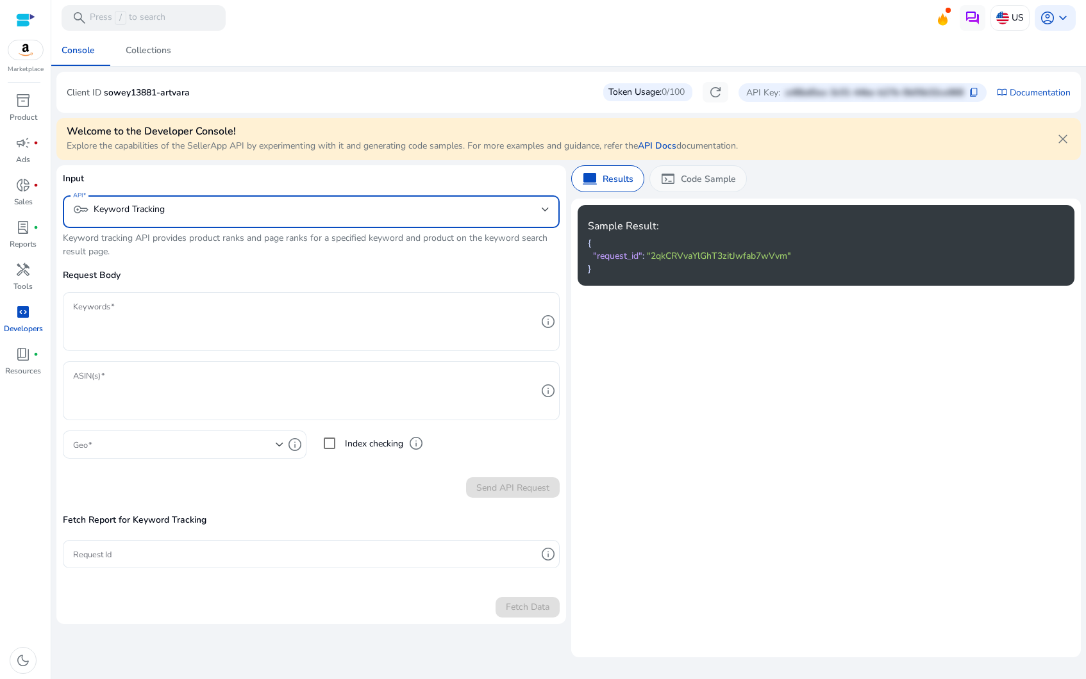
click at [714, 168] on div "terminal Code Sample" at bounding box center [697, 178] width 97 height 27
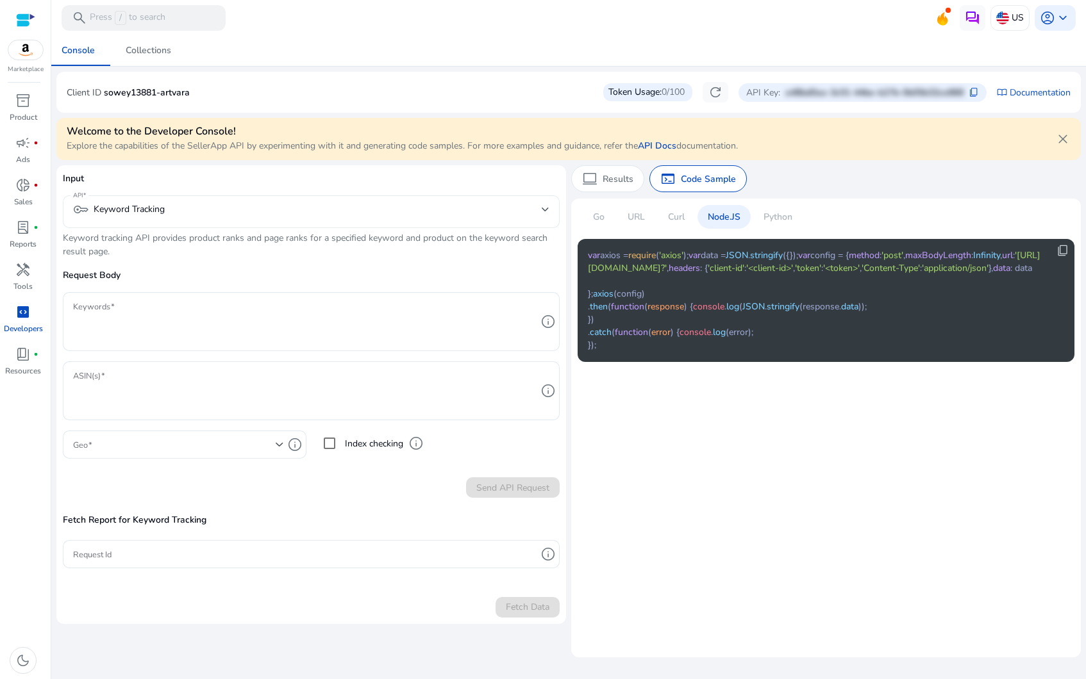
click at [282, 215] on mat-select-trigger "key Keyword Tracking" at bounding box center [307, 209] width 469 height 15
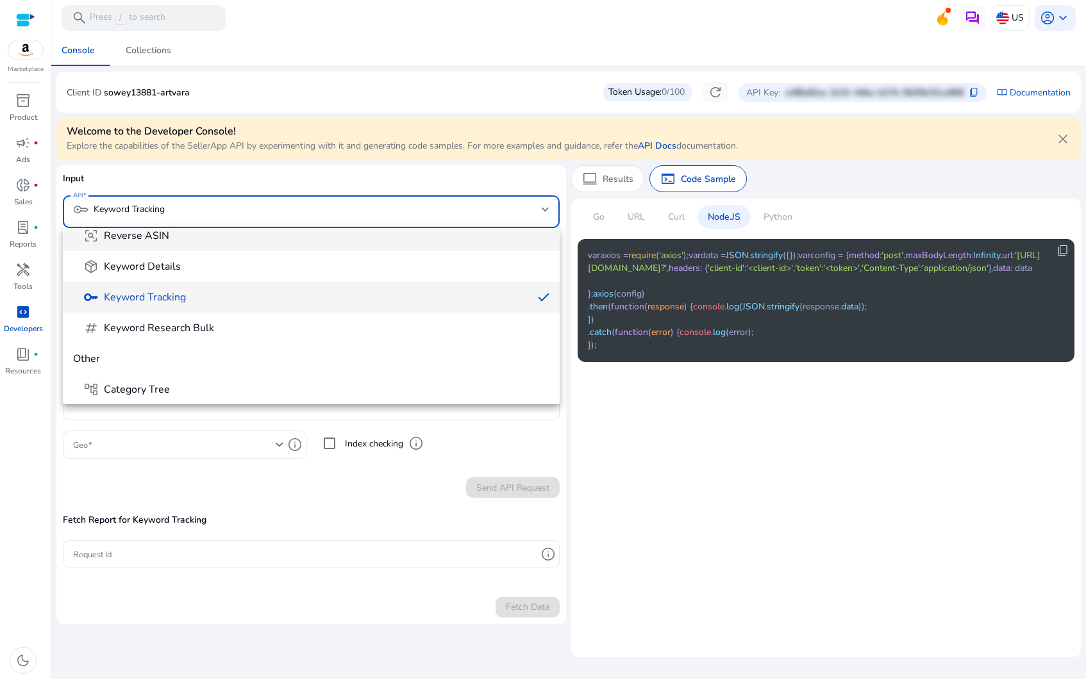
scroll to position [267, 0]
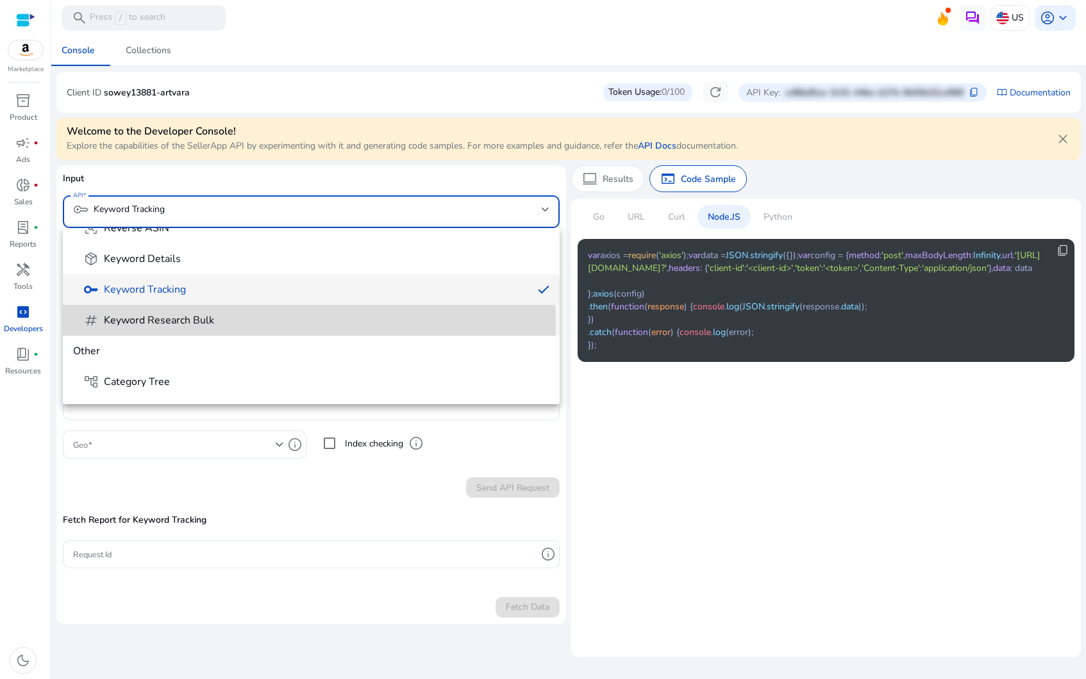
click at [255, 324] on span "tag Keyword Research Bulk" at bounding box center [316, 320] width 466 height 15
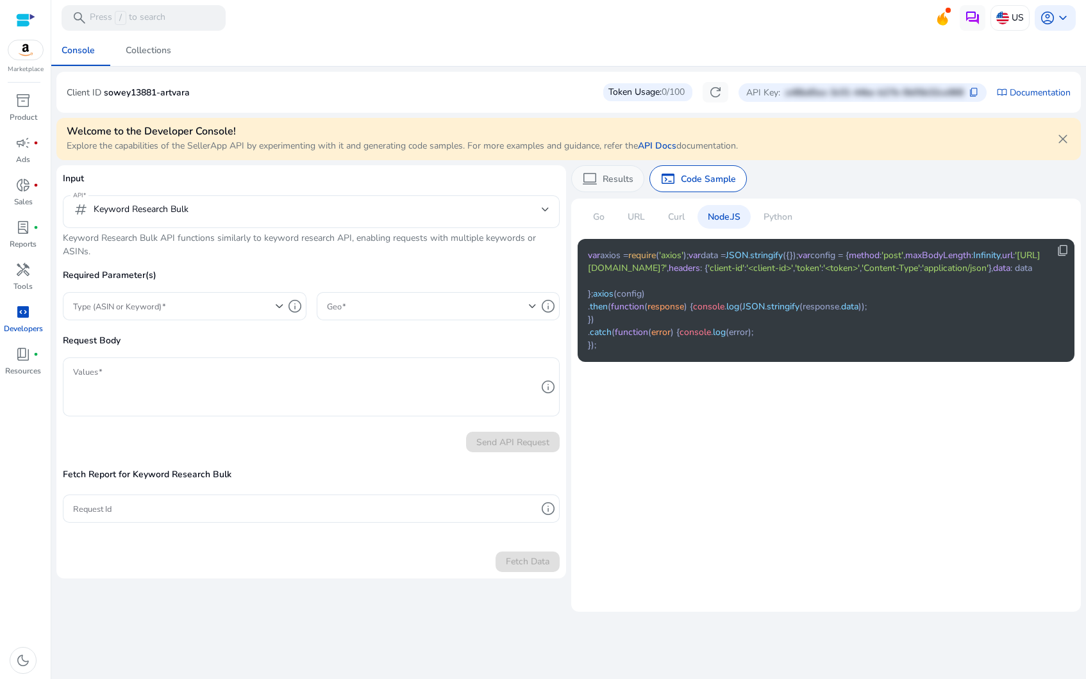
click at [622, 185] on p "Results" at bounding box center [618, 178] width 31 height 13
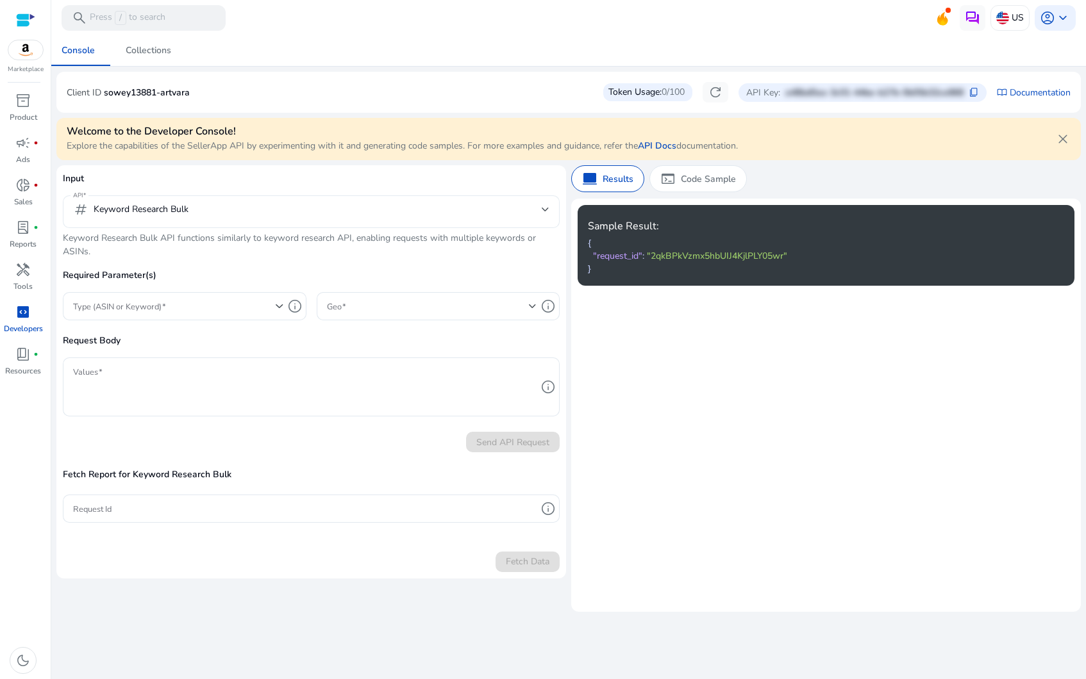
click at [337, 215] on mat-select-trigger "tag Keyword Research Bulk" at bounding box center [307, 209] width 469 height 15
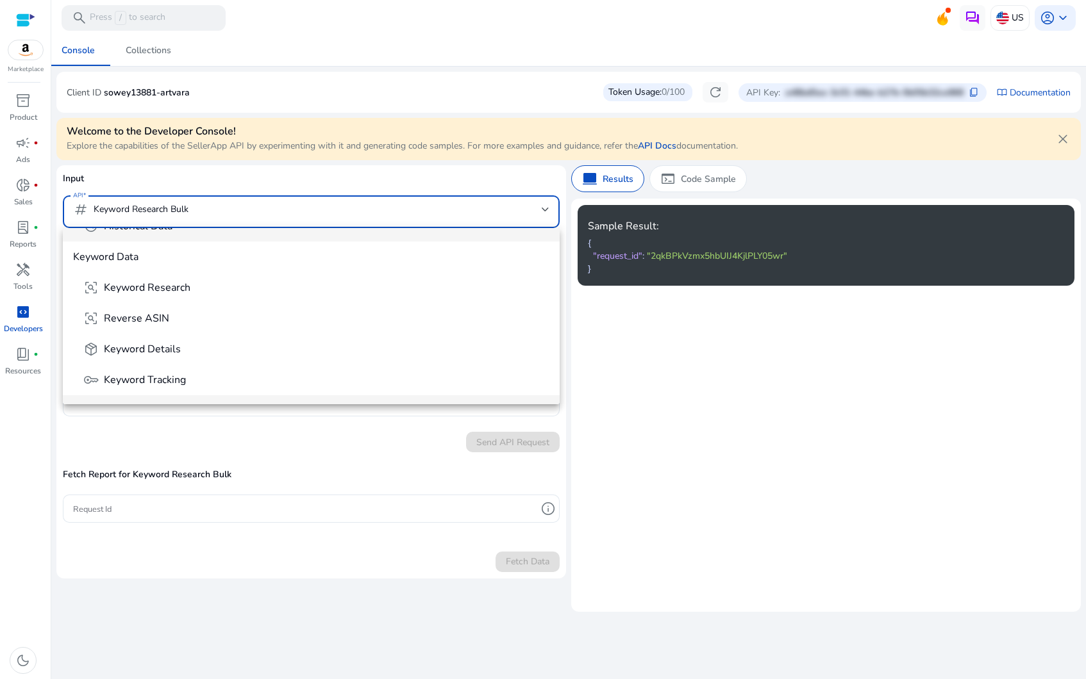
scroll to position [178, 0]
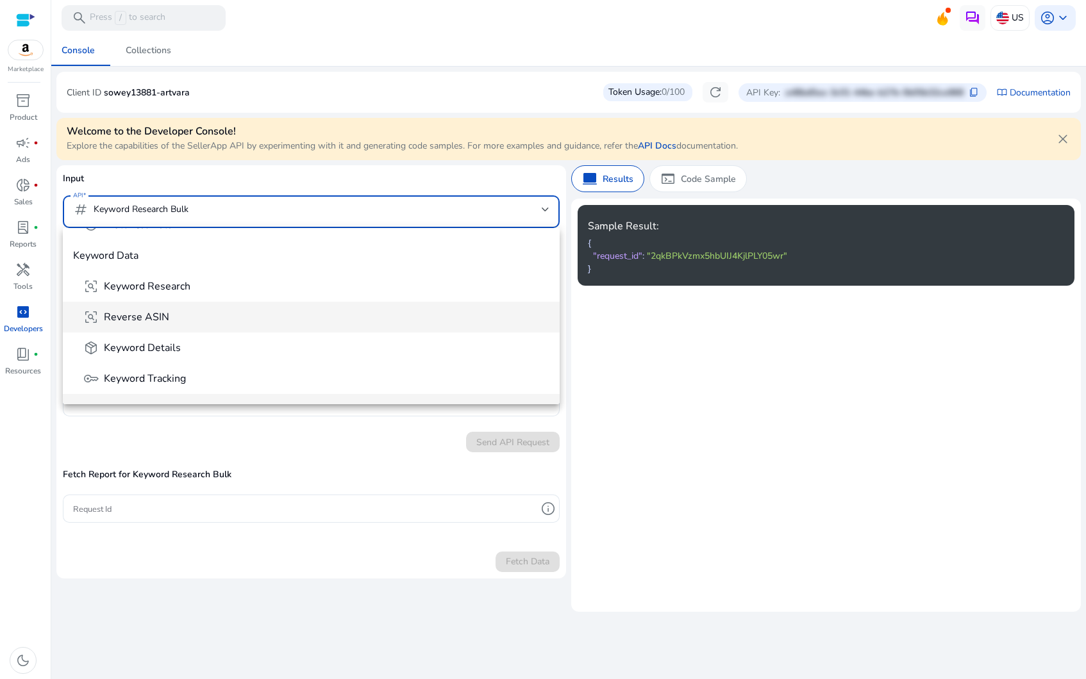
click at [322, 312] on span "frame_inspect Reverse ASIN" at bounding box center [316, 317] width 466 height 15
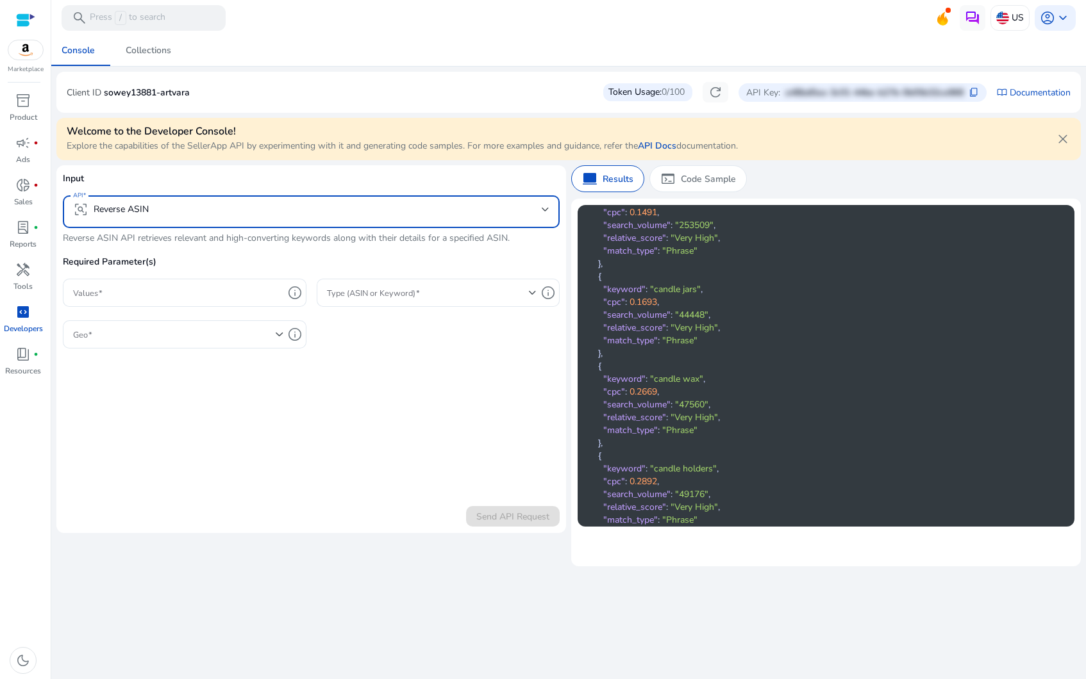
scroll to position [172, 0]
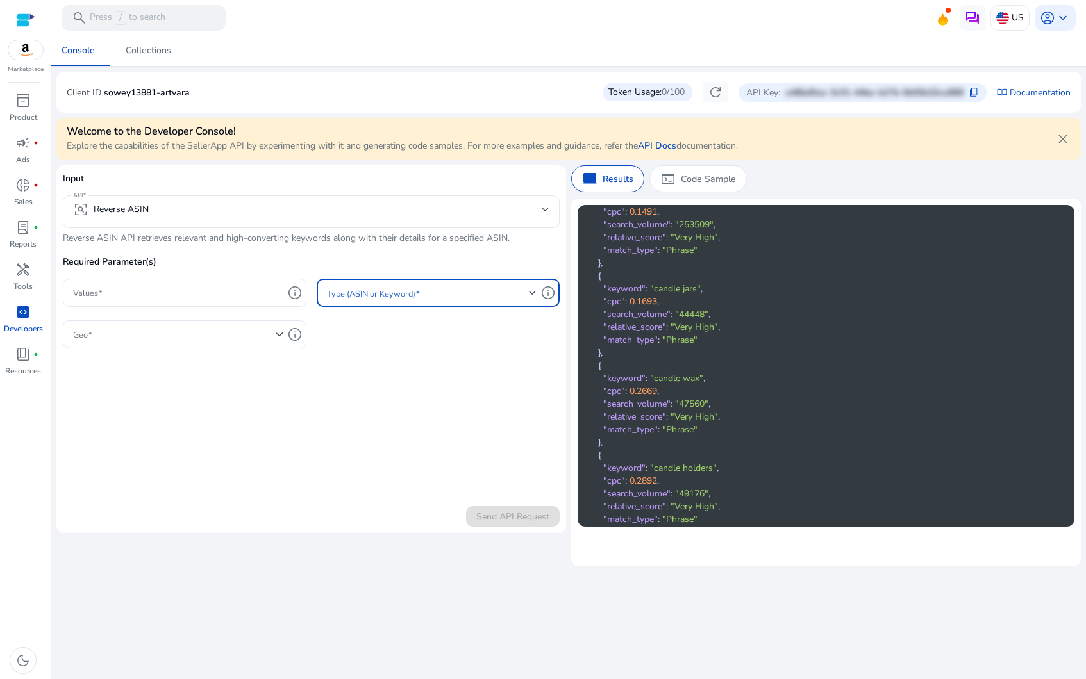
click at [414, 300] on span at bounding box center [428, 293] width 203 height 14
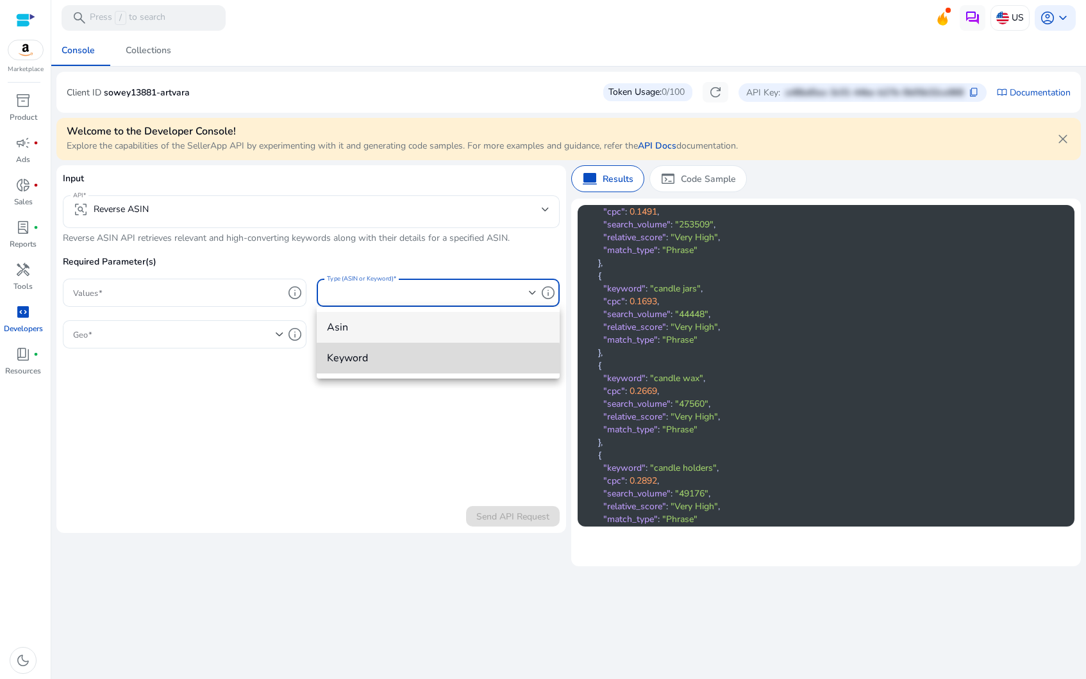
click at [400, 360] on span "keyword" at bounding box center [438, 358] width 223 height 14
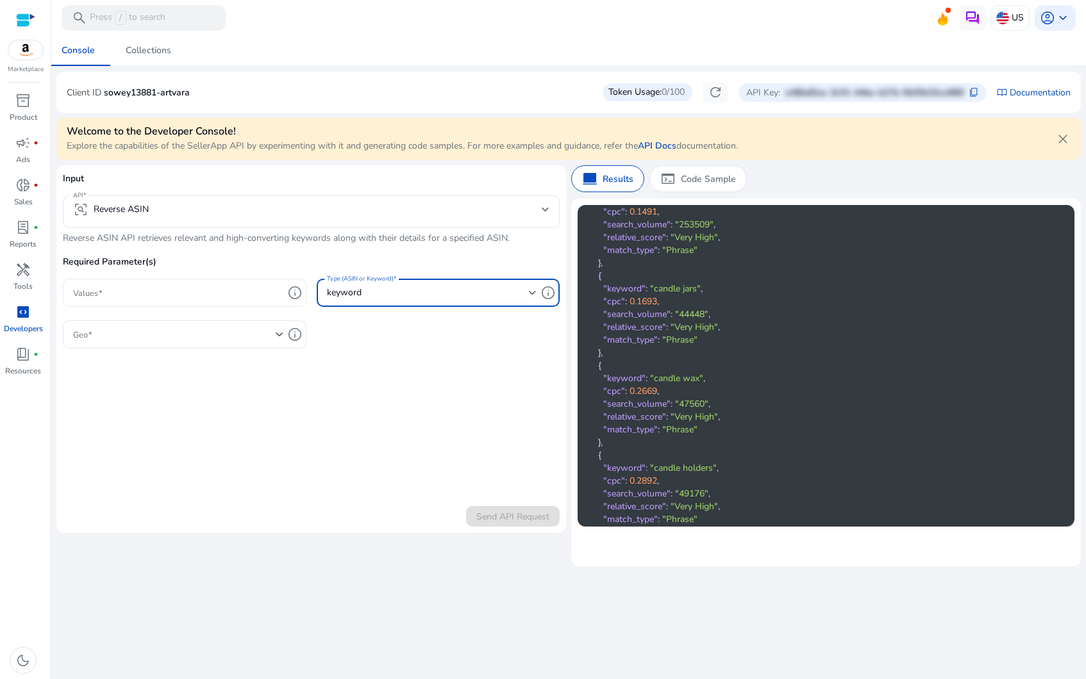
click at [146, 298] on input "Values" at bounding box center [178, 293] width 210 height 14
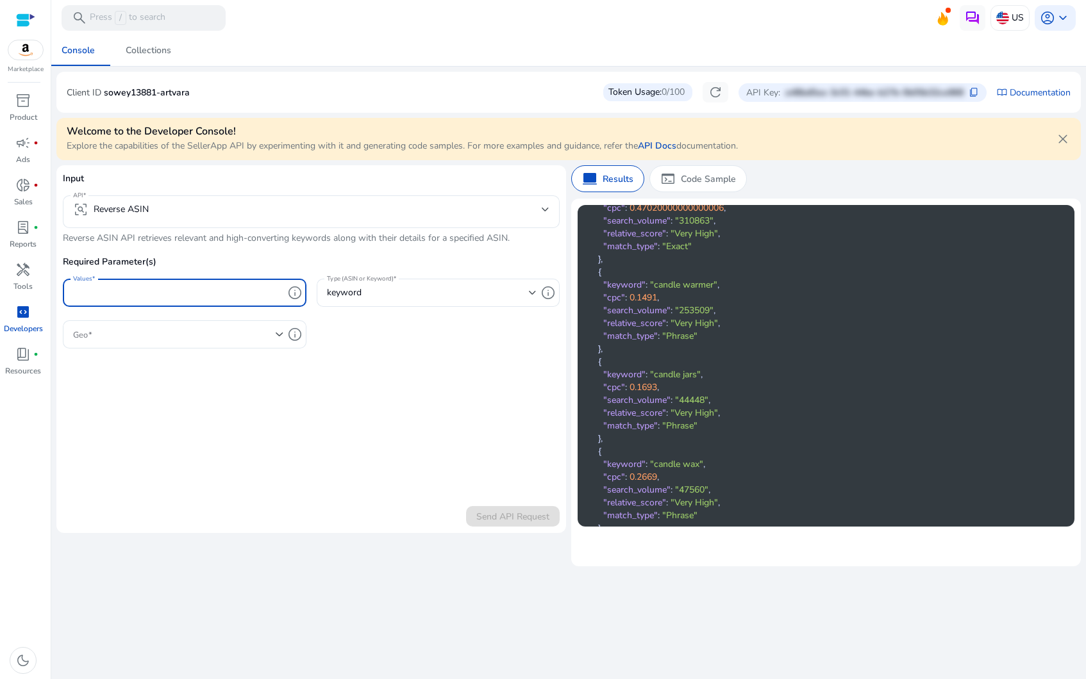
scroll to position [0, 0]
type input "******"
click at [122, 333] on span at bounding box center [174, 335] width 203 height 14
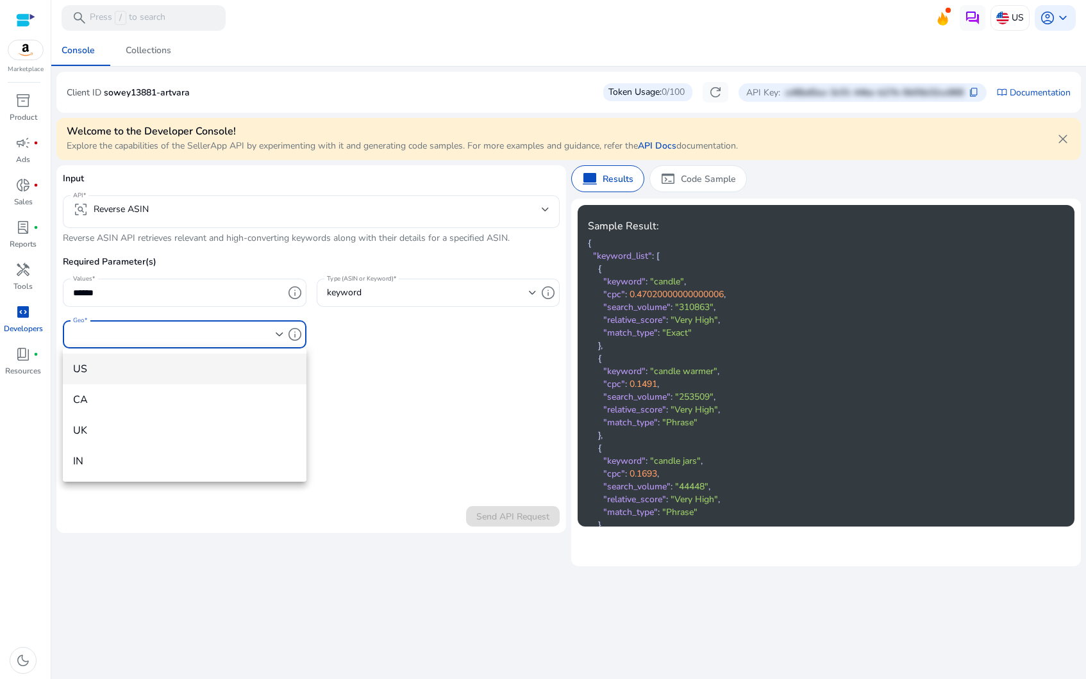
click at [129, 366] on span "US" at bounding box center [184, 369] width 223 height 14
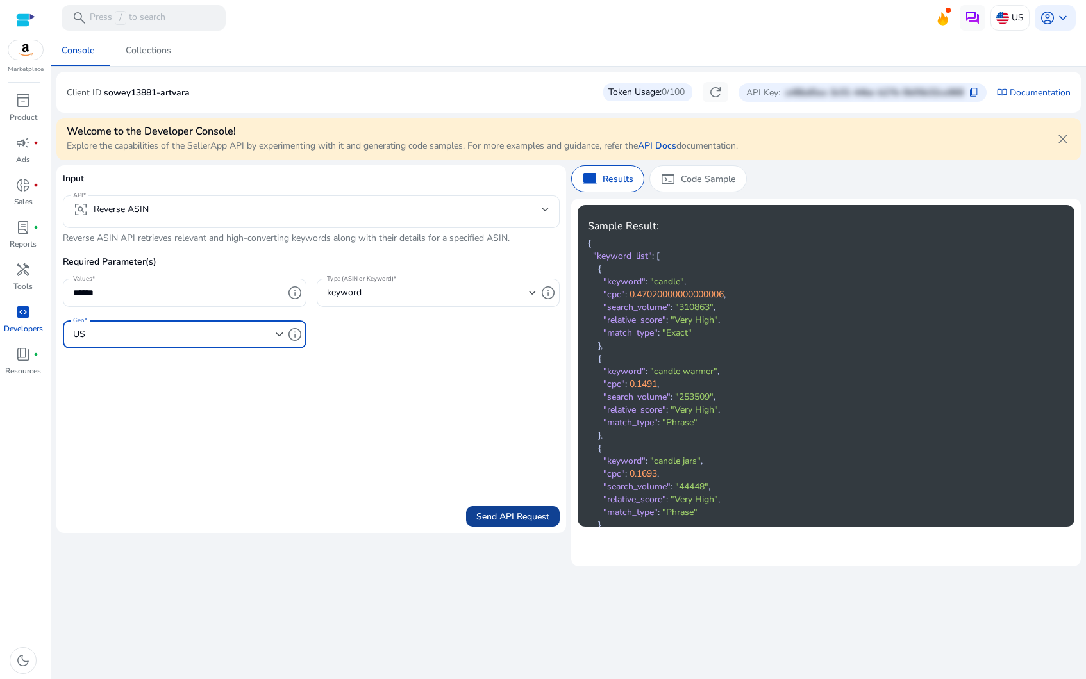
click at [520, 526] on span "submit" at bounding box center [513, 516] width 94 height 31
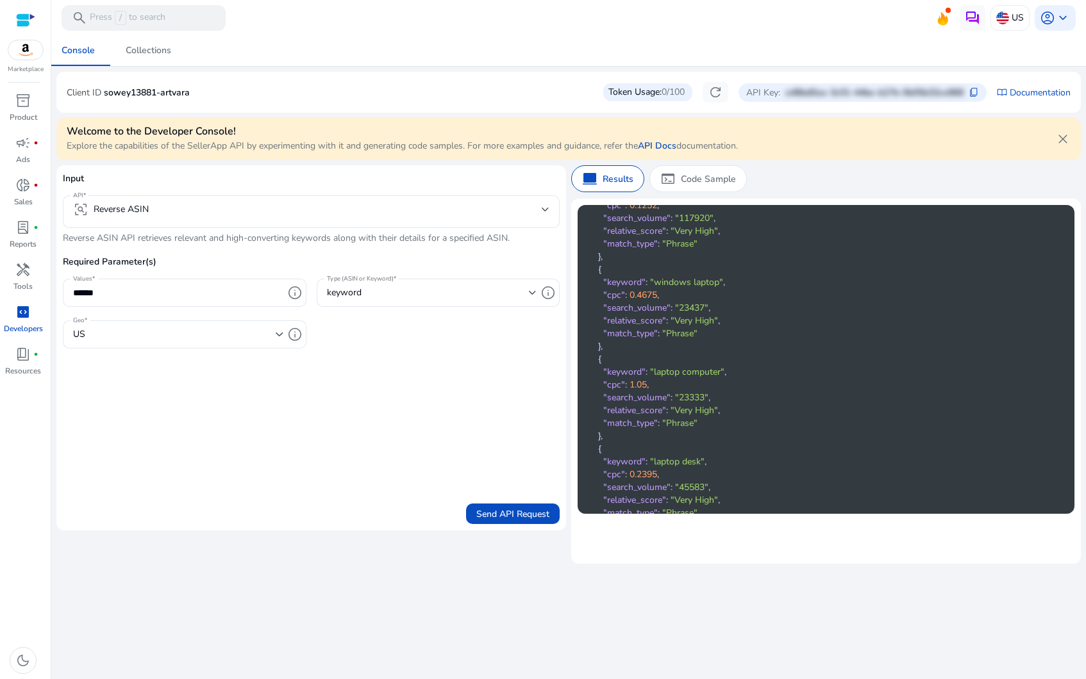
scroll to position [517, 0]
click at [677, 179] on div "terminal Code Sample" at bounding box center [697, 178] width 97 height 27
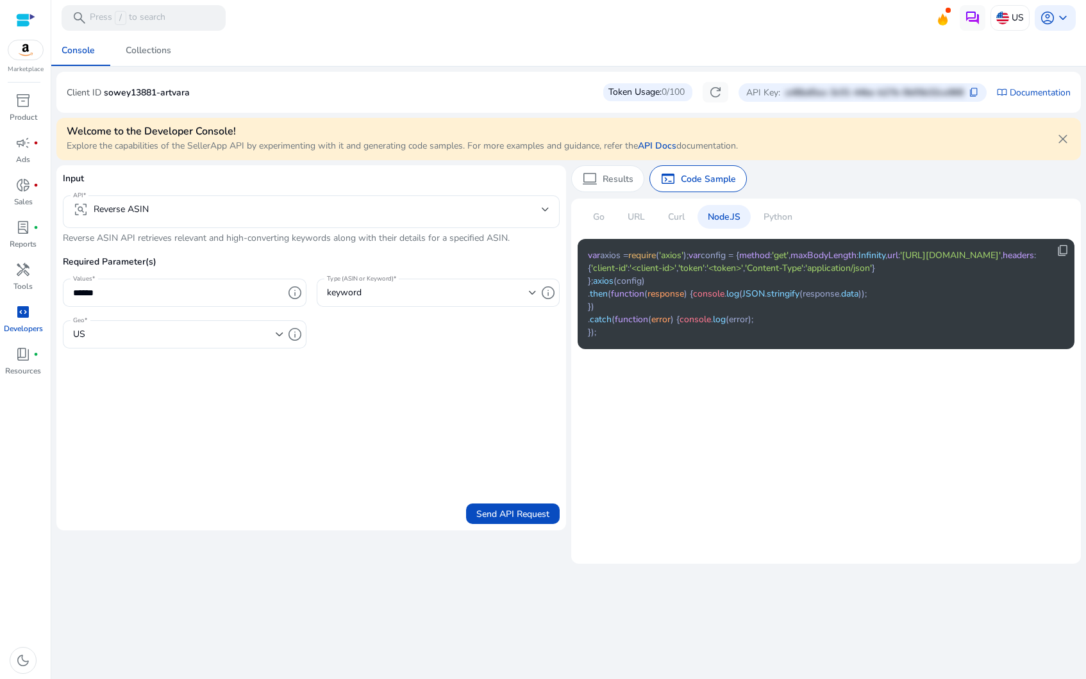
click at [667, 215] on div "Curl" at bounding box center [676, 217] width 37 height 24
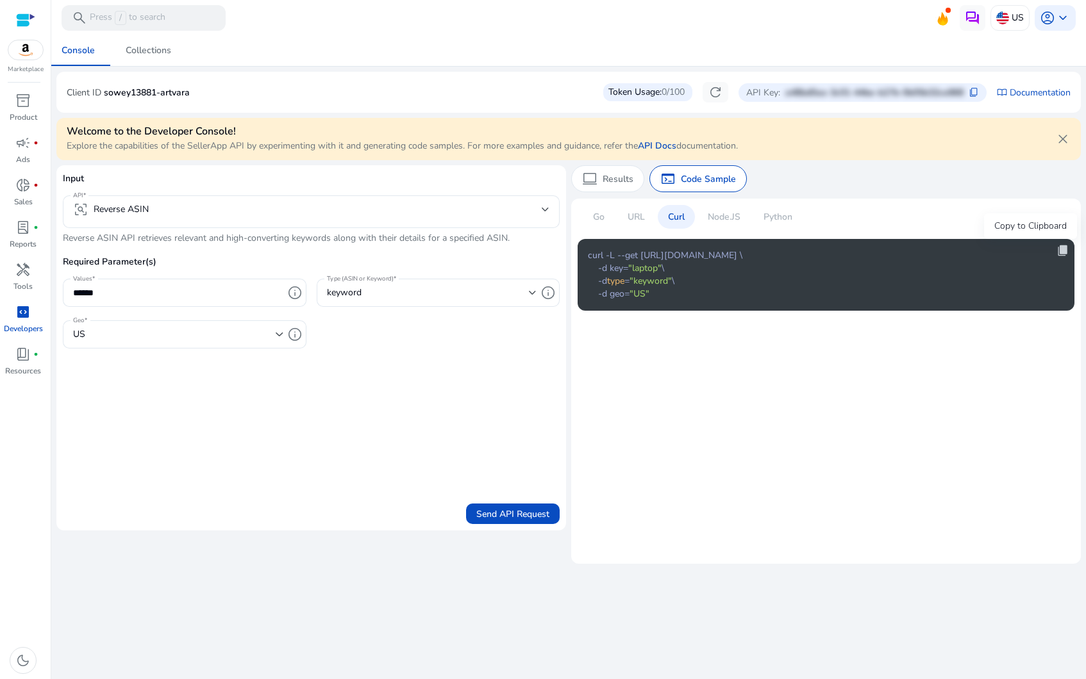
click at [1063, 251] on span "content_copy" at bounding box center [1062, 250] width 13 height 13
click at [630, 217] on p "URL" at bounding box center [636, 216] width 17 height 13
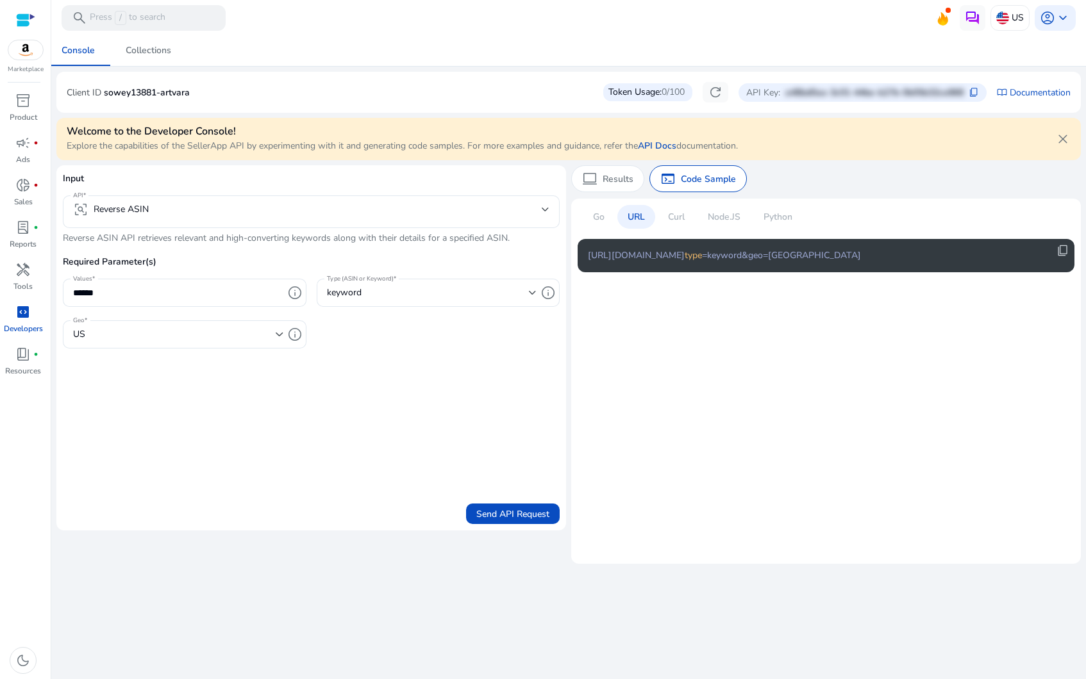
click at [601, 217] on p "Go" at bounding box center [599, 216] width 12 height 13
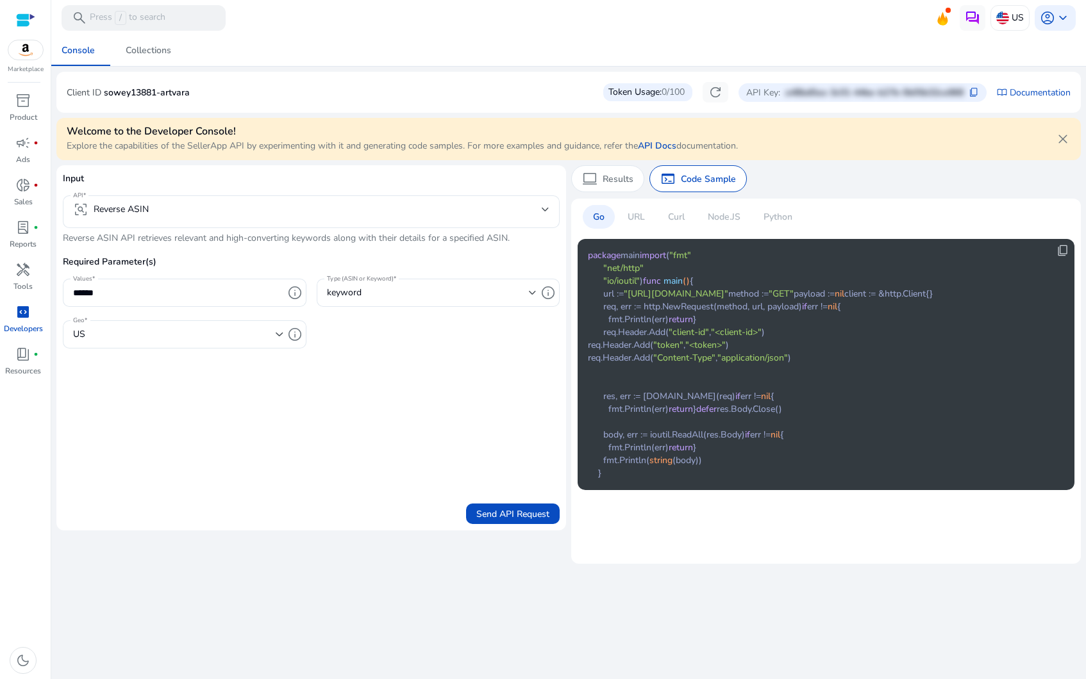
scroll to position [0, 0]
click at [636, 213] on p "URL" at bounding box center [636, 216] width 17 height 13
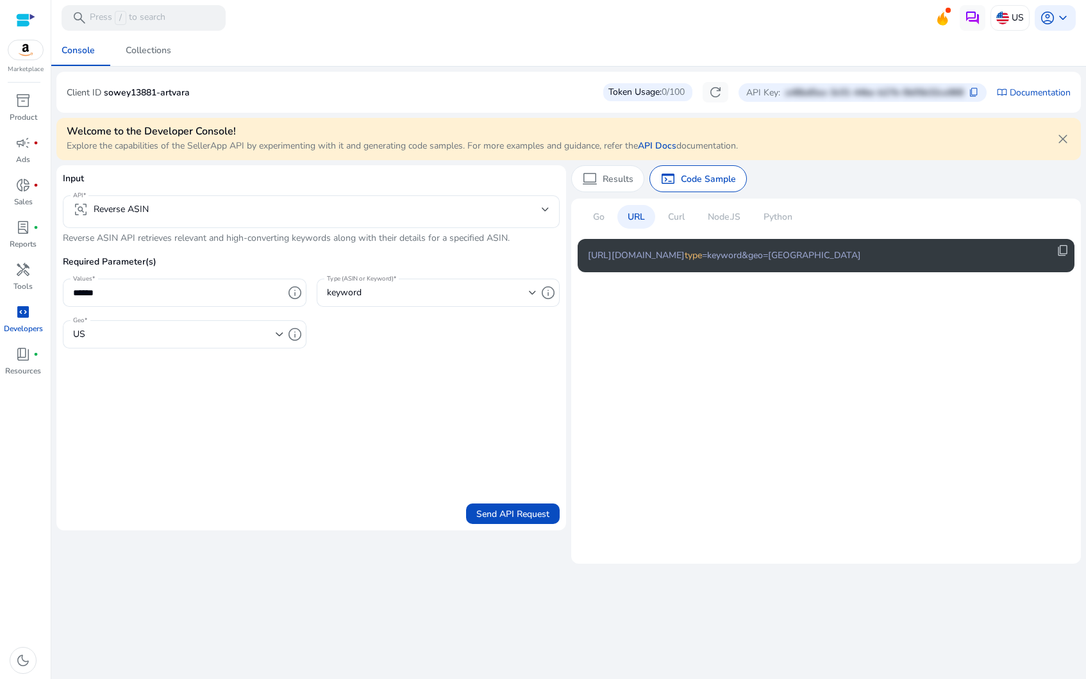
click at [678, 216] on p "Curl" at bounding box center [676, 216] width 17 height 13
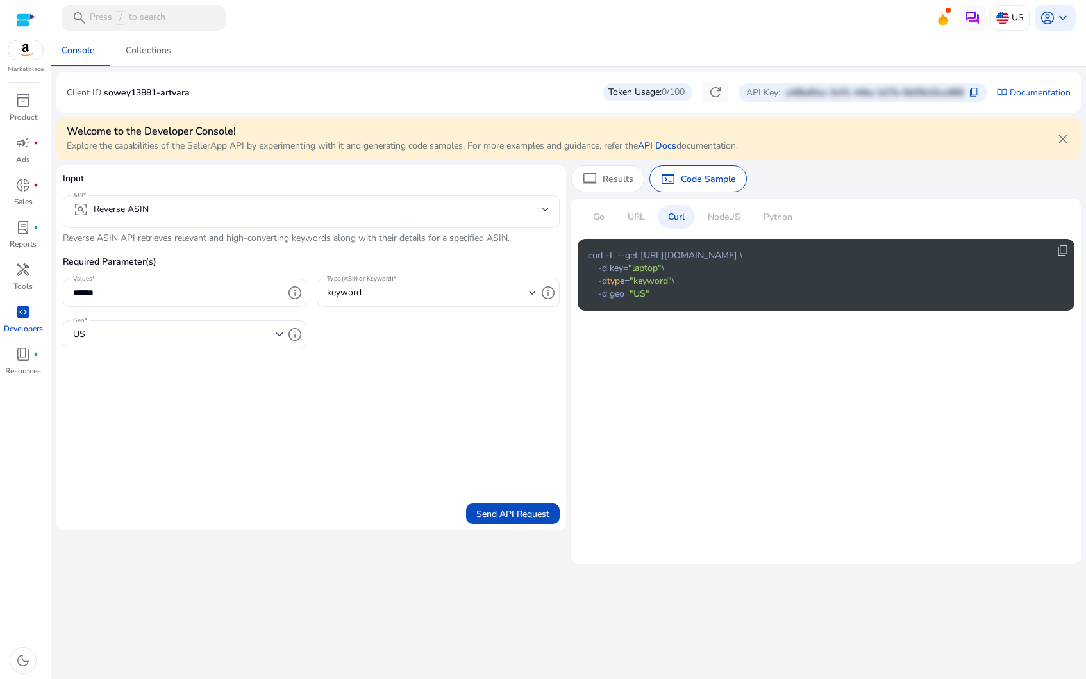
click at [503, 330] on div "Required Parameter(s) Values ****** info Type (ASIN or Keyword) keyword info Ge…" at bounding box center [311, 308] width 497 height 107
click at [407, 210] on mat-select-trigger "frame_inspect Reverse ASIN" at bounding box center [307, 209] width 469 height 15
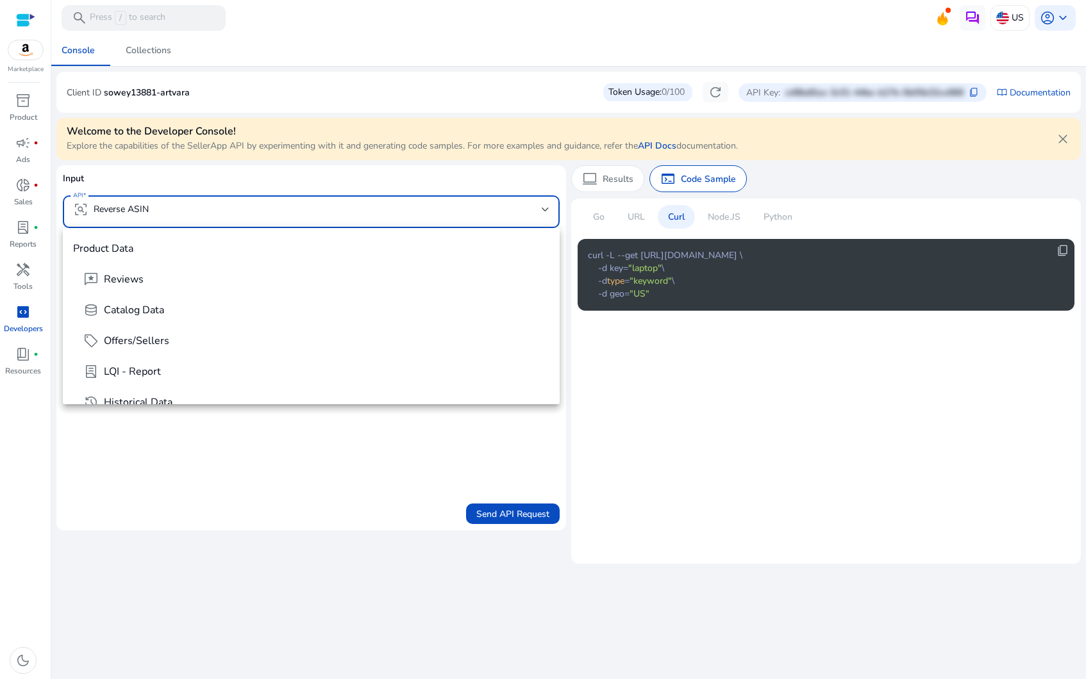
scroll to position [106, 0]
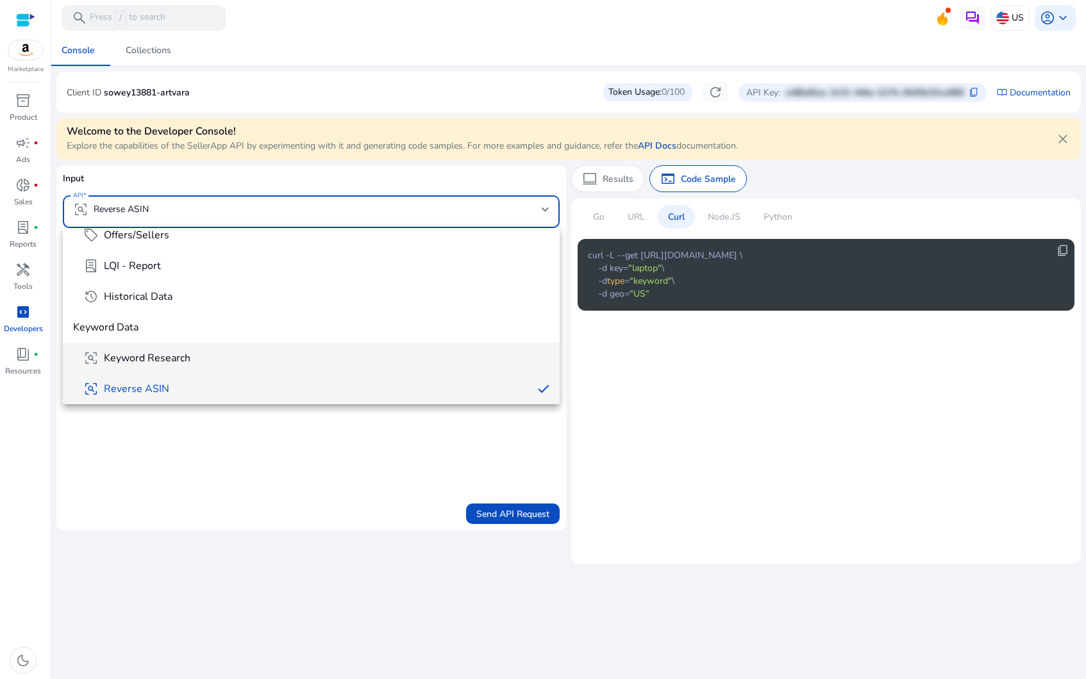
click at [327, 352] on span "frame_inspect Keyword Research" at bounding box center [316, 358] width 466 height 15
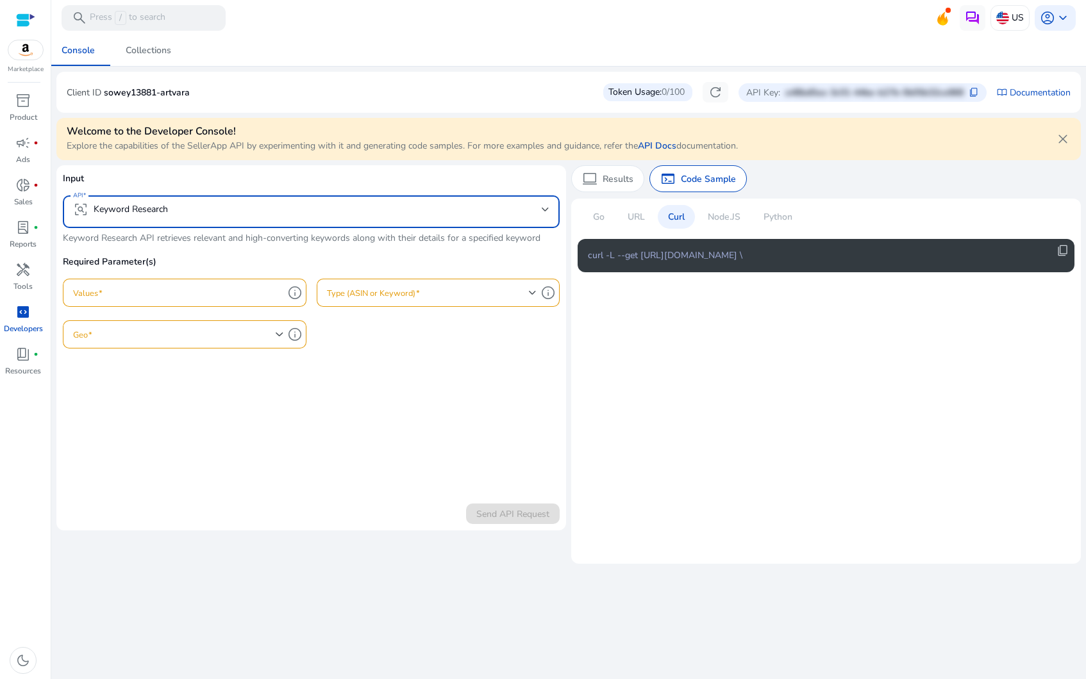
click at [358, 287] on span at bounding box center [428, 293] width 203 height 14
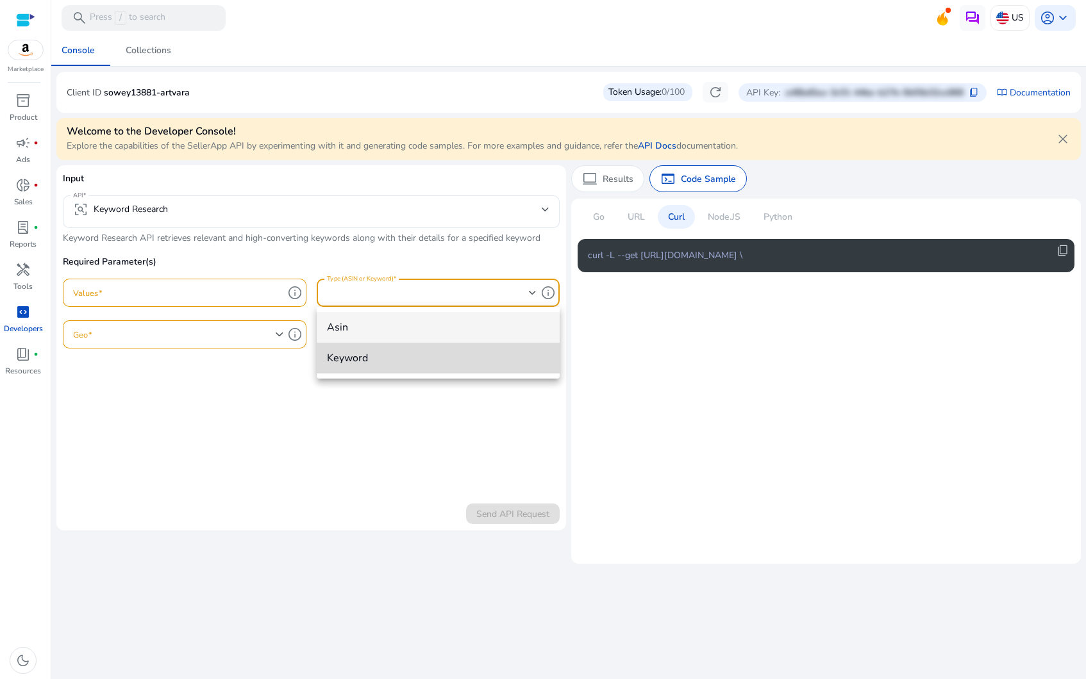
click at [383, 360] on span "keyword" at bounding box center [438, 358] width 223 height 14
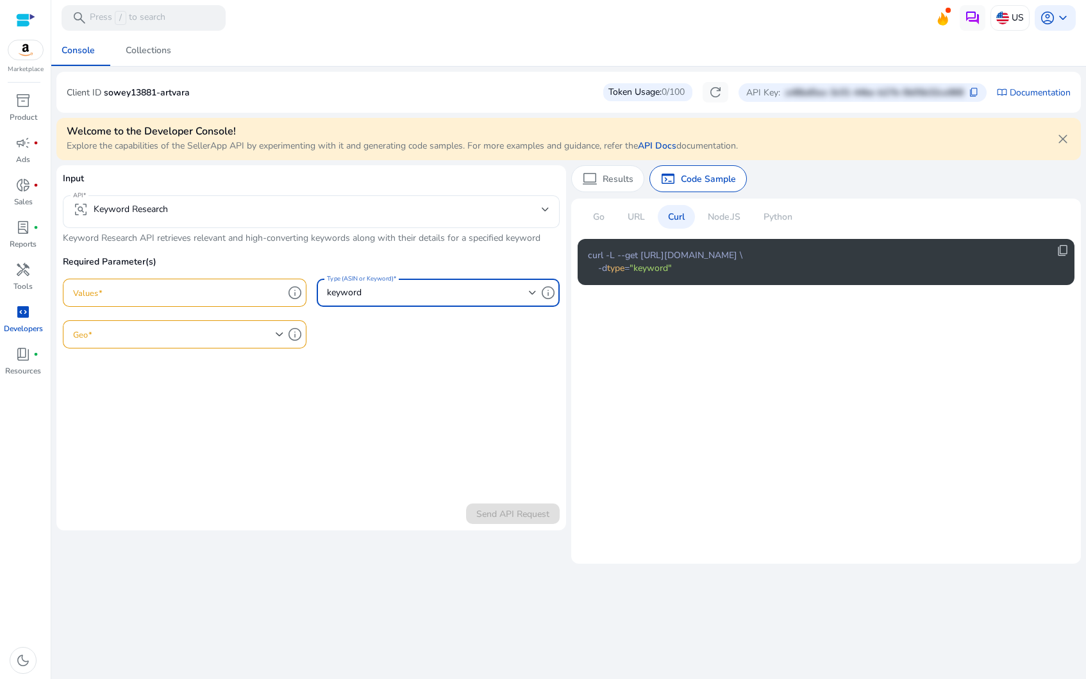
click at [203, 296] on input "Values" at bounding box center [178, 293] width 210 height 14
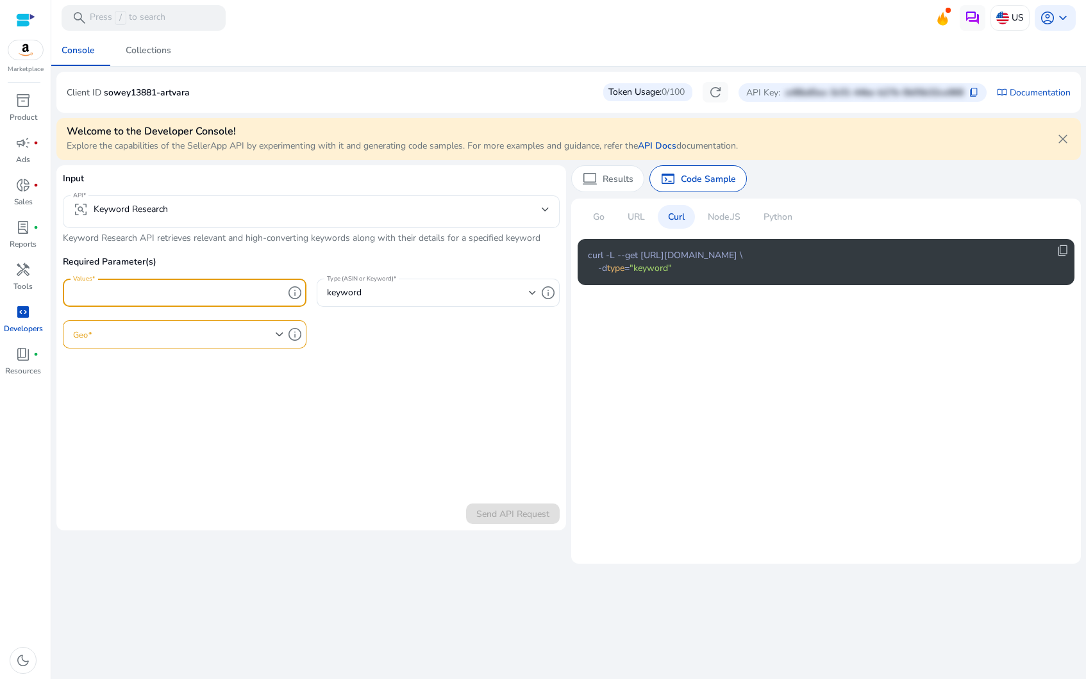
click at [203, 294] on input "Values" at bounding box center [178, 293] width 210 height 14
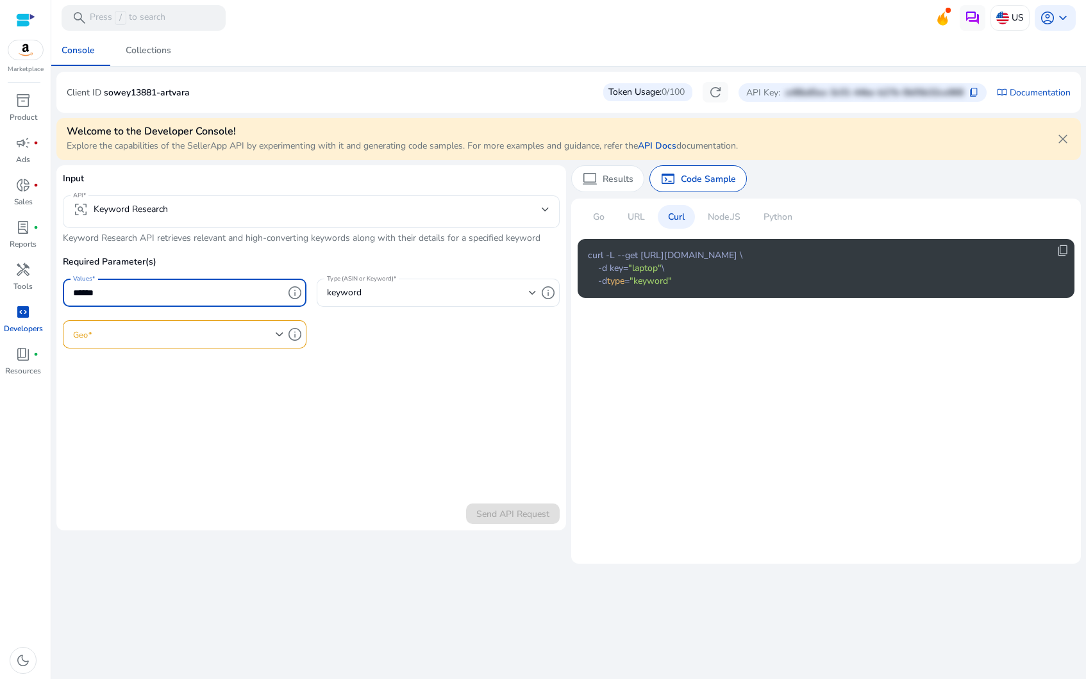
type input "******"
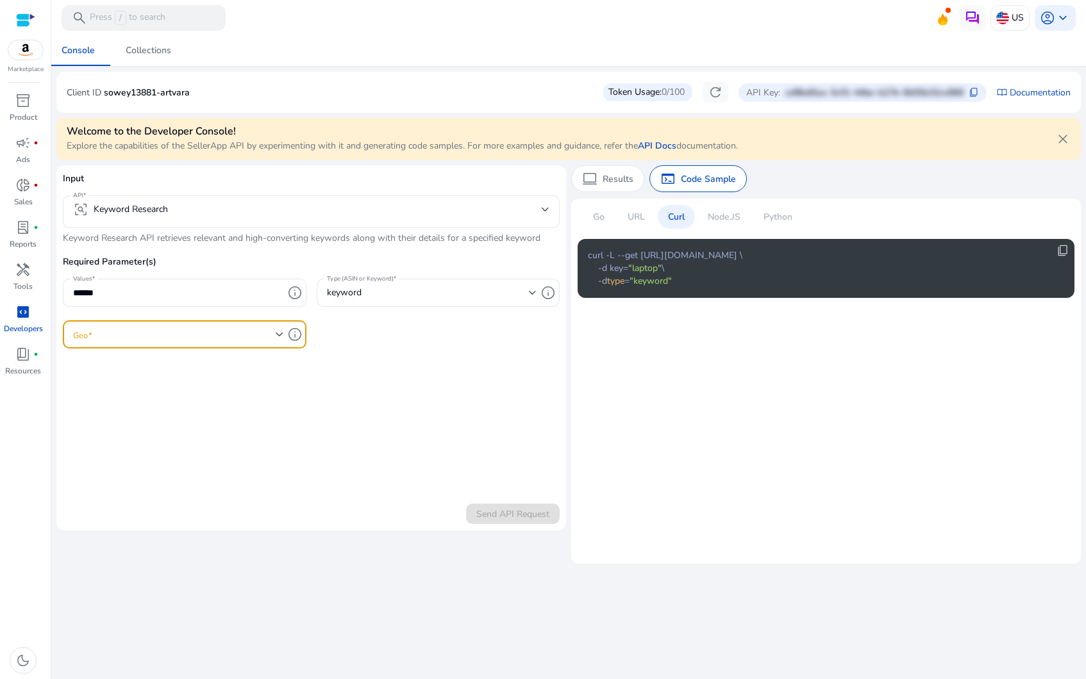
click at [189, 332] on span at bounding box center [174, 335] width 203 height 14
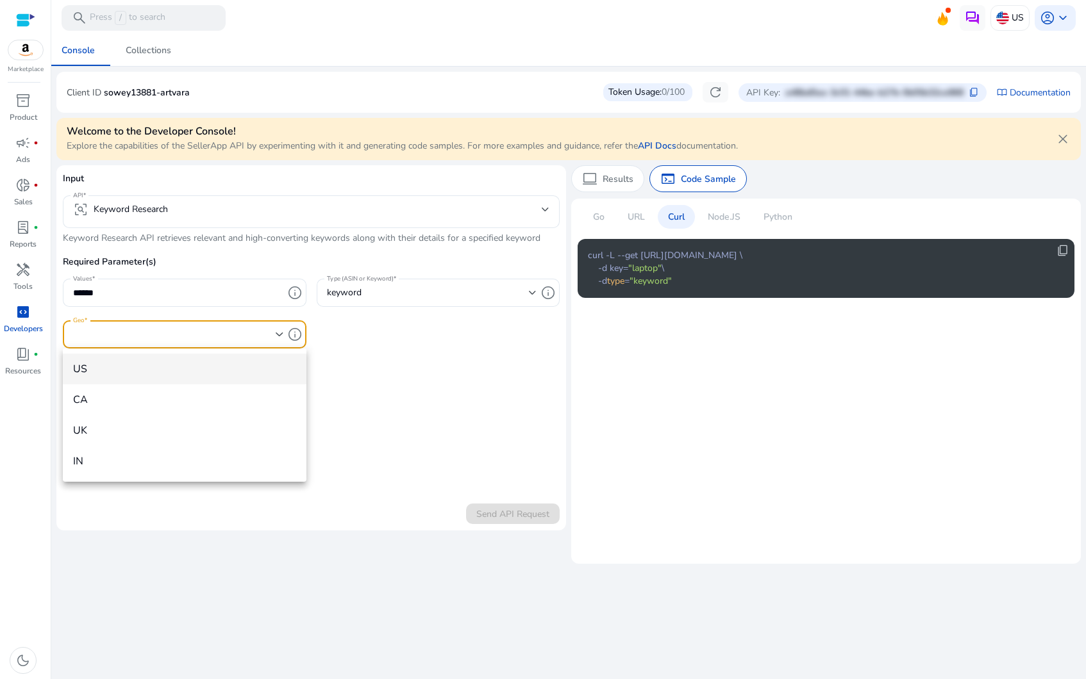
click at [185, 367] on span "US" at bounding box center [184, 369] width 223 height 14
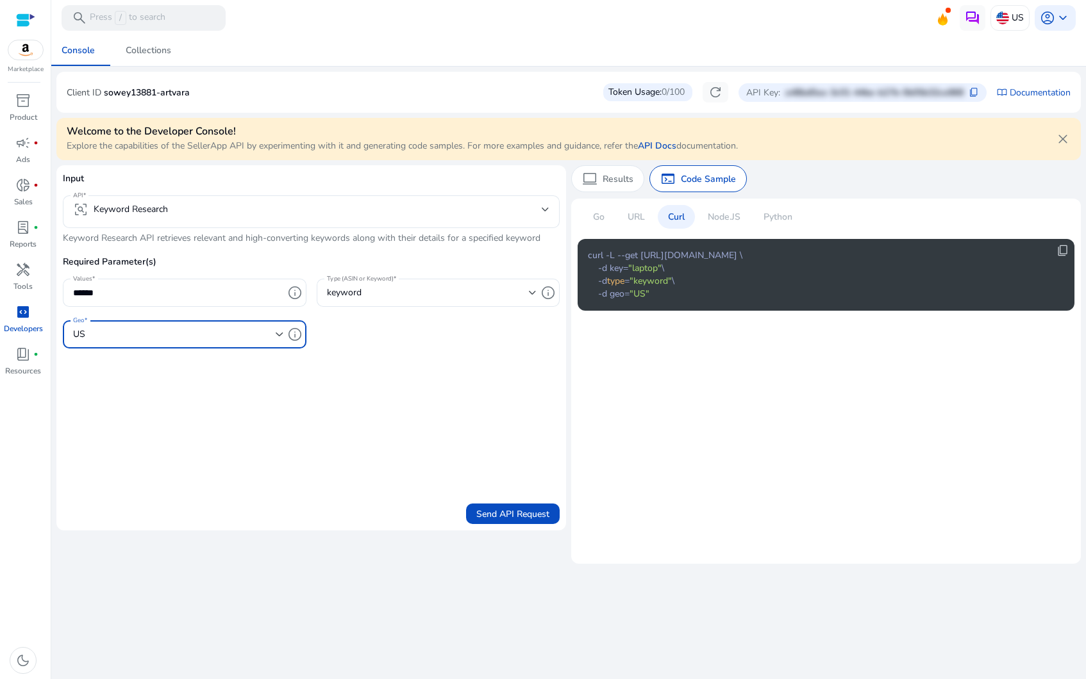
click at [517, 500] on span "submit" at bounding box center [513, 514] width 94 height 31
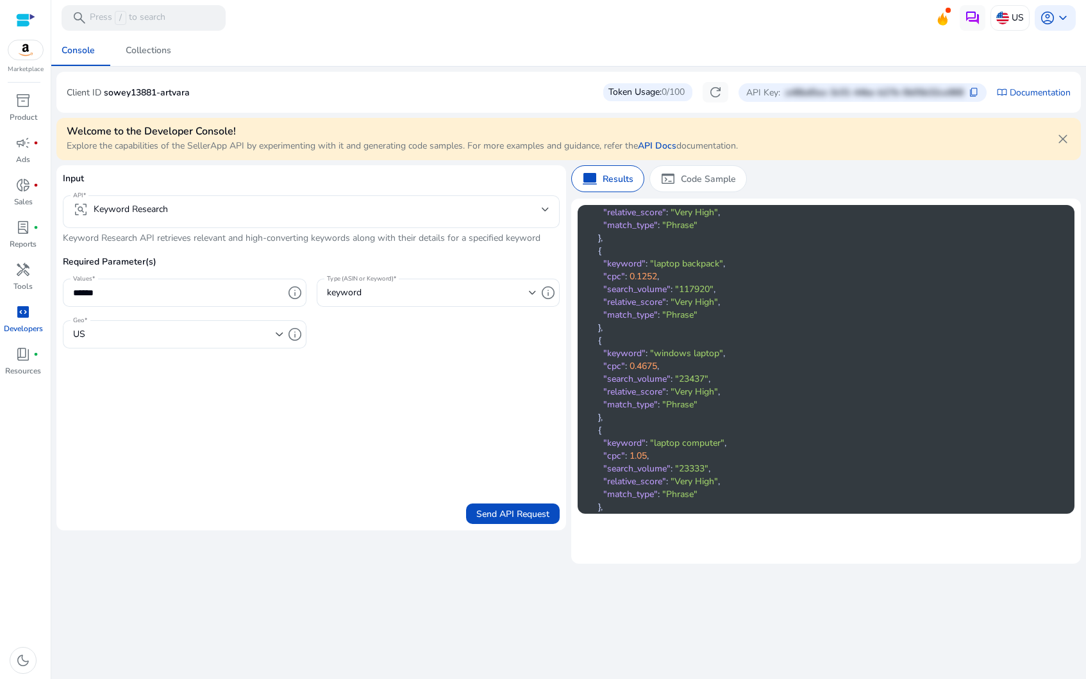
scroll to position [0, 0]
click at [703, 172] on p "Code Sample" at bounding box center [708, 178] width 55 height 13
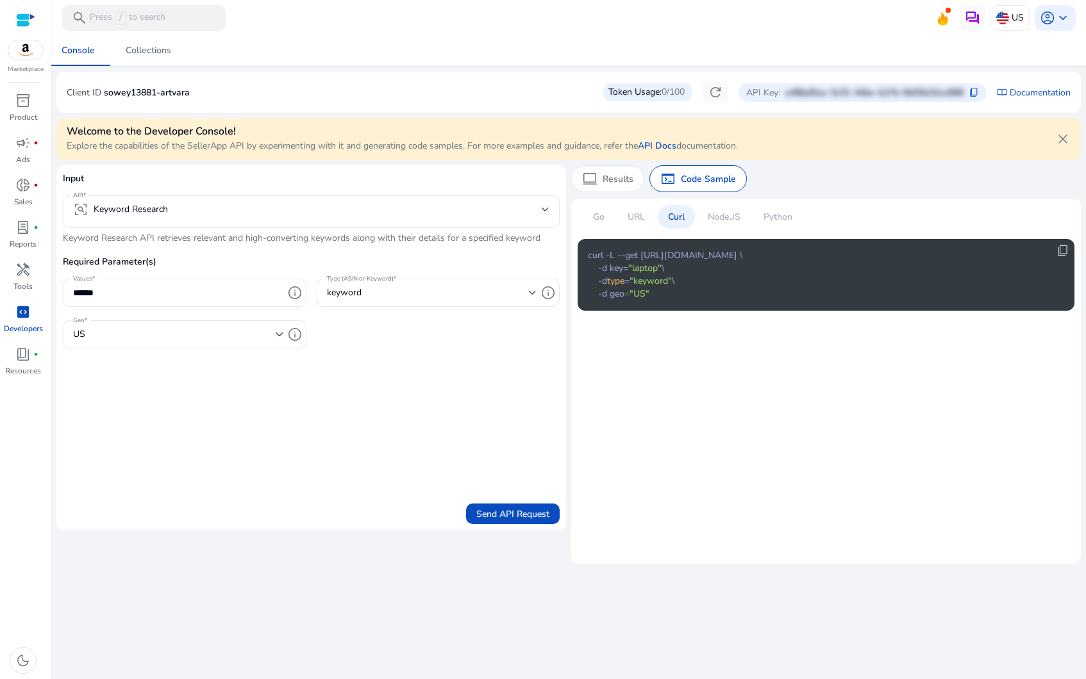
click at [361, 422] on form "Input API frame_inspect Keyword Research Keyword Research API retrieves relevan…" at bounding box center [311, 348] width 497 height 353
click at [699, 220] on div "Node.JS" at bounding box center [723, 217] width 53 height 24
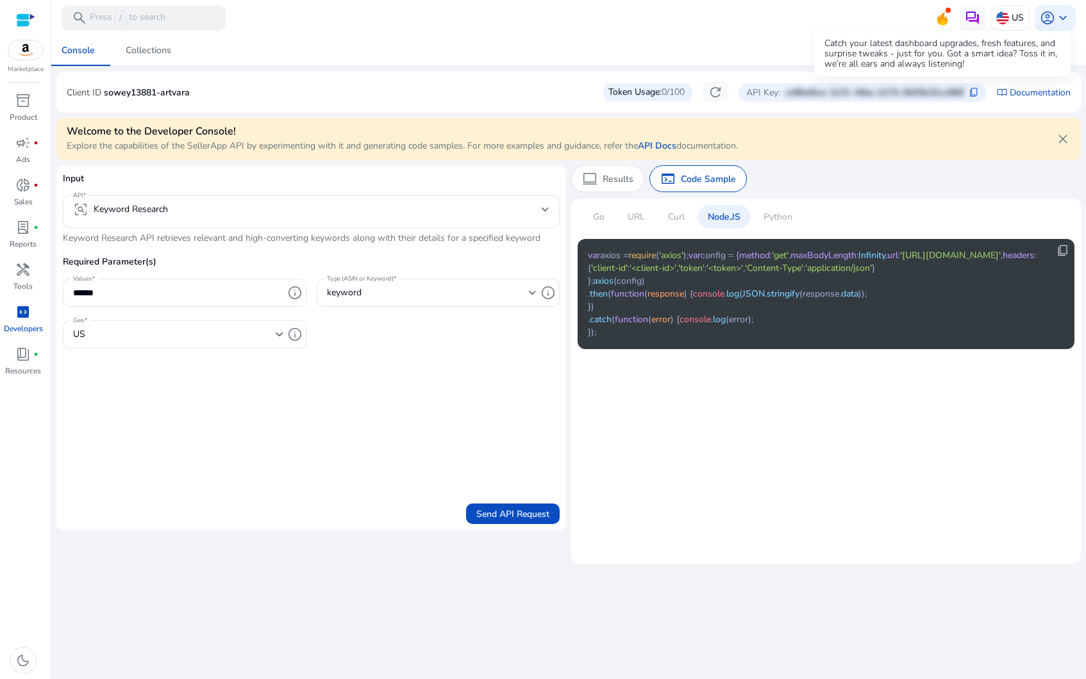
click at [942, 19] on icon at bounding box center [942, 18] width 11 height 13
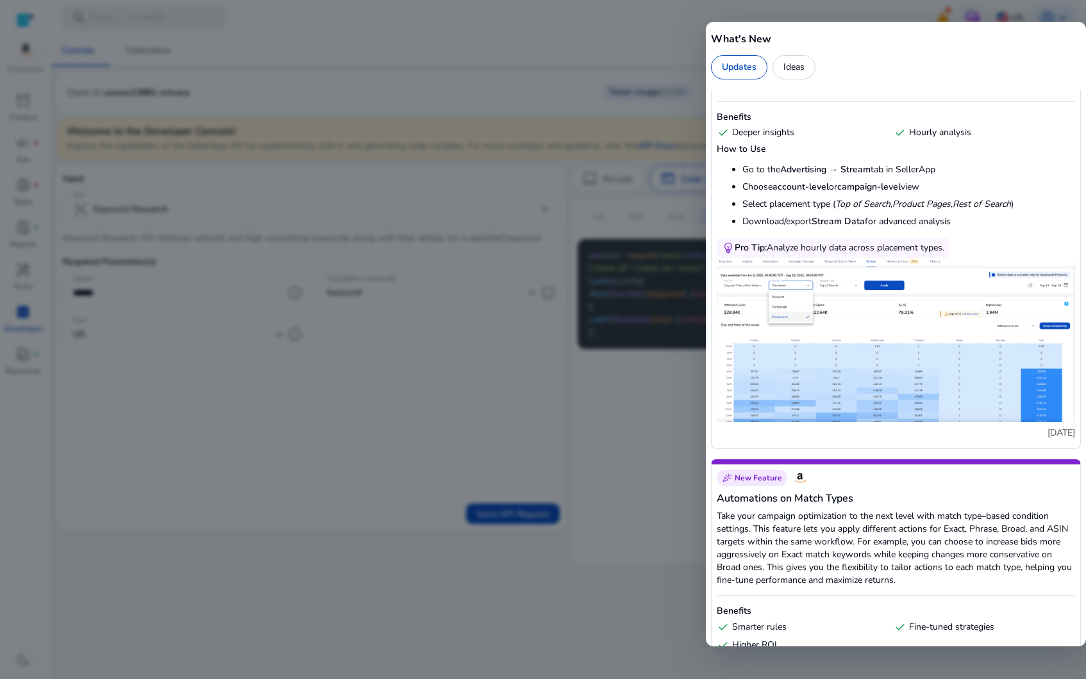
scroll to position [149, 0]
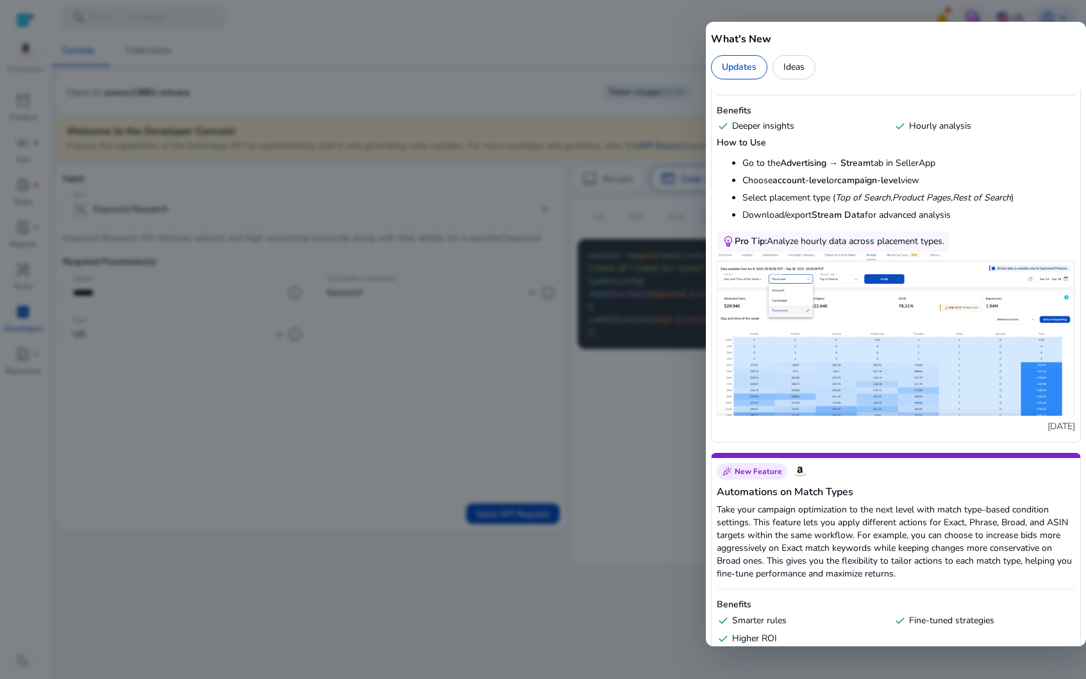
click at [644, 308] on div at bounding box center [543, 339] width 1086 height 679
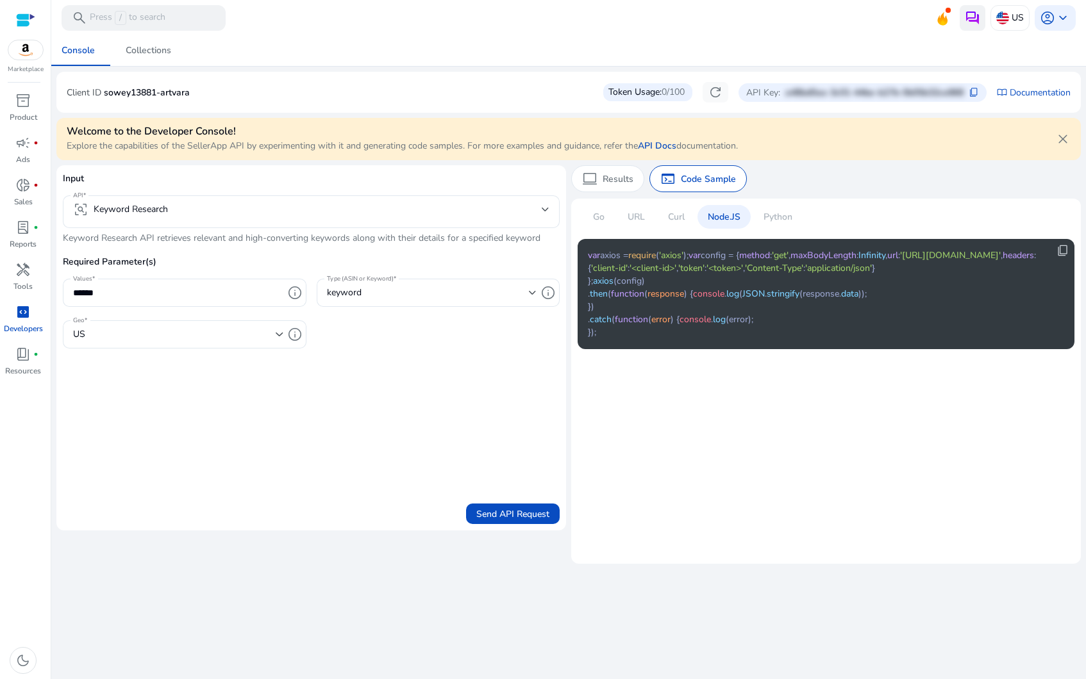
drag, startPoint x: 979, startPoint y: 40, endPoint x: 979, endPoint y: 12, distance: 28.2
click at [979, 12] on img at bounding box center [972, 17] width 15 height 15
click at [547, 290] on span "info" at bounding box center [547, 292] width 15 height 15
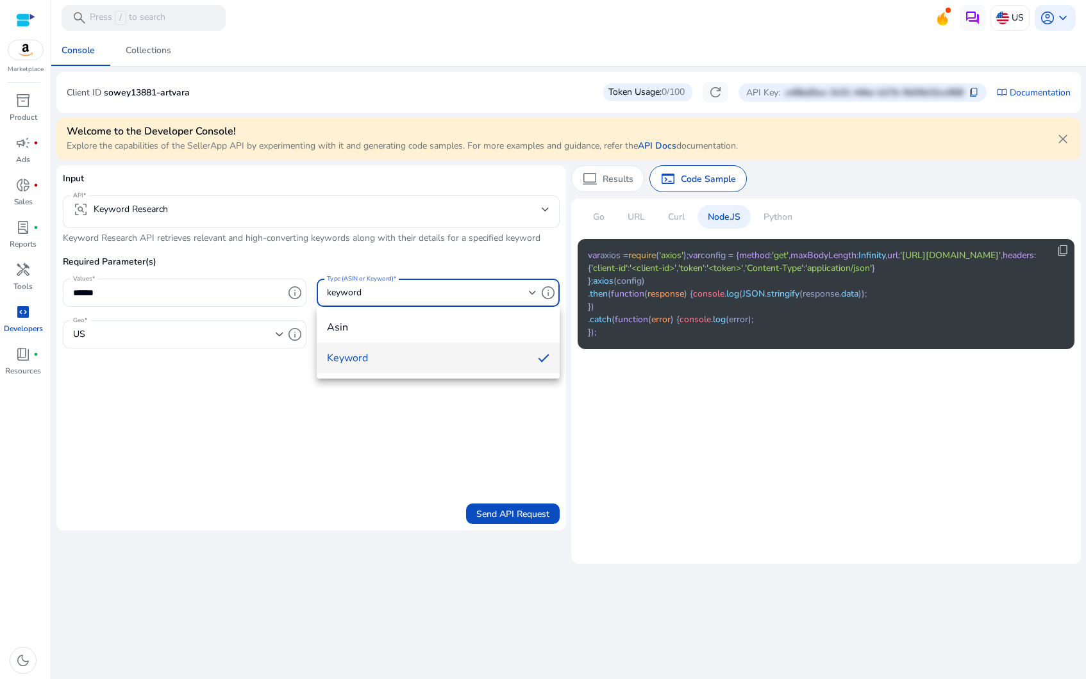
click at [547, 290] on div at bounding box center [543, 339] width 1086 height 679
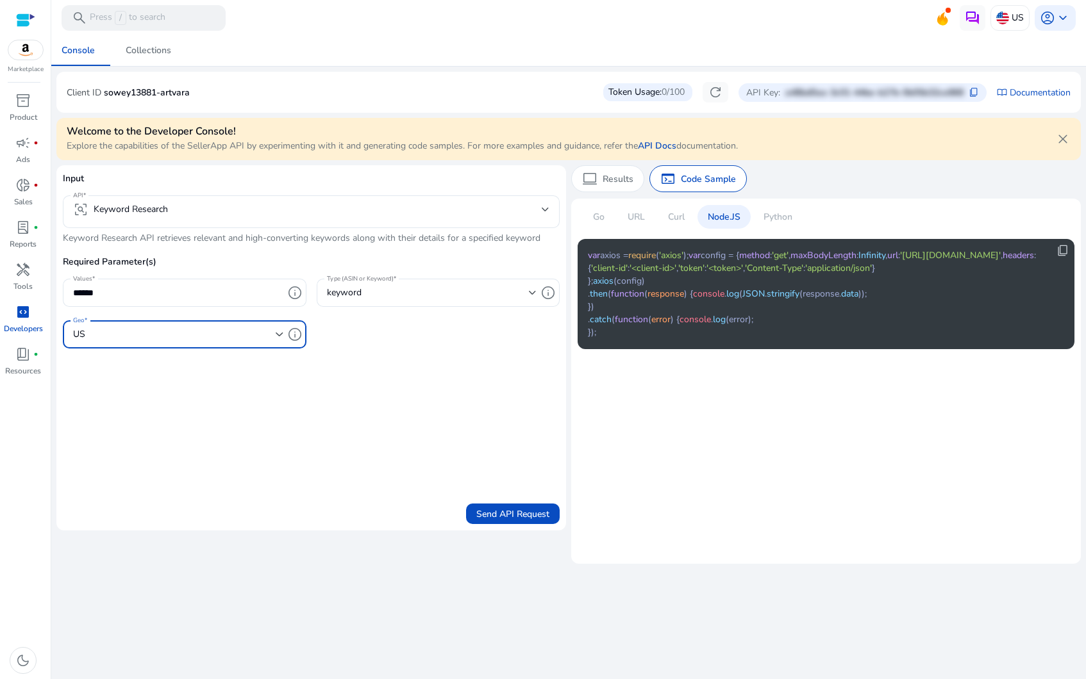
click at [266, 337] on div "US" at bounding box center [174, 335] width 203 height 14
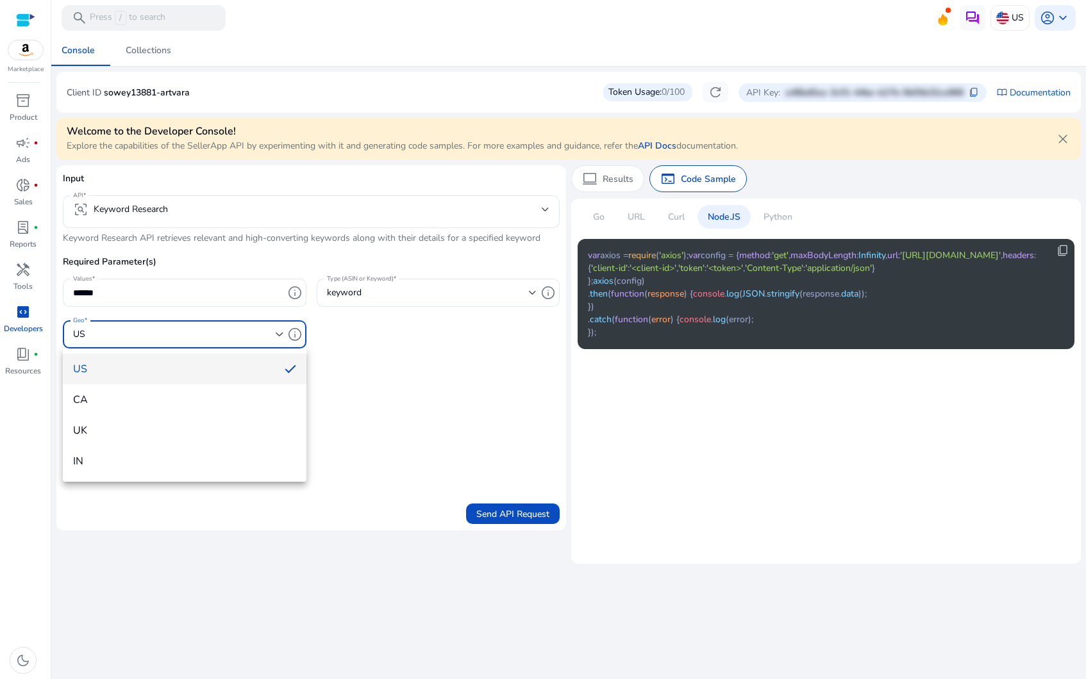
click at [266, 337] on div at bounding box center [543, 339] width 1086 height 679
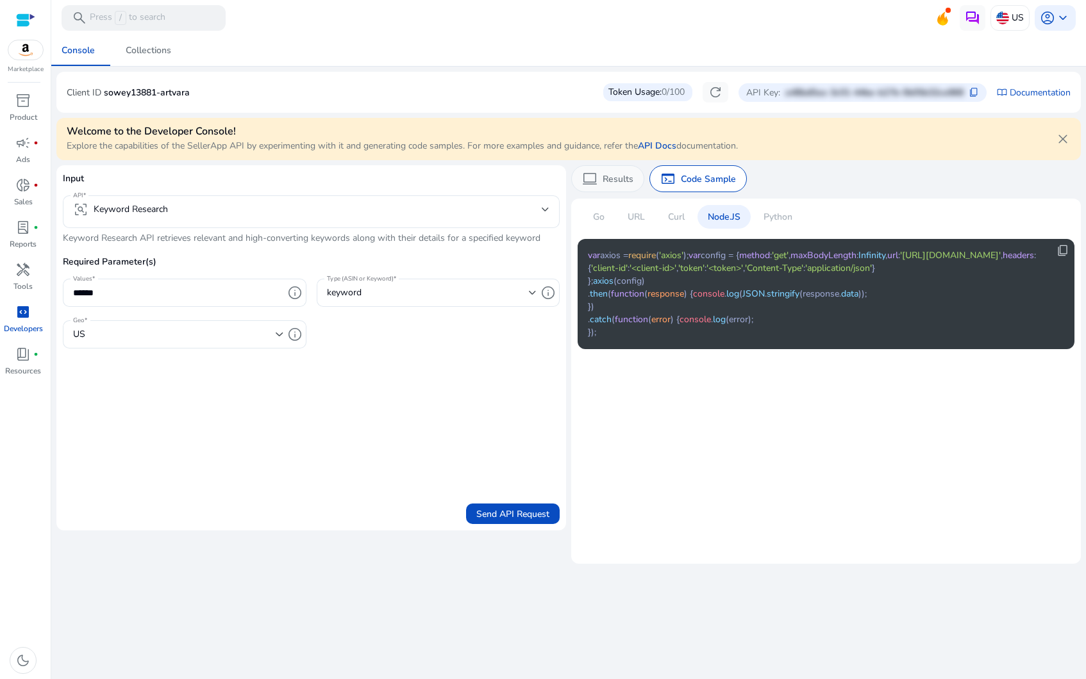
drag, startPoint x: 570, startPoint y: 172, endPoint x: 579, endPoint y: 171, distance: 9.8
click at [576, 171] on div "Input API frame_inspect Keyword Research Keyword Research API retrieves relevan…" at bounding box center [568, 347] width 1024 height 365
click at [579, 171] on div "computer Results" at bounding box center [607, 178] width 73 height 27
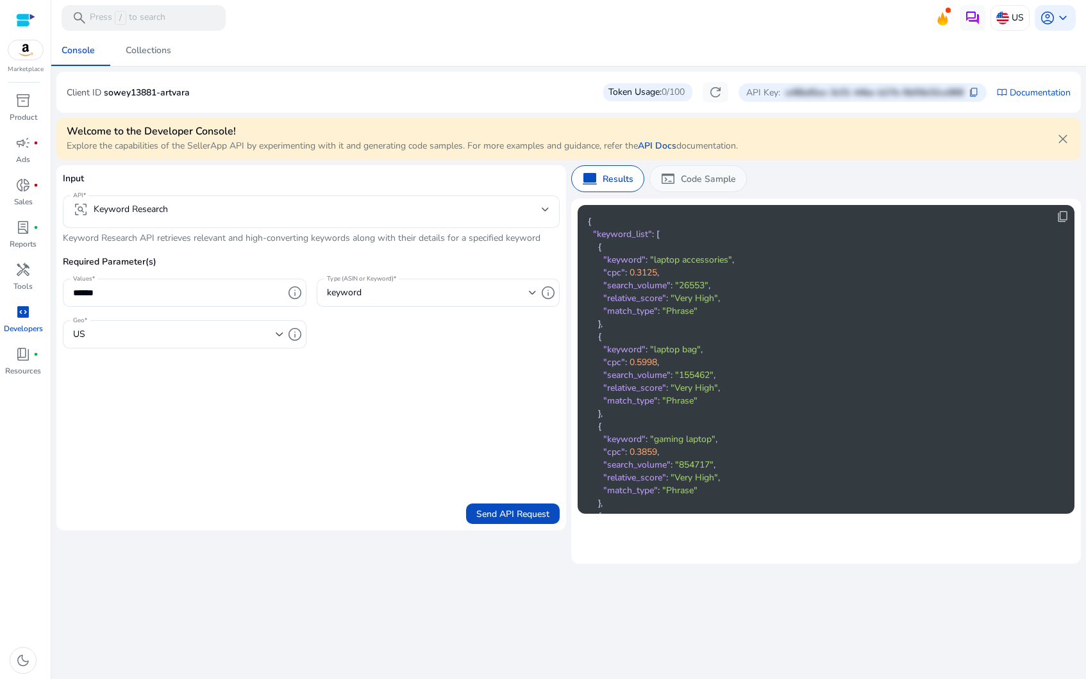
click at [663, 181] on span "terminal" at bounding box center [667, 178] width 15 height 15
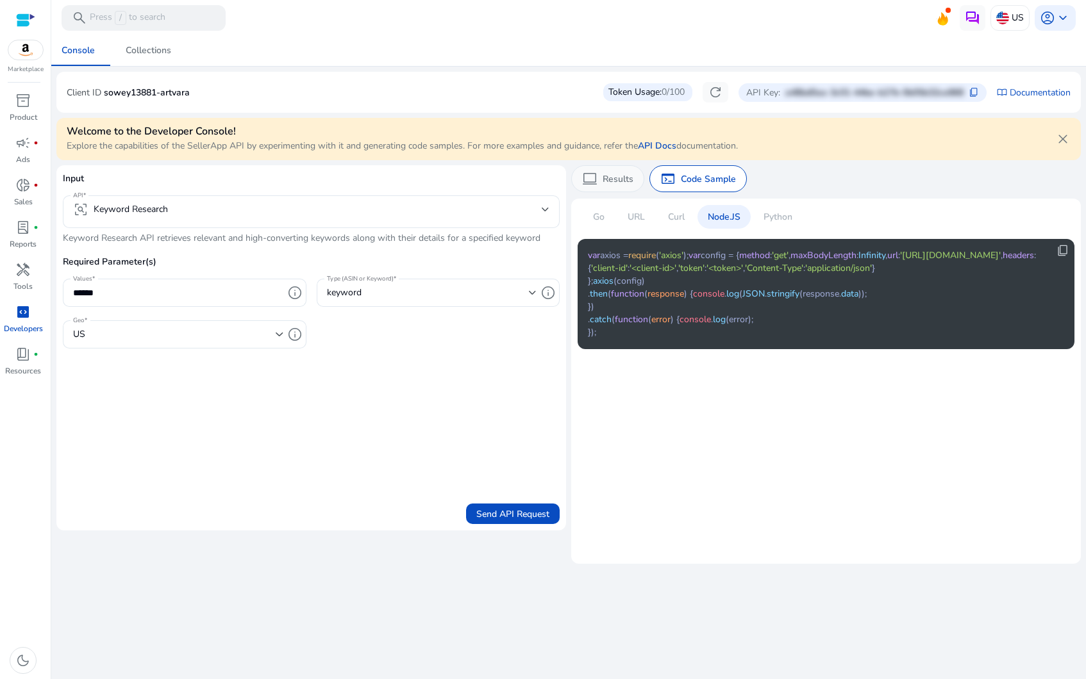
click at [595, 189] on div "computer Results" at bounding box center [607, 178] width 73 height 27
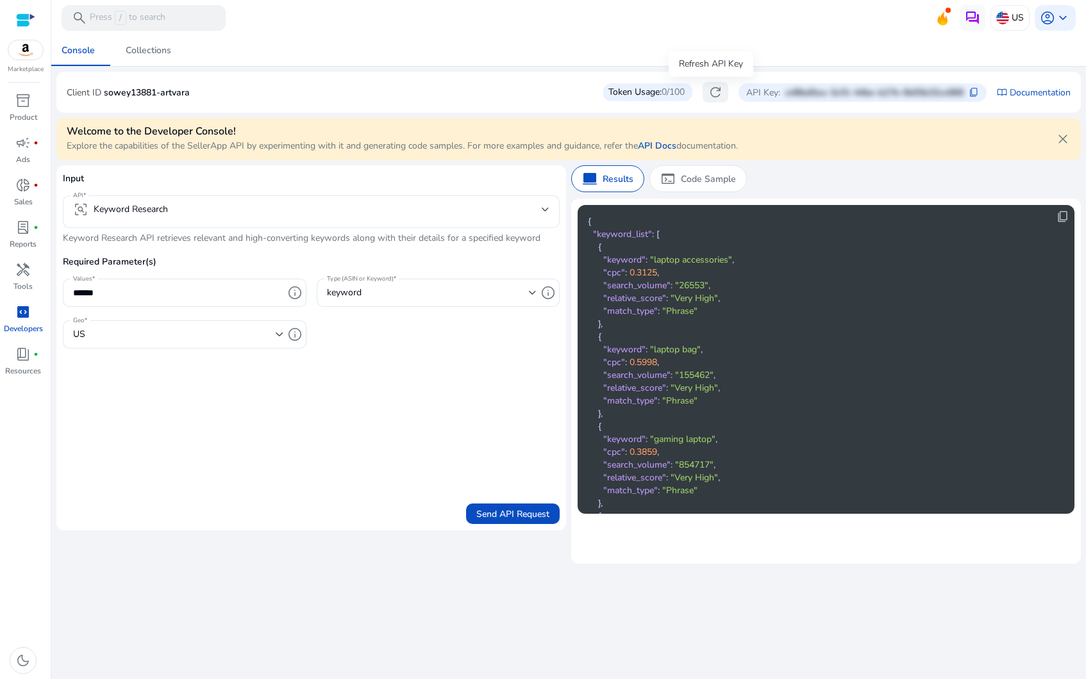
click at [710, 87] on span "refresh" at bounding box center [715, 92] width 15 height 15
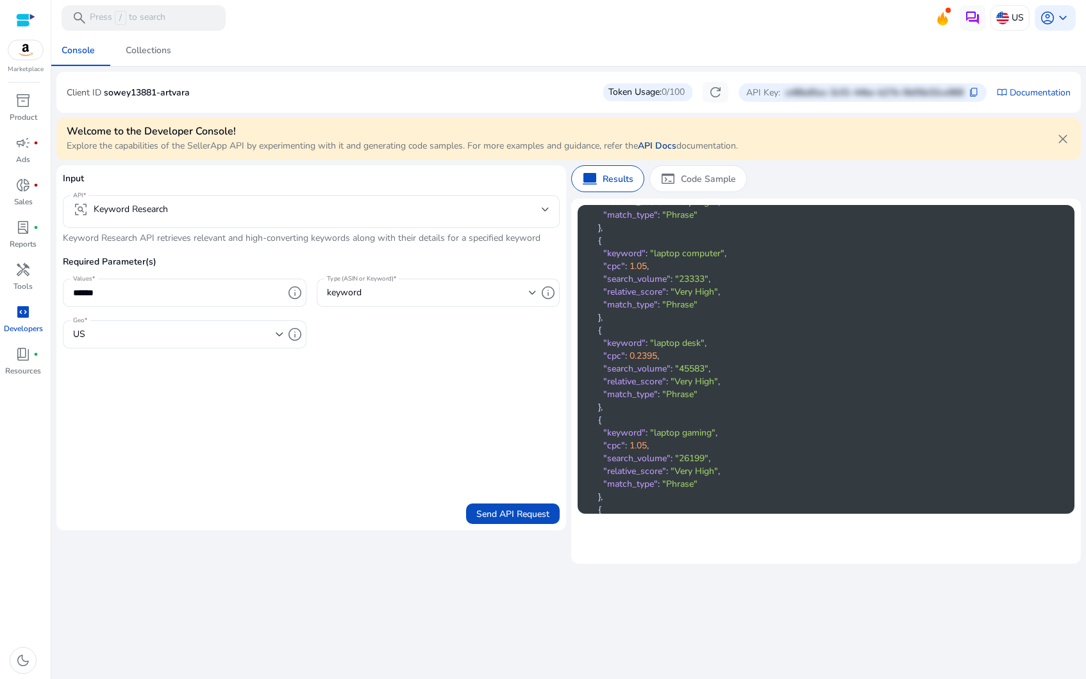
click at [660, 144] on link "API Docs" at bounding box center [657, 146] width 38 height 12
click at [804, 89] on p "a48bd0aa-3c01-44be-b27b-0b05b32ce868" at bounding box center [874, 92] width 178 height 13
click at [976, 97] on span "content_copy" at bounding box center [974, 92] width 10 height 10
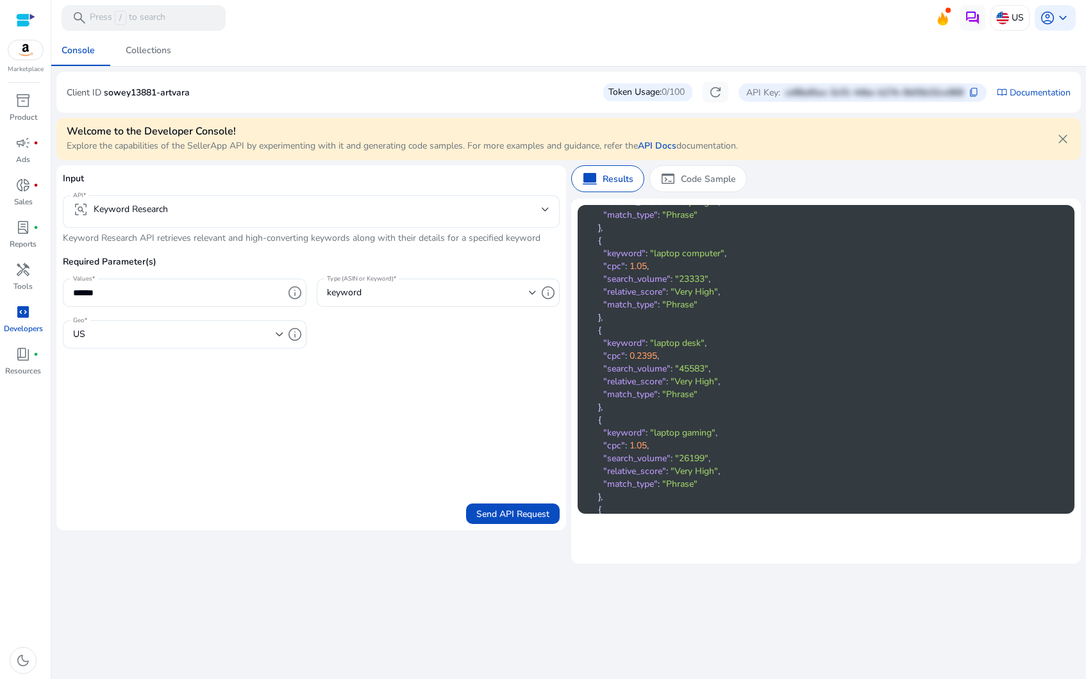
click at [159, 91] on p "sowey13881-artvara" at bounding box center [147, 92] width 86 height 13
copy p "sowey13881-artvara"
click at [31, 154] on link "campaign fiber_manual_record Ads" at bounding box center [23, 154] width 46 height 42
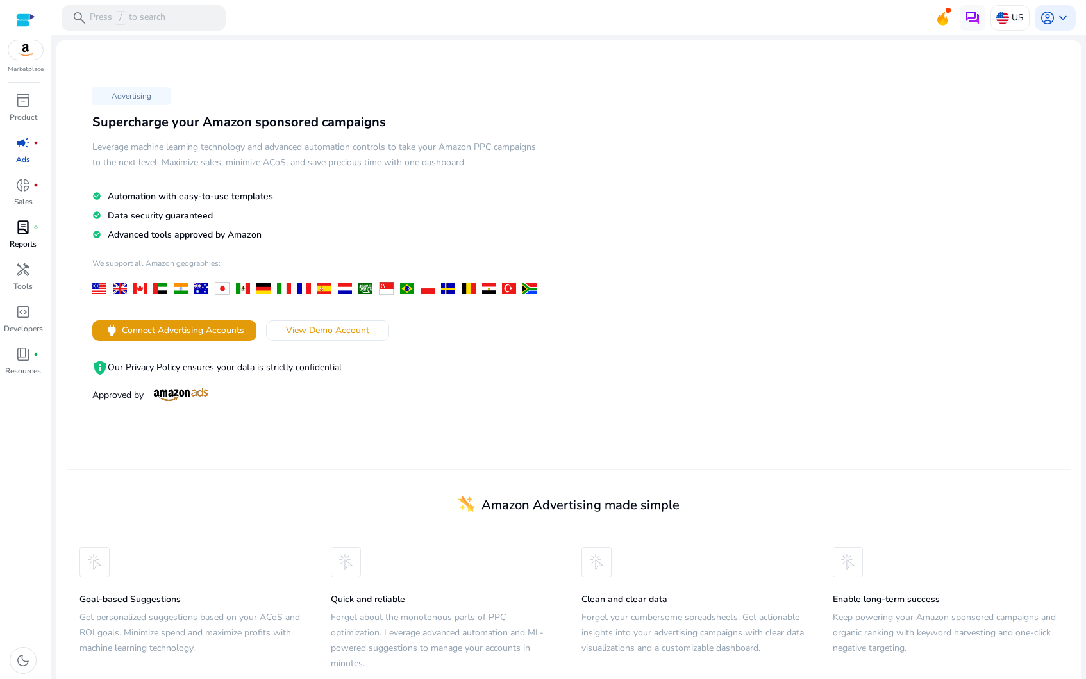
click at [19, 231] on span "lab_profile" at bounding box center [22, 227] width 15 height 15
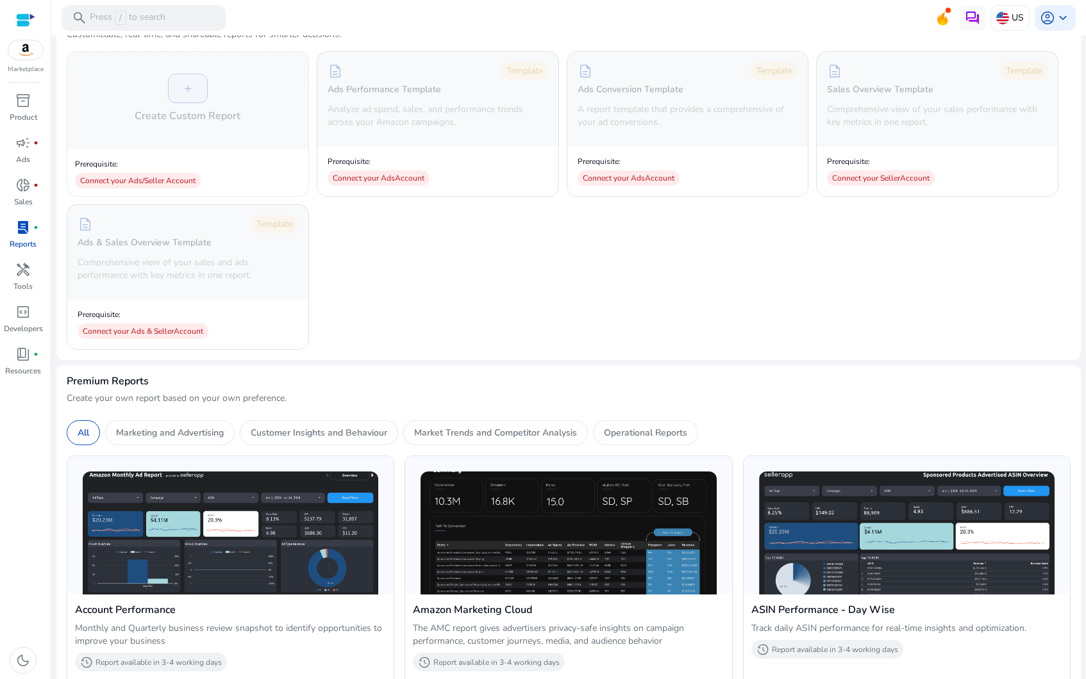
scroll to position [124, 0]
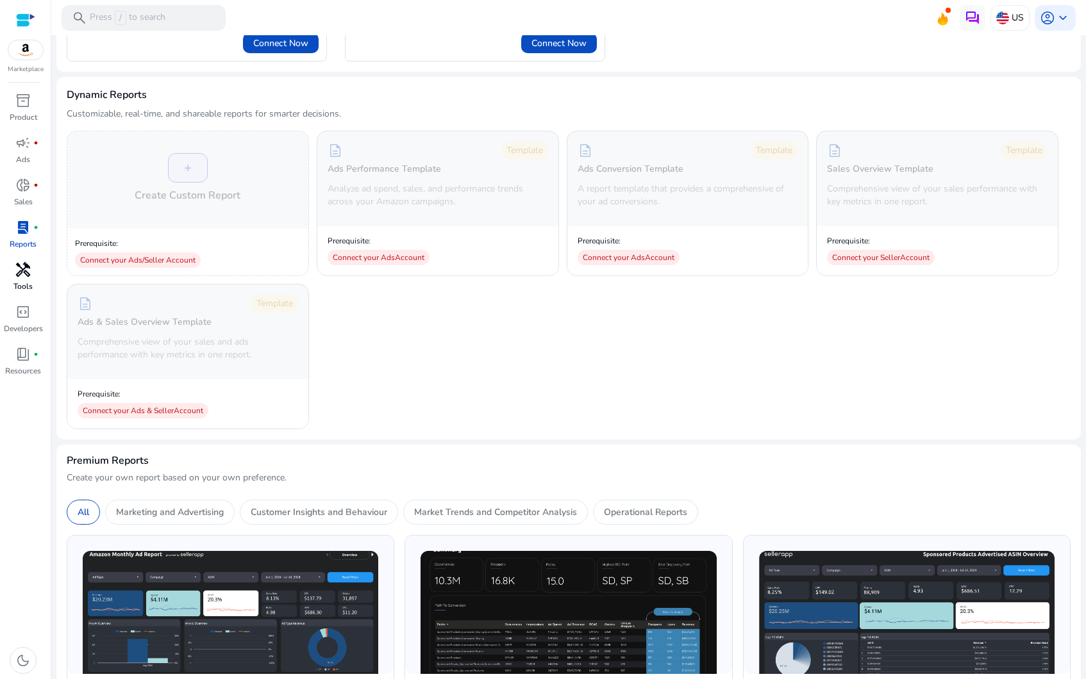
click at [28, 287] on p "Tools" at bounding box center [22, 287] width 19 height 12
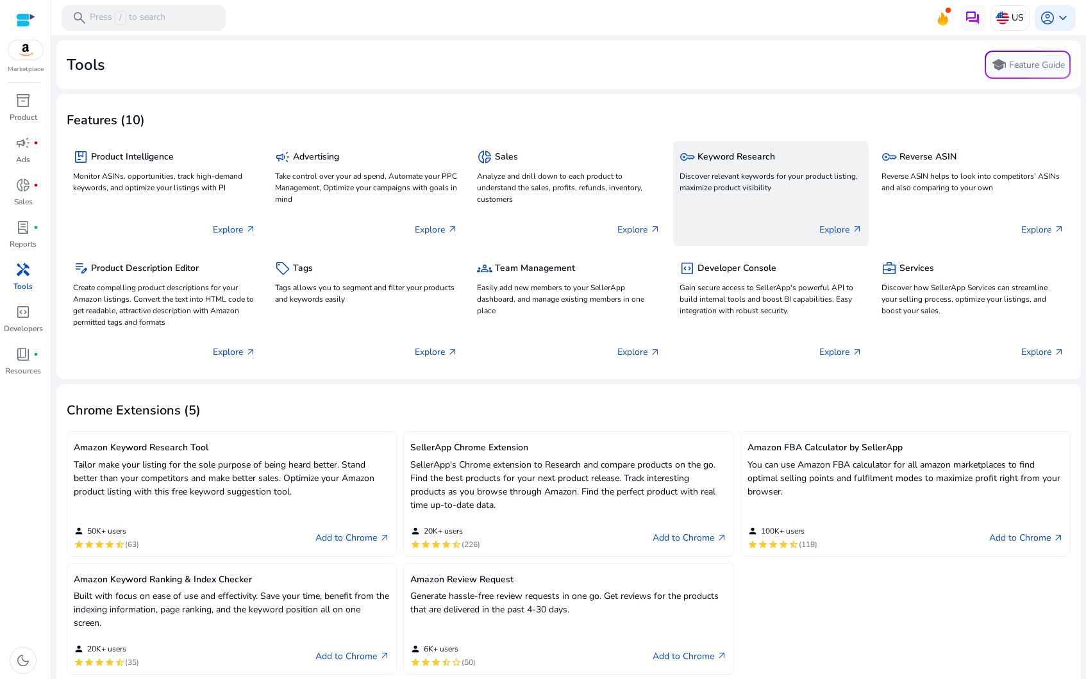
click at [749, 206] on div "key Keyword Research Discover relevant keywords for your product listing, maxim…" at bounding box center [770, 193] width 195 height 105
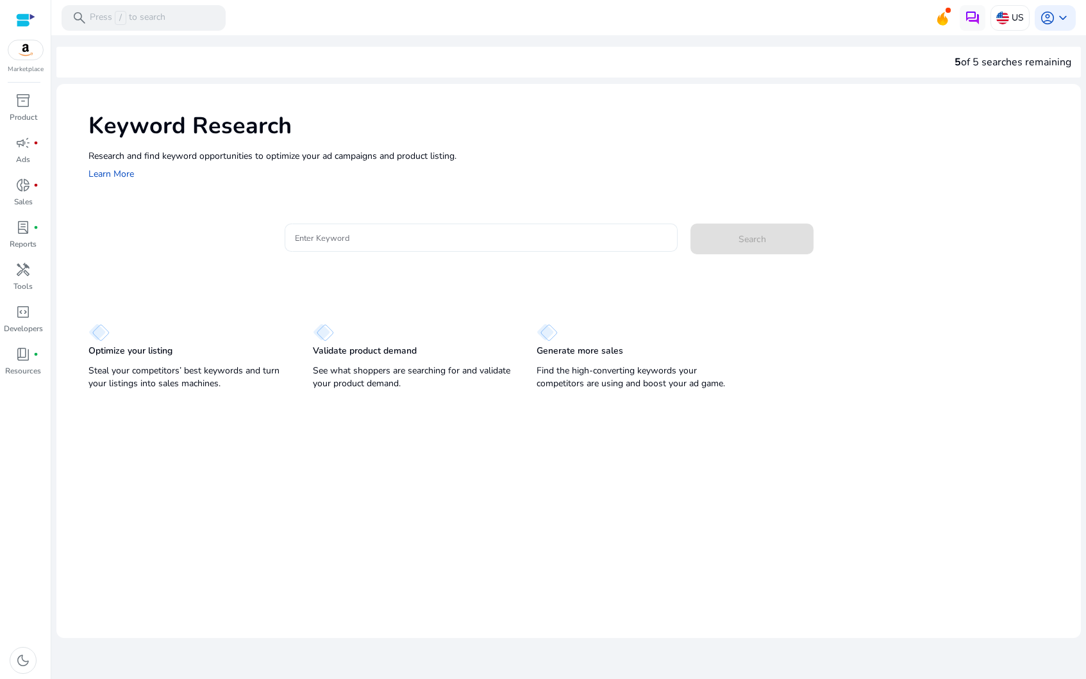
click at [628, 236] on input "Enter Keyword" at bounding box center [481, 238] width 372 height 14
paste input "**********"
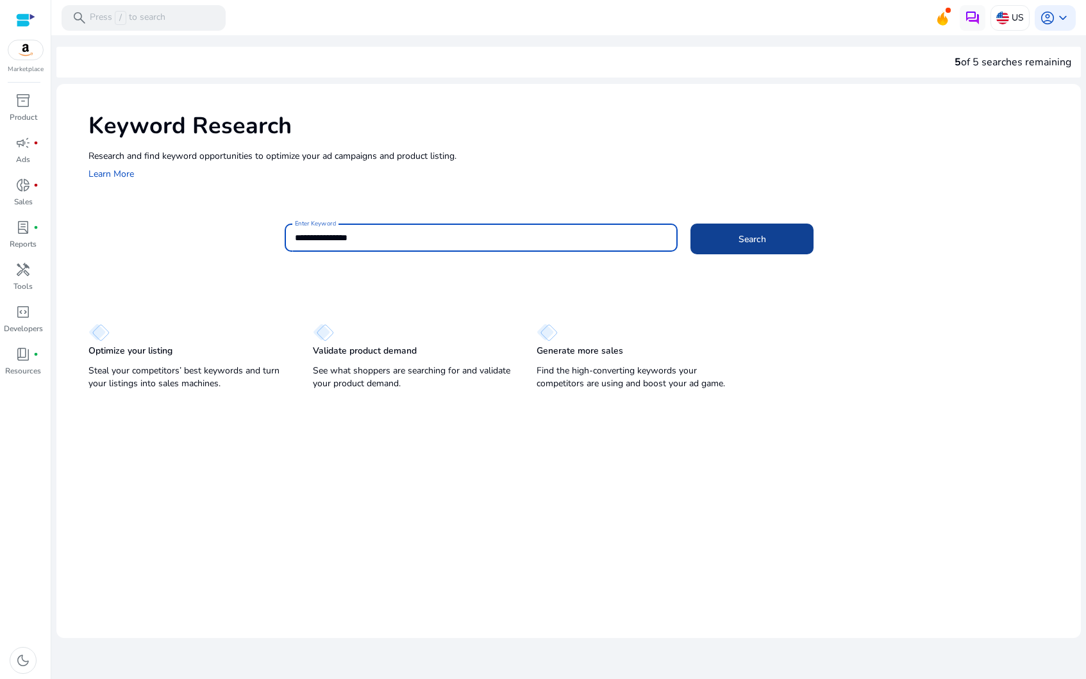
type input "**********"
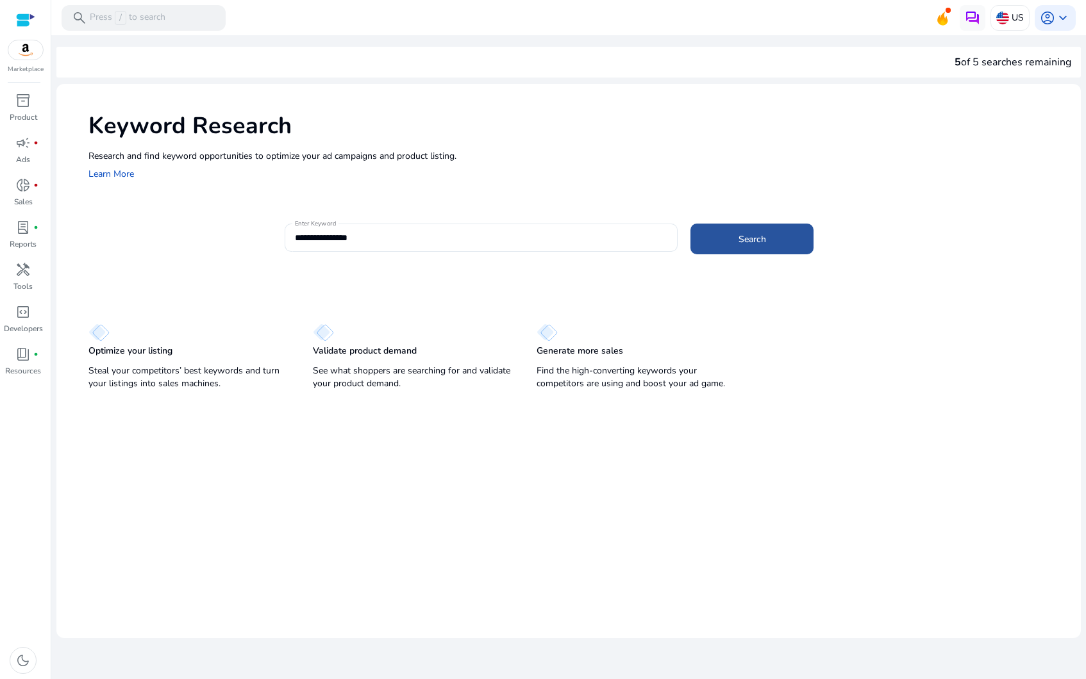
click at [765, 242] on span "Search" at bounding box center [752, 239] width 28 height 13
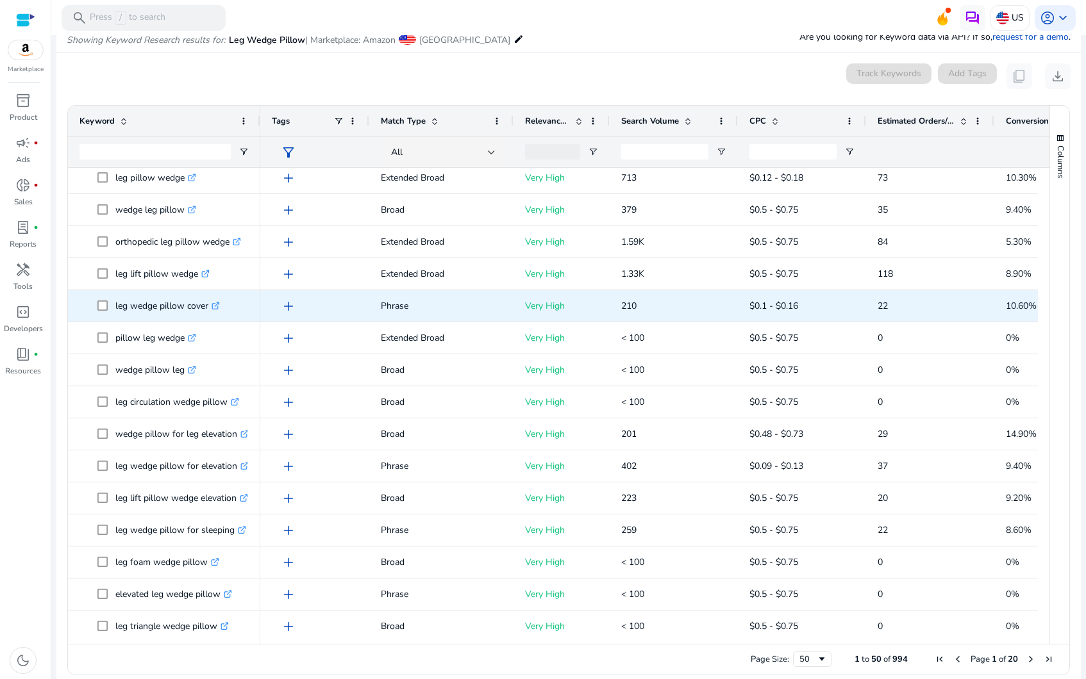
scroll to position [49, 0]
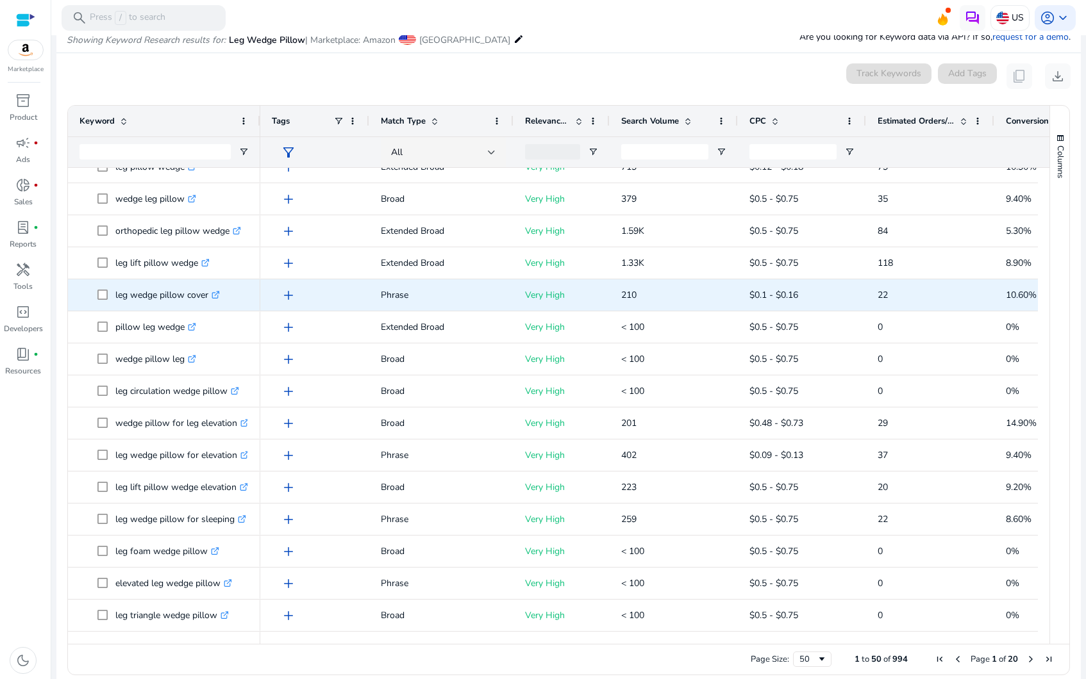
click at [218, 295] on icon at bounding box center [217, 293] width 4 height 4
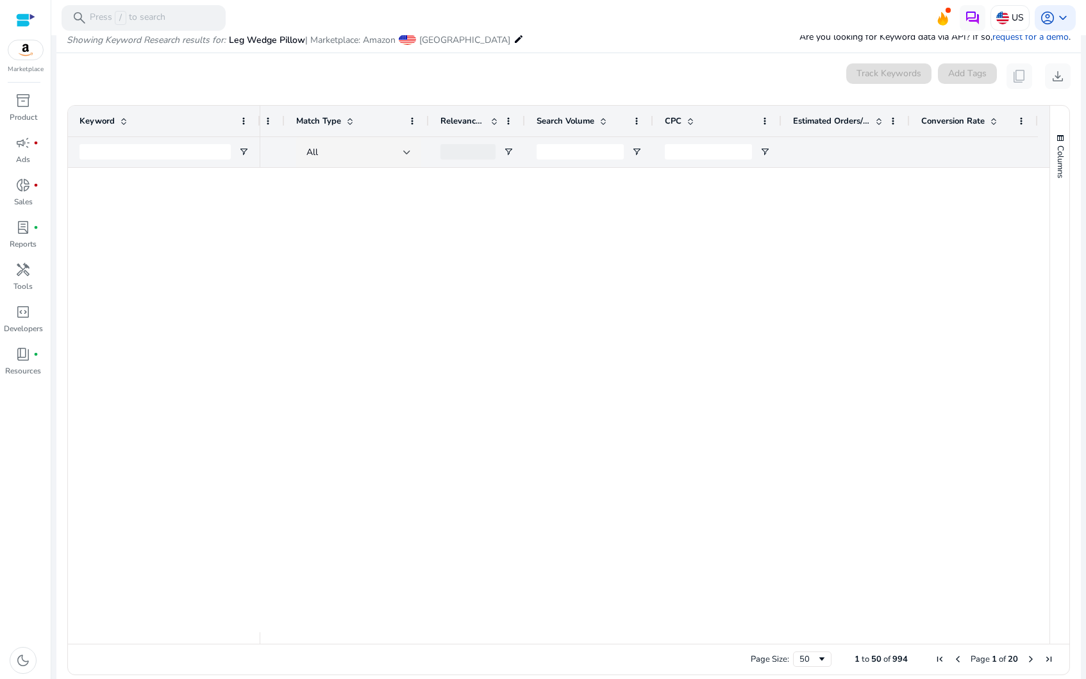
scroll to position [0, 0]
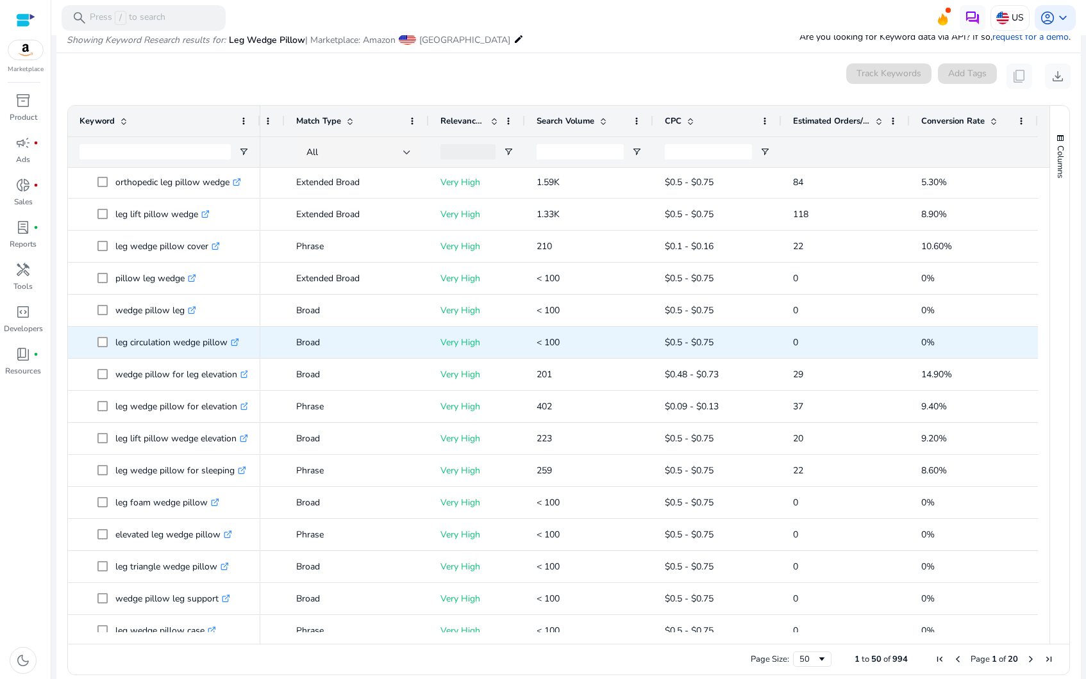
scroll to position [1, 0]
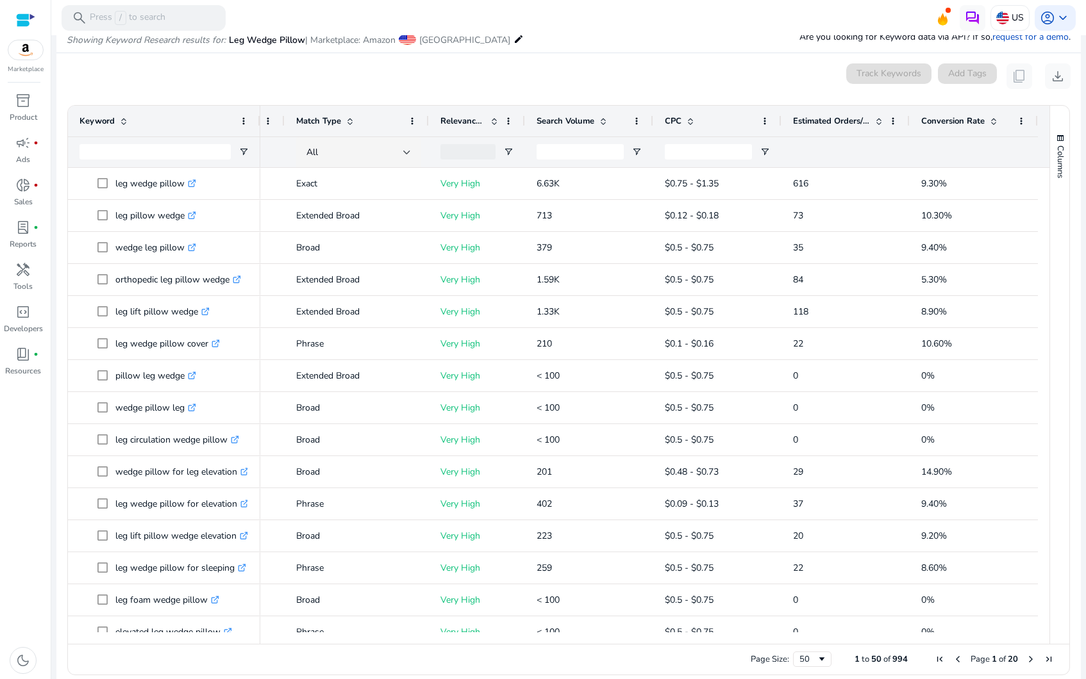
click at [1028, 661] on span "Next Page" at bounding box center [1031, 659] width 10 height 10
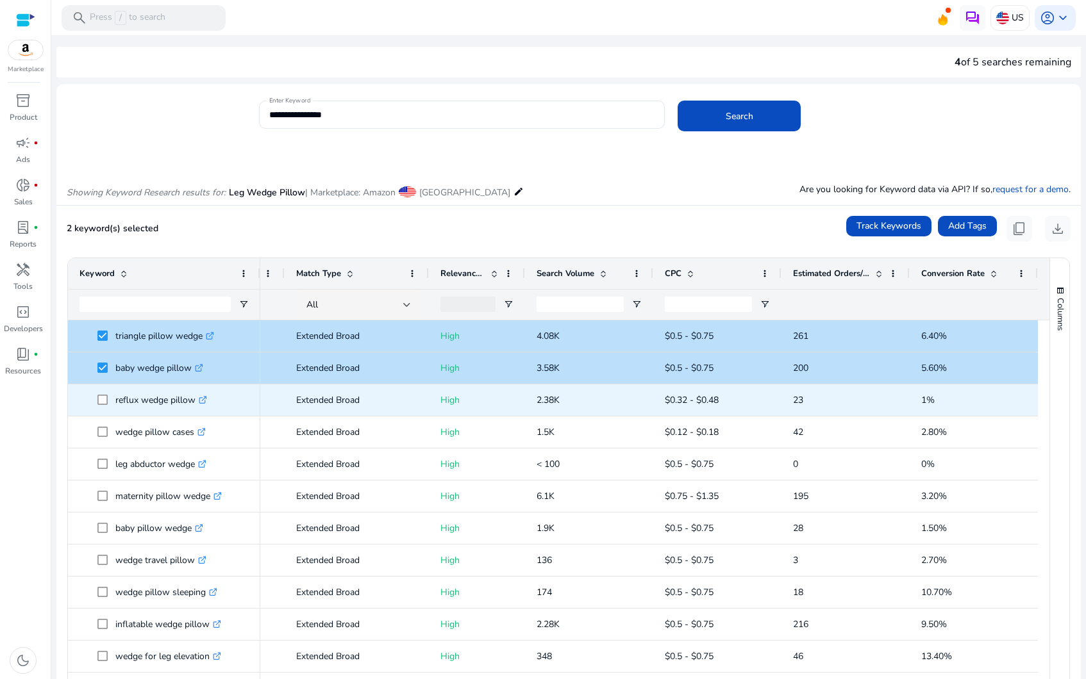
click at [101, 389] on span at bounding box center [106, 400] width 18 height 26
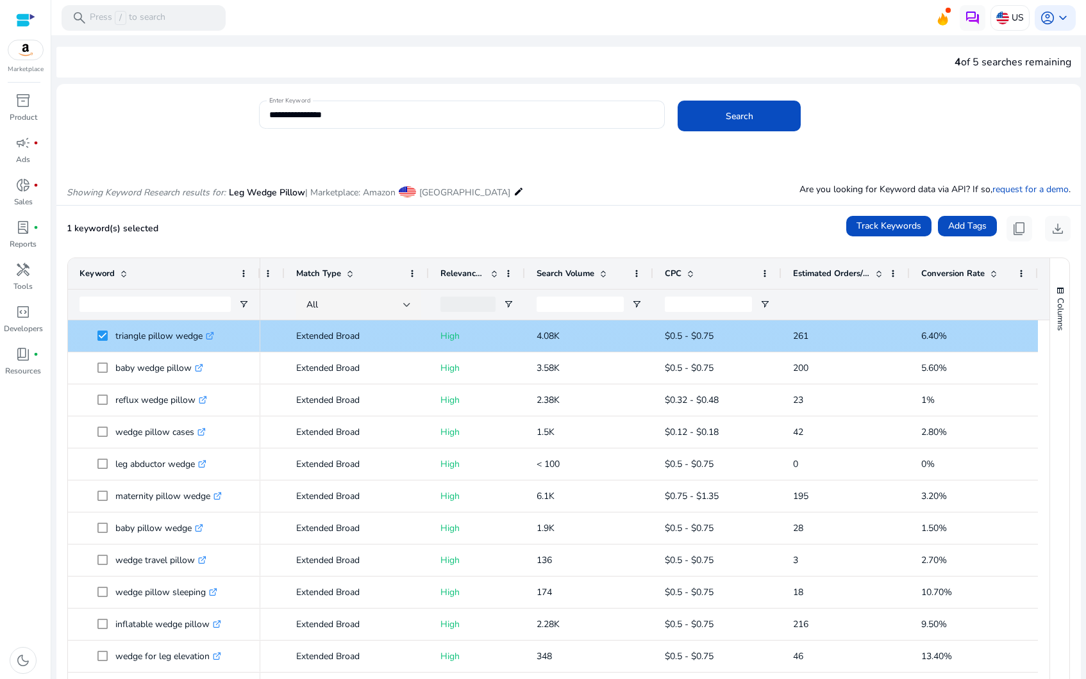
click at [101, 345] on span at bounding box center [106, 336] width 18 height 26
click at [101, 344] on span at bounding box center [106, 336] width 18 height 26
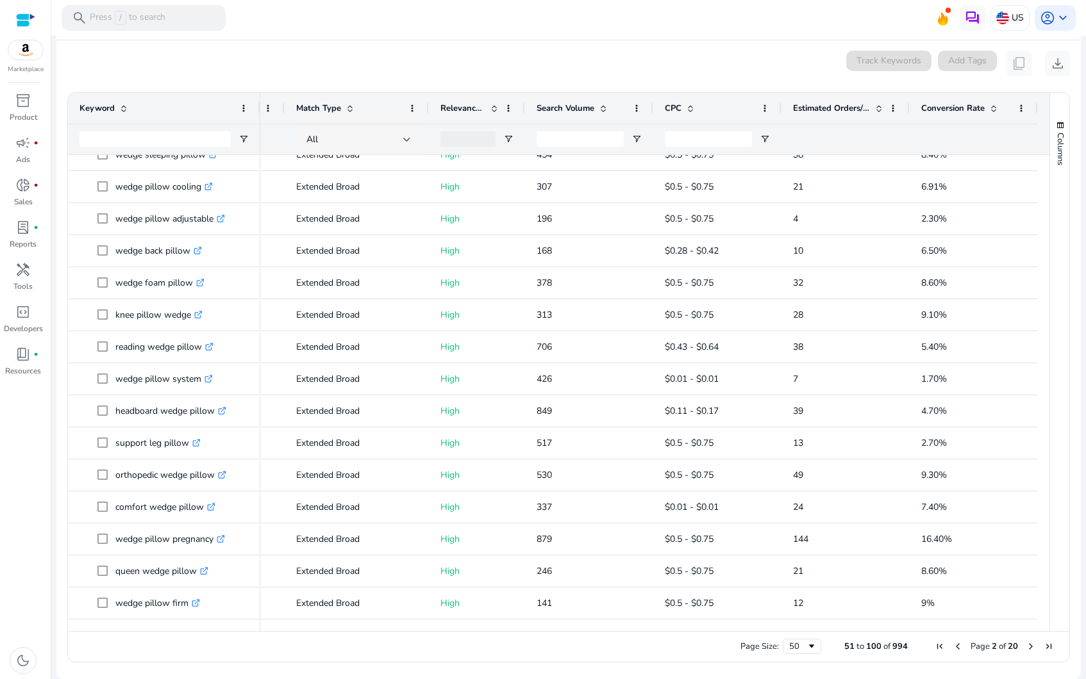
click at [1026, 644] on span "Next Page" at bounding box center [1031, 647] width 10 height 10
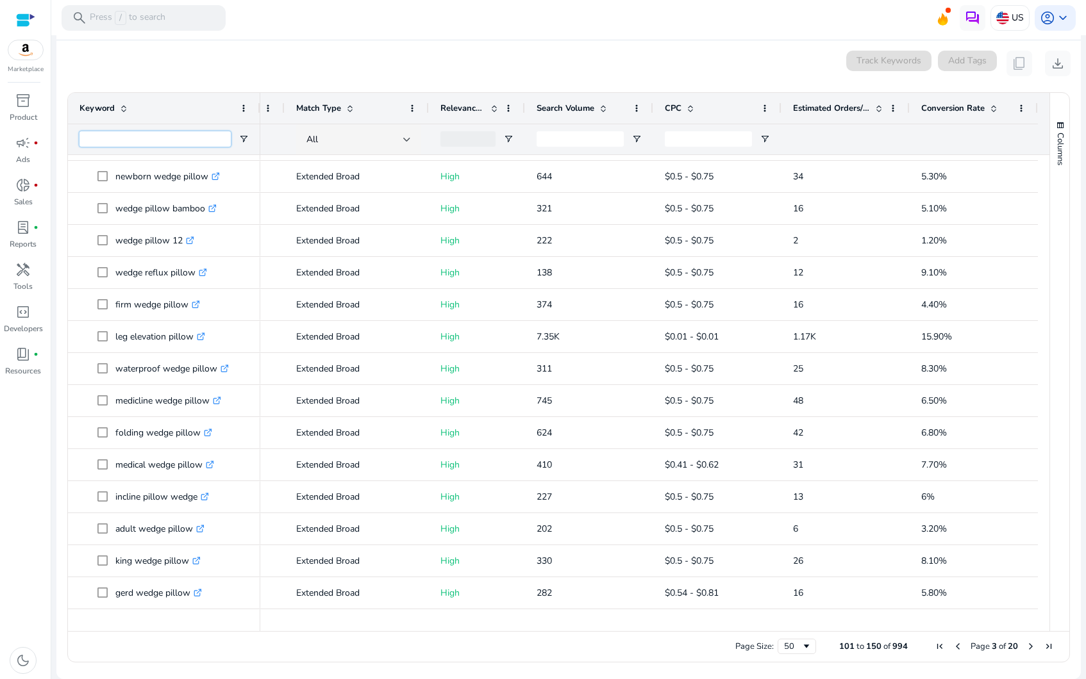
click at [109, 137] on input "Keyword Filter Input" at bounding box center [154, 138] width 151 height 15
click at [242, 138] on span "Open Filter Menu" at bounding box center [243, 139] width 10 height 10
click at [247, 134] on span "Open Filter Menu" at bounding box center [243, 139] width 10 height 10
click at [333, 134] on div "All" at bounding box center [354, 140] width 97 height 14
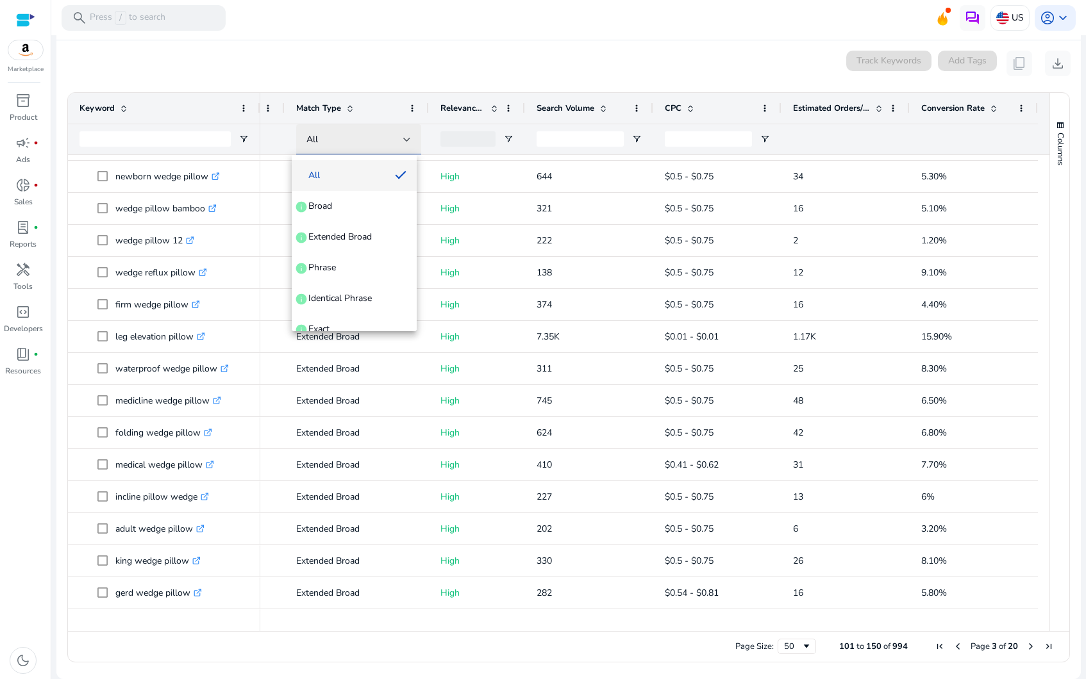
click at [333, 134] on div at bounding box center [543, 339] width 1086 height 679
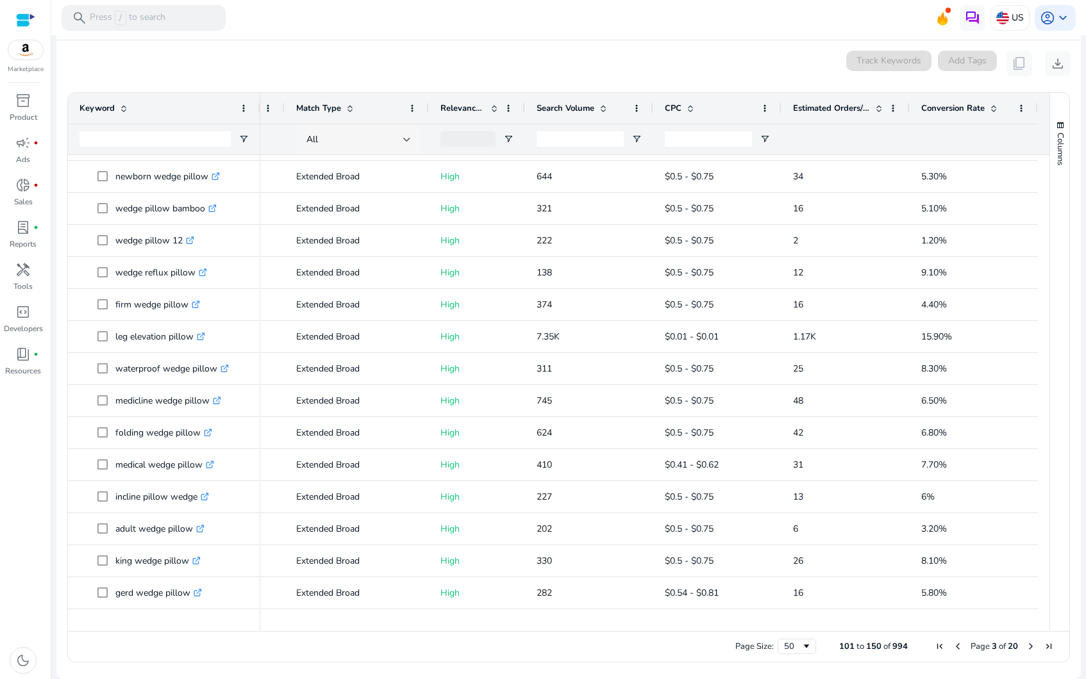
click at [334, 135] on div "All" at bounding box center [354, 140] width 97 height 14
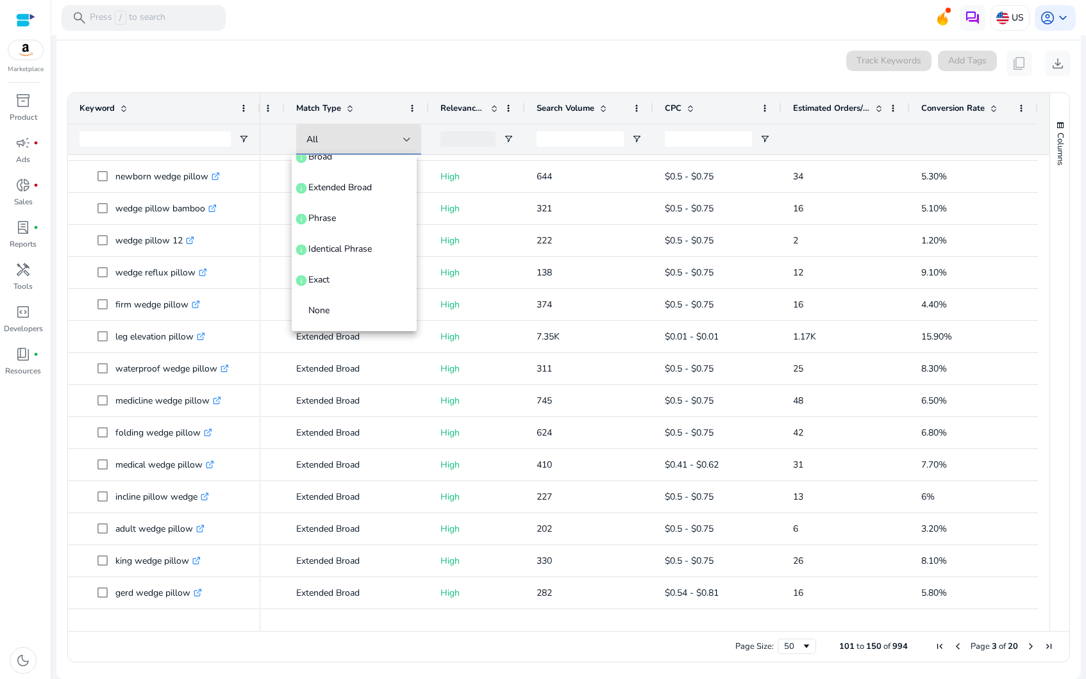
click at [368, 142] on div at bounding box center [543, 339] width 1086 height 679
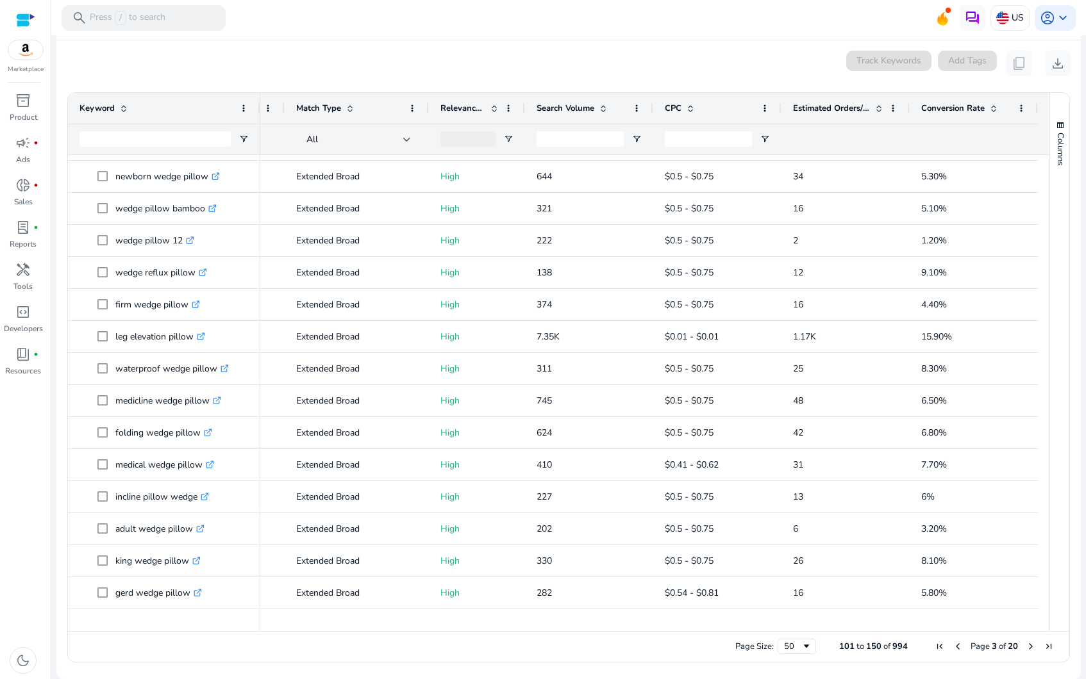
click at [486, 137] on div at bounding box center [467, 138] width 55 height 15
click at [483, 140] on div at bounding box center [467, 138] width 55 height 15
click at [487, 69] on div "0 keyword(s) selected Track Keywords Add Tags content_copy download" at bounding box center [569, 64] width 1004 height 26
click at [583, 135] on input "Search Volume Filter Input" at bounding box center [580, 138] width 87 height 15
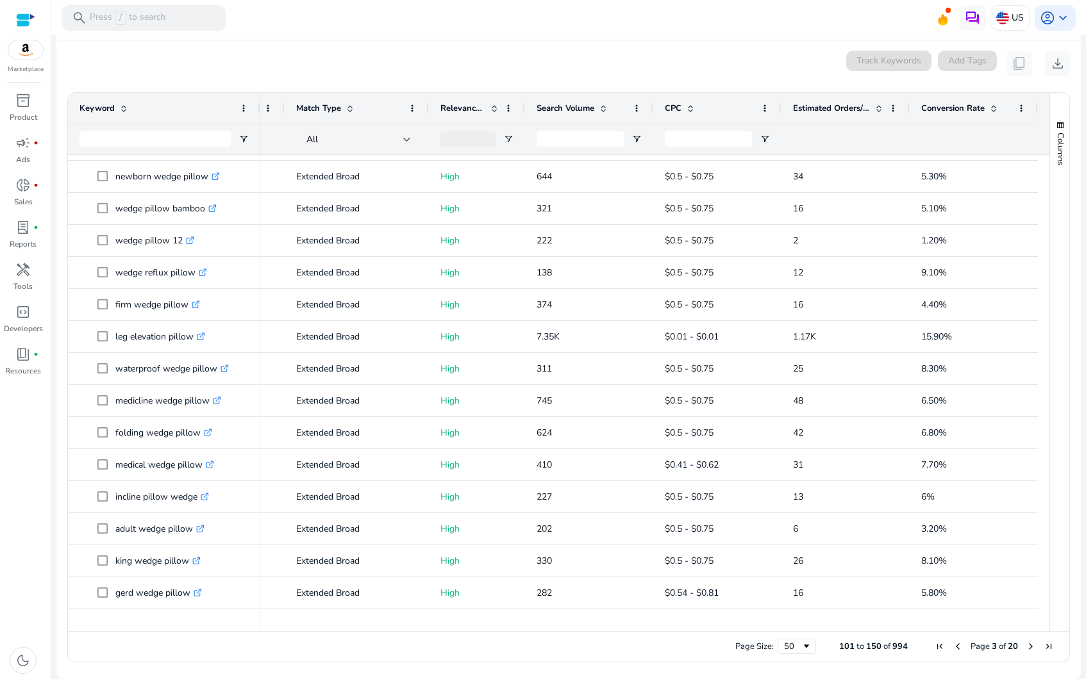
click at [586, 83] on mat-card "0 keyword(s) selected Track Keywords Add Tags content_copy download 101 to 150 …" at bounding box center [568, 359] width 1024 height 639
click at [665, 112] on span "CPC" at bounding box center [673, 109] width 17 height 12
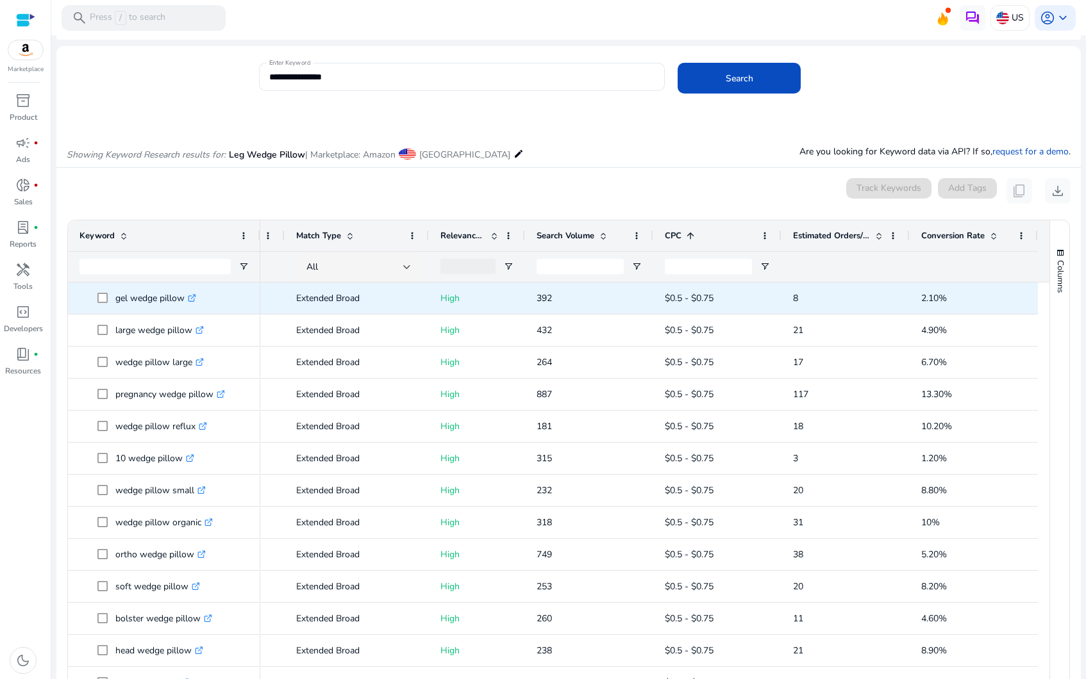
scroll to position [0, 0]
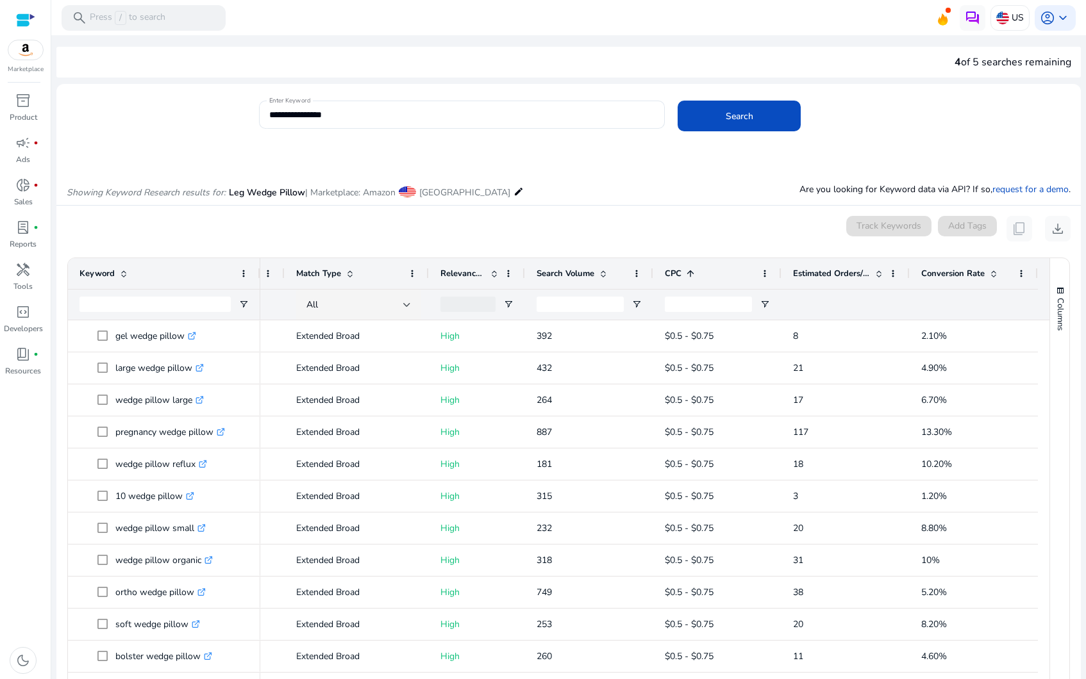
click at [27, 26] on div at bounding box center [25, 20] width 19 height 15
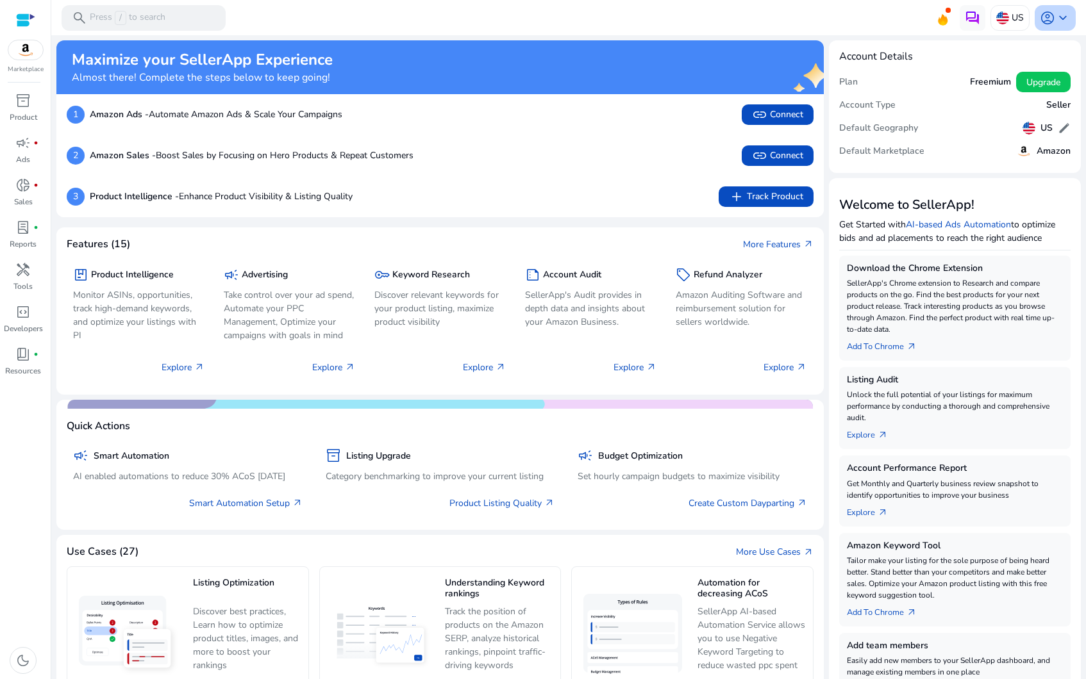
click at [1066, 13] on div "account_circle keyboard_arrow_down" at bounding box center [1055, 18] width 41 height 26
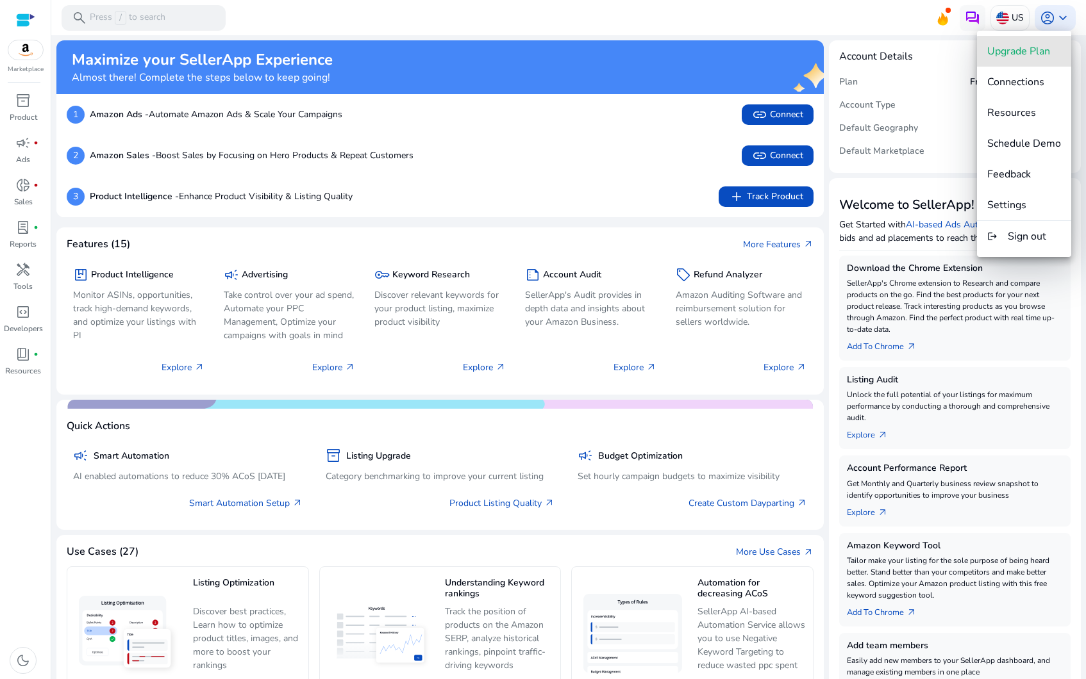
click at [1036, 60] on button "Upgrade Plan" at bounding box center [1024, 51] width 94 height 31
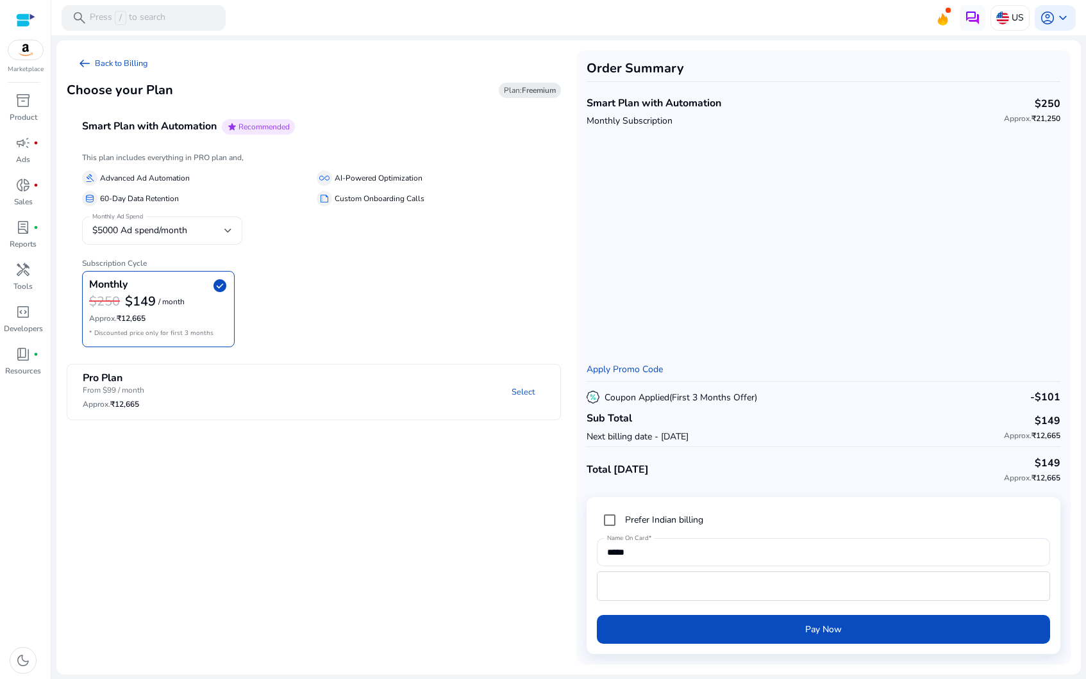
click at [206, 236] on div "$5000 Ad spend/month" at bounding box center [158, 231] width 132 height 14
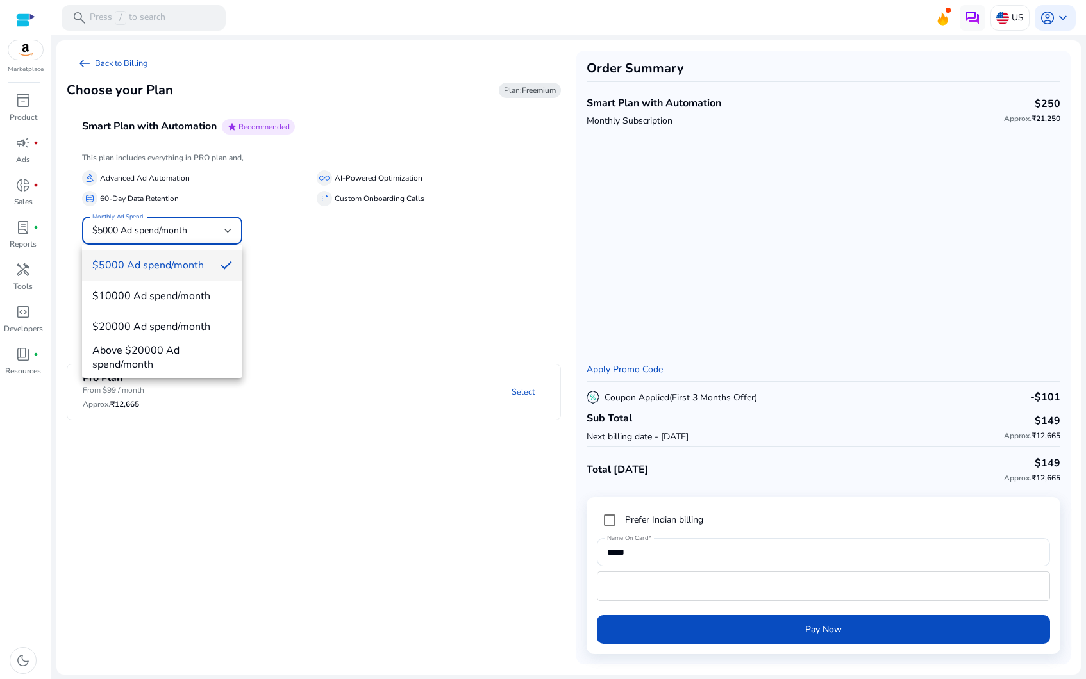
click at [306, 235] on div at bounding box center [543, 339] width 1086 height 679
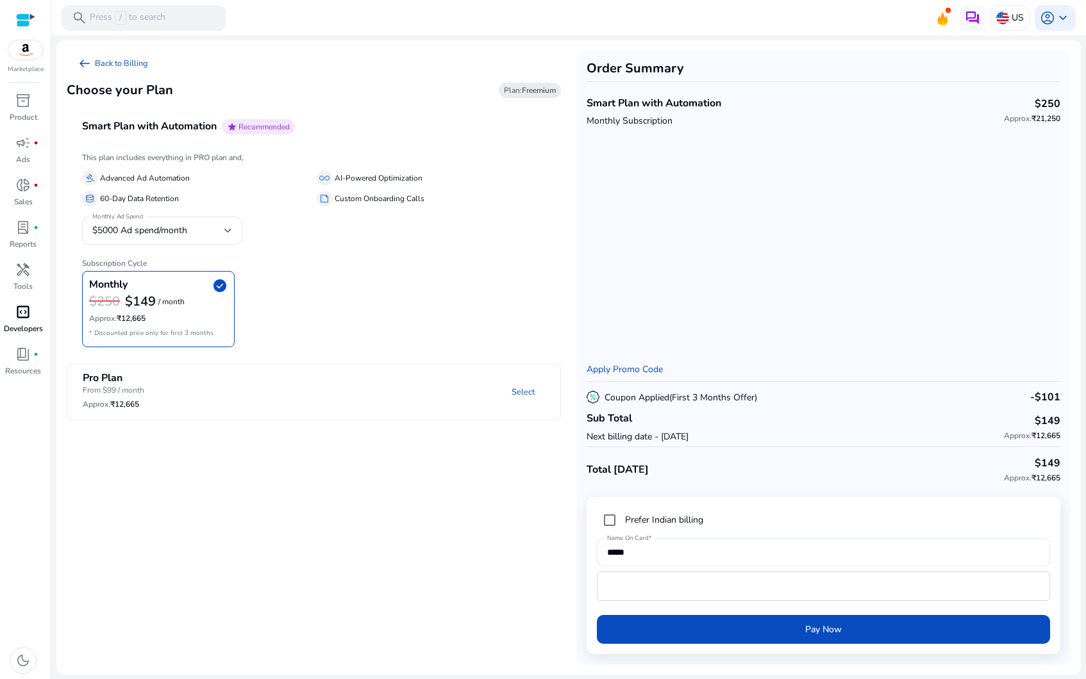
click at [28, 313] on span "code_blocks" at bounding box center [22, 311] width 15 height 15
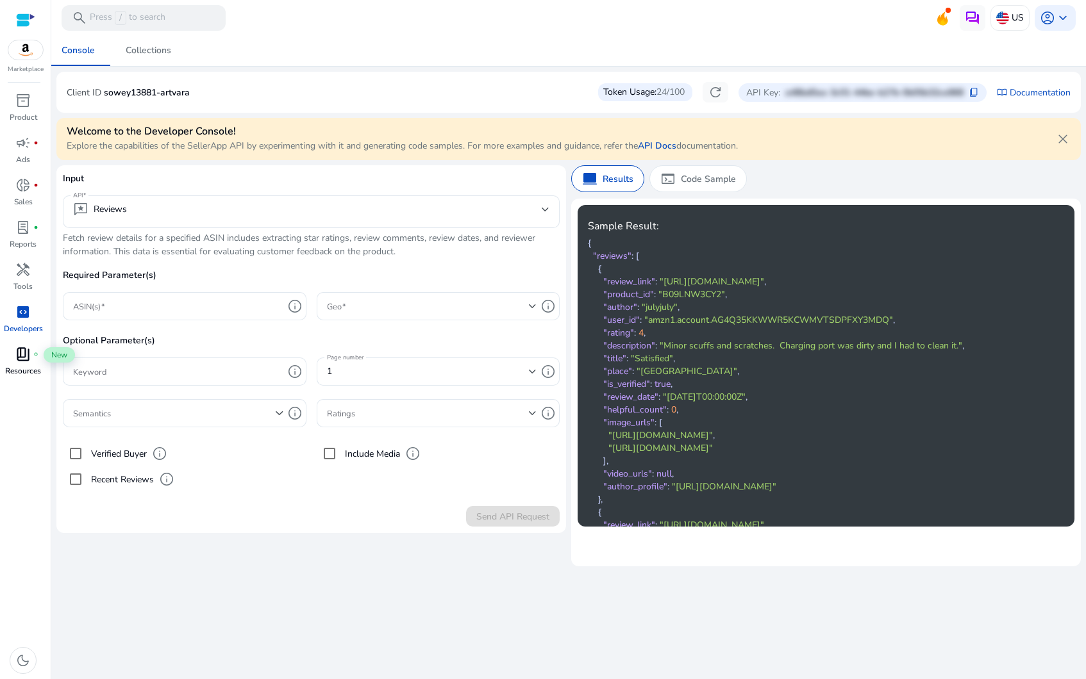
click at [23, 359] on span "book_4" at bounding box center [22, 354] width 15 height 15
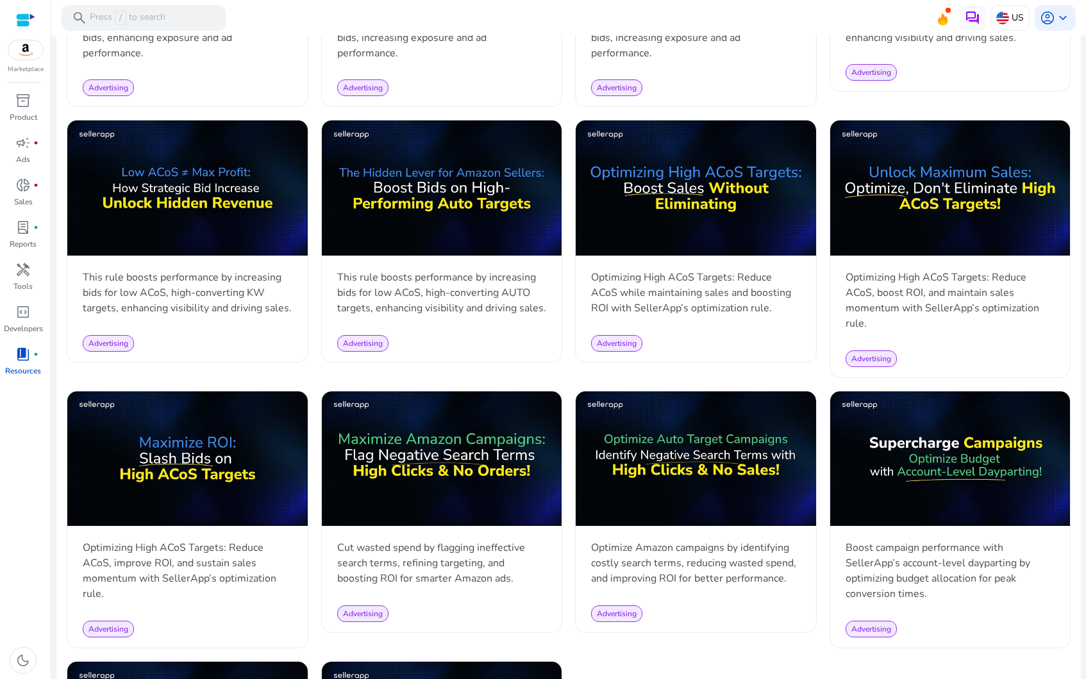
scroll to position [1086, 0]
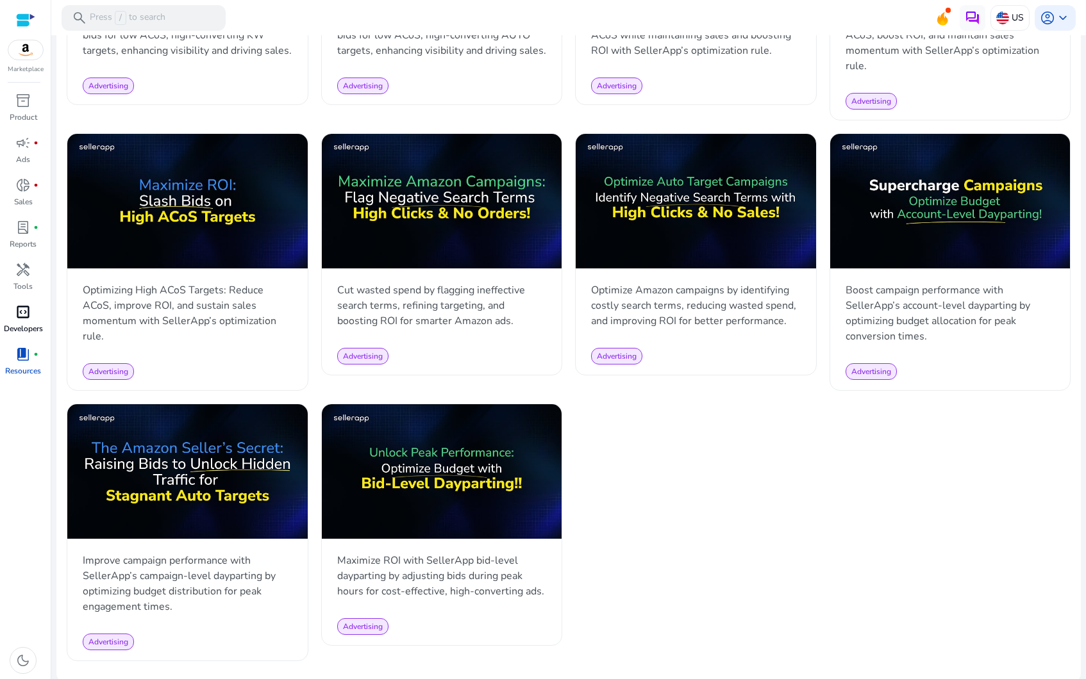
click at [32, 313] on div "code_blocks" at bounding box center [23, 312] width 36 height 21
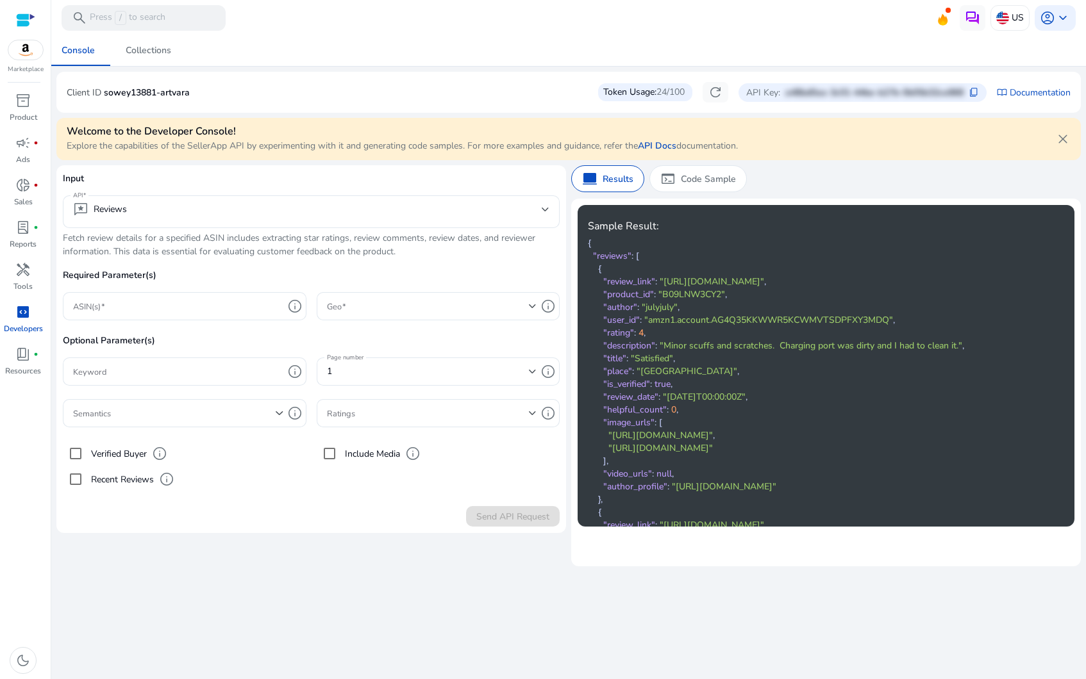
click at [342, 494] on form "Input API reviews Reviews Fetch review details for a specified ASIN includes ex…" at bounding box center [311, 349] width 497 height 355
